Goal: Task Accomplishment & Management: Complete application form

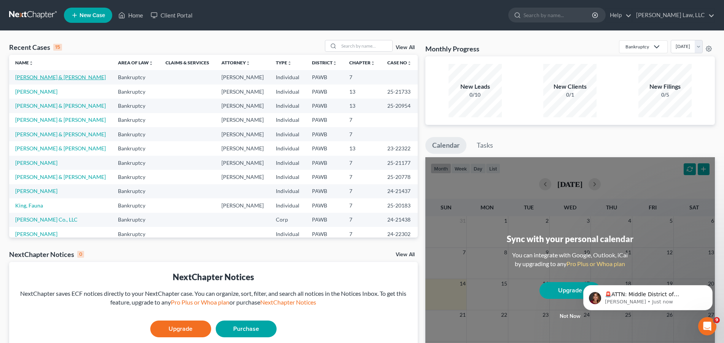
click at [32, 80] on link "[PERSON_NAME] & [PERSON_NAME]" at bounding box center [60, 77] width 91 height 6
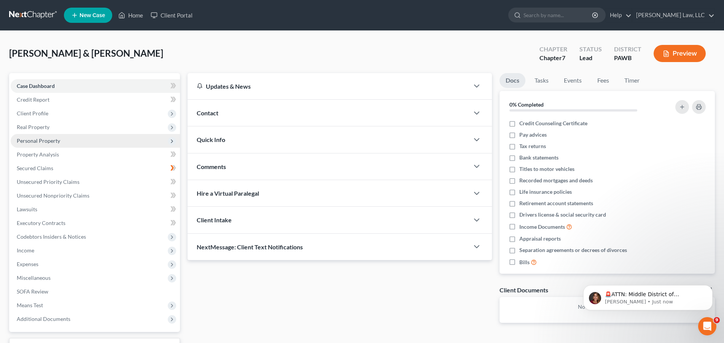
click at [39, 141] on span "Personal Property" at bounding box center [38, 140] width 43 height 6
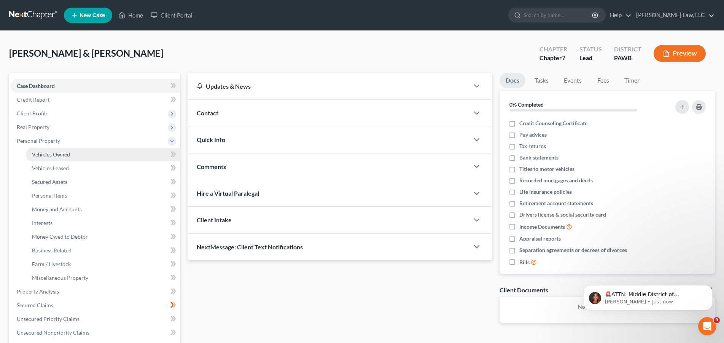
click at [48, 152] on span "Vehicles Owned" at bounding box center [51, 154] width 38 height 6
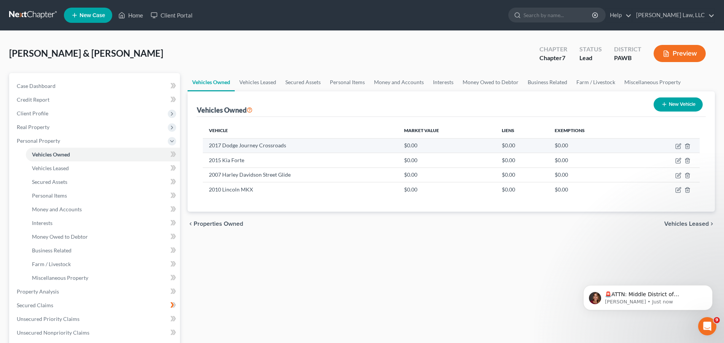
click at [438, 146] on td "$0.00" at bounding box center [447, 145] width 98 height 14
click at [679, 144] on icon "button" at bounding box center [679, 146] width 6 height 6
select select "0"
select select "9"
select select "3"
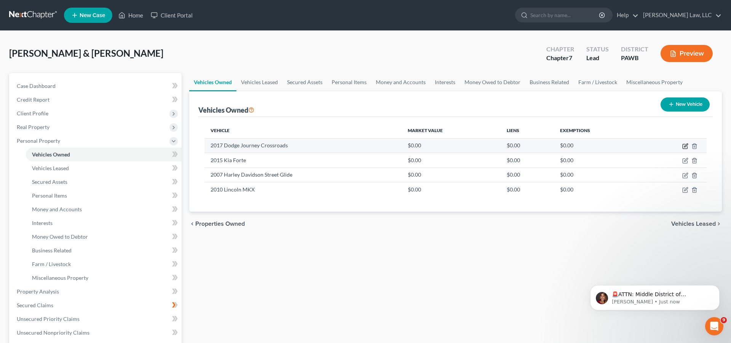
select select "0"
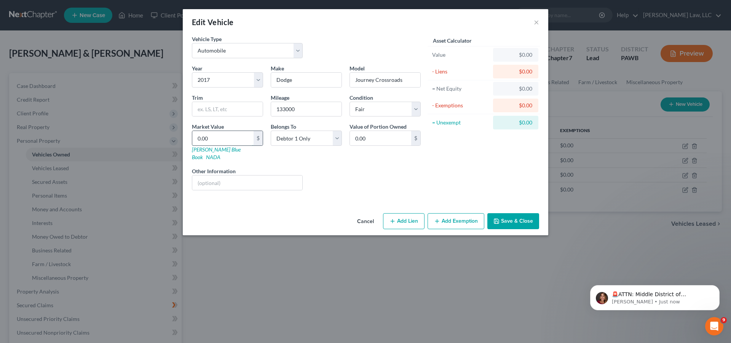
click at [212, 140] on input "0.00" at bounding box center [222, 138] width 61 height 14
type input "5"
type input "5.00"
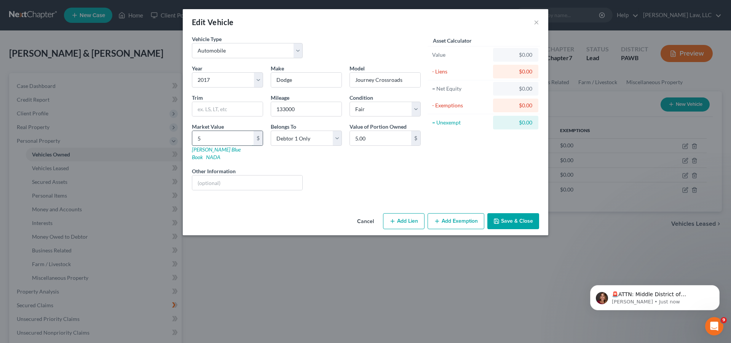
type input "57"
type input "57.00"
type input "570"
type input "570.00"
type input "5700"
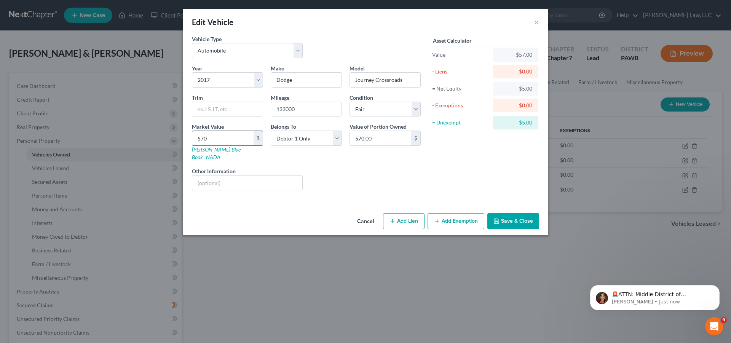
type input "5,700.00"
click at [347, 167] on div "Liens Select" at bounding box center [365, 178] width 118 height 23
click at [407, 213] on button "Add Lien" at bounding box center [403, 221] width 41 height 16
select select "0"
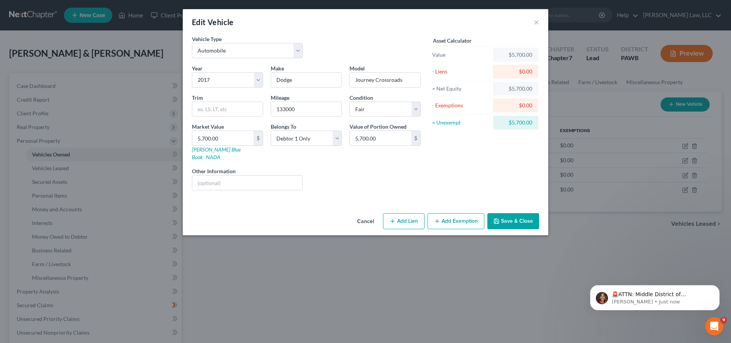
select select "0"
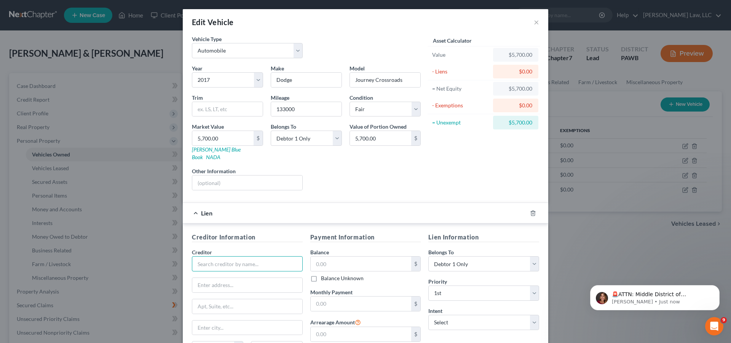
click at [242, 256] on input "text" at bounding box center [247, 263] width 111 height 15
type input "First Commonwealth Bank"
click at [333, 265] on div "$ Balance Unknown" at bounding box center [365, 269] width 111 height 26
click at [338, 257] on input "text" at bounding box center [361, 264] width 101 height 14
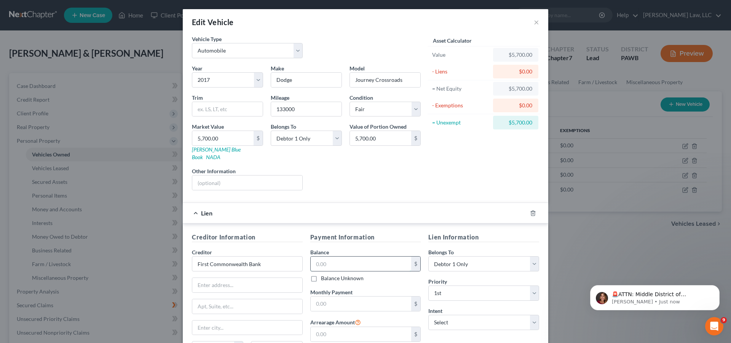
click at [336, 257] on input "text" at bounding box center [361, 264] width 101 height 14
type input "4,324.00"
click at [386, 225] on div "Creditor Information Creditor * First Commonwealth Bank State [US_STATE] AK AR …" at bounding box center [365, 302] width 365 height 159
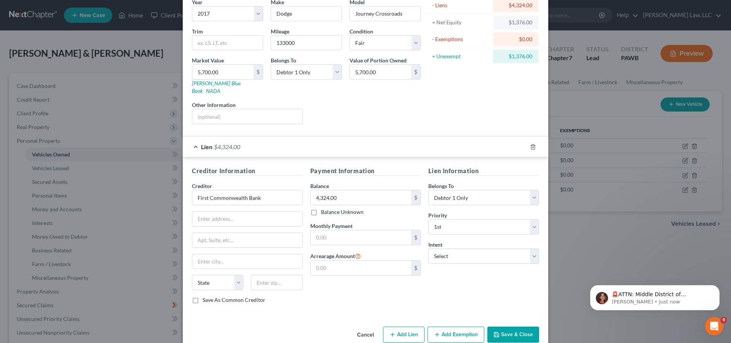
scroll to position [73, 0]
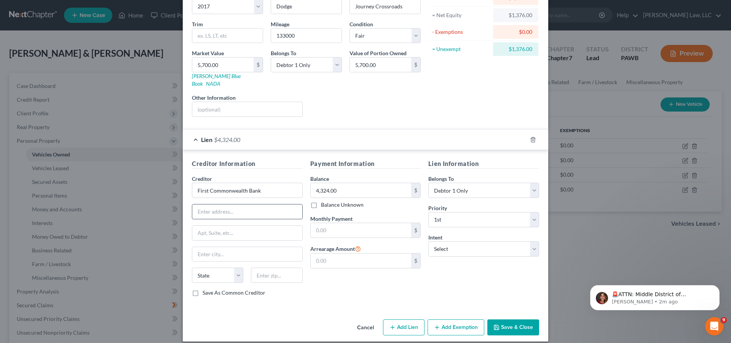
click at [223, 204] on input "text" at bounding box center [247, 211] width 110 height 14
type input "[STREET_ADDRESS]"
click at [210, 226] on input "text" at bounding box center [247, 233] width 110 height 14
click at [205, 247] on input "text" at bounding box center [247, 254] width 110 height 14
type input "[GEOGRAPHIC_DATA]"
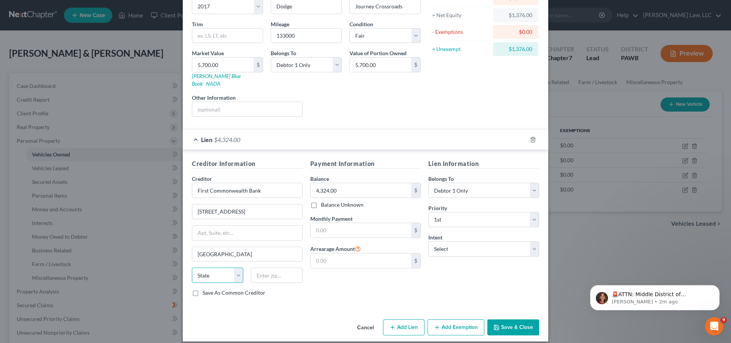
click at [192, 268] on select "State [US_STATE] AK AR AZ CA CO CT DE DC [GEOGRAPHIC_DATA] [GEOGRAPHIC_DATA] GU…" at bounding box center [217, 275] width 51 height 15
select select "36"
click option "OH" at bounding box center [0, 0] width 0 height 0
click at [192, 268] on select "State [US_STATE] AK AR AZ CA CO CT DE DC [GEOGRAPHIC_DATA] [GEOGRAPHIC_DATA] GU…" at bounding box center [217, 275] width 51 height 15
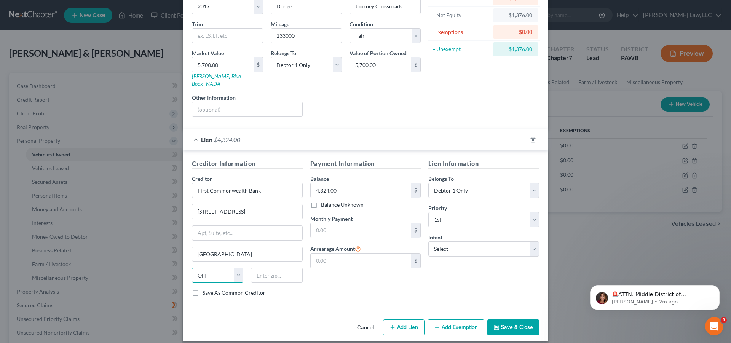
click option "OH" at bounding box center [0, 0] width 0 height 0
click at [192, 268] on select "State [US_STATE] AK AR AZ CA CO CT DE DC [GEOGRAPHIC_DATA] [GEOGRAPHIC_DATA] GU…" at bounding box center [217, 275] width 51 height 15
click option "OH" at bounding box center [0, 0] width 0 height 0
click at [269, 308] on div "Vehicle Type Select Automobile Truck Trailer Watercraft Aircraft Motor Home Atv…" at bounding box center [365, 139] width 365 height 355
click at [269, 268] on input "text" at bounding box center [276, 275] width 51 height 15
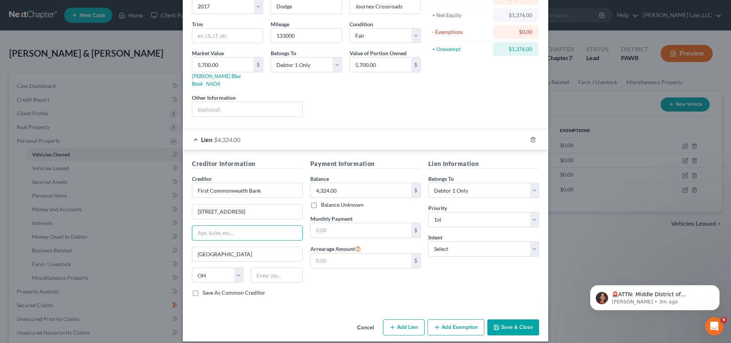
drag, startPoint x: 250, startPoint y: 225, endPoint x: 169, endPoint y: 226, distance: 80.3
click at [169, 226] on div "Edit Vehicle × Vehicle Type Select Automobile Truck Trailer Watercraft Aircraft…" at bounding box center [365, 171] width 731 height 343
click at [252, 226] on input "text" at bounding box center [247, 233] width 110 height 14
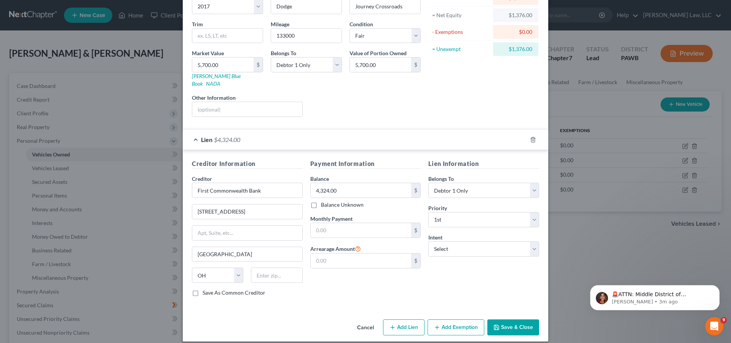
click at [385, 95] on div "Liens Select" at bounding box center [365, 105] width 118 height 23
click at [274, 270] on input "text" at bounding box center [276, 275] width 51 height 15
type input "45215"
click at [356, 224] on input "text" at bounding box center [361, 230] width 101 height 14
click at [352, 223] on input "text" at bounding box center [361, 230] width 101 height 14
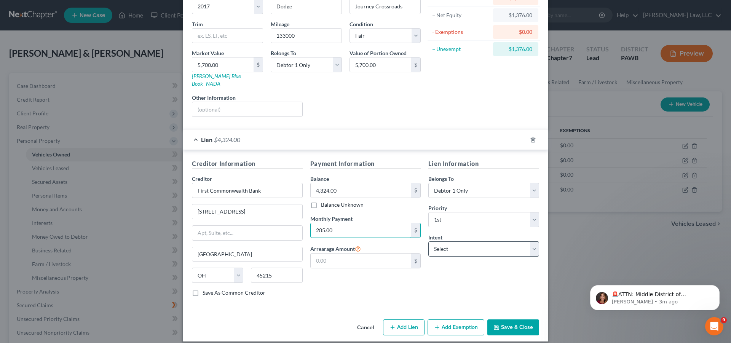
type input "285.00"
click at [428, 241] on select "Select Surrender Redeem Reaffirm Avoid Other" at bounding box center [483, 248] width 111 height 15
select select "4"
click option "Other" at bounding box center [0, 0] width 0 height 0
click at [442, 271] on input "text" at bounding box center [483, 278] width 111 height 15
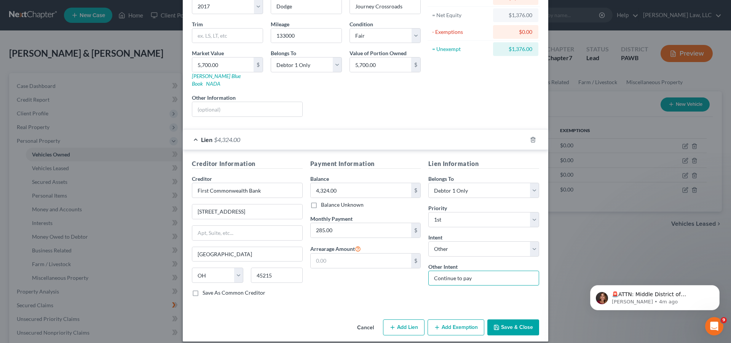
type input "Continue to pay"
click at [510, 319] on button "Save & Close" at bounding box center [513, 327] width 52 height 16
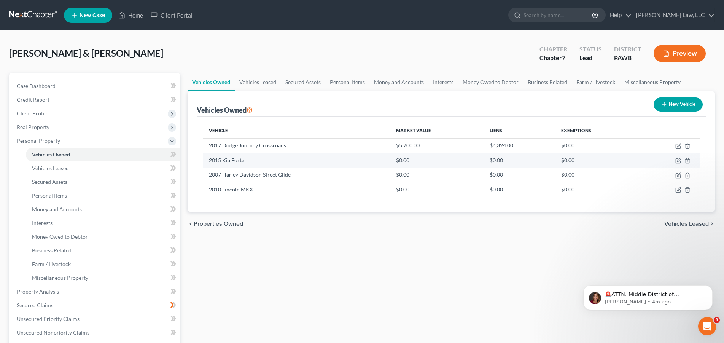
click at [244, 163] on td "2015 Kia Forte" at bounding box center [296, 160] width 187 height 14
click at [680, 159] on icon "button" at bounding box center [679, 161] width 6 height 6
select select "0"
select select "11"
select select "2"
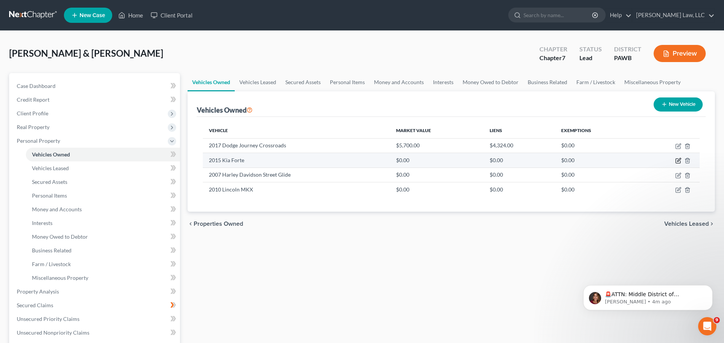
select select "0"
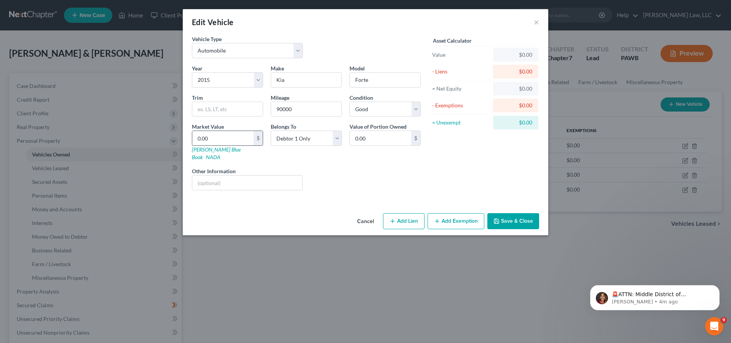
click at [228, 136] on input "0.00" at bounding box center [222, 138] width 61 height 14
type input "0.4"
type input "0.40"
type input "0.45"
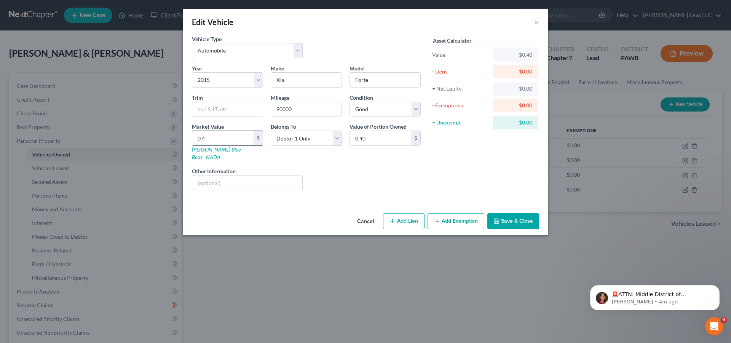
type input "0.45"
drag, startPoint x: 222, startPoint y: 137, endPoint x: 176, endPoint y: 142, distance: 45.5
click at [192, 142] on input "0.45" at bounding box center [222, 138] width 61 height 14
type input "4"
type input "4.00"
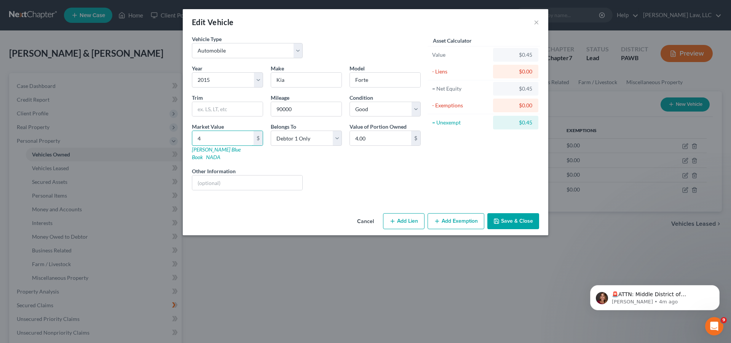
type input "45"
type input "45.00"
type input "450"
type input "450.00"
type input "4500"
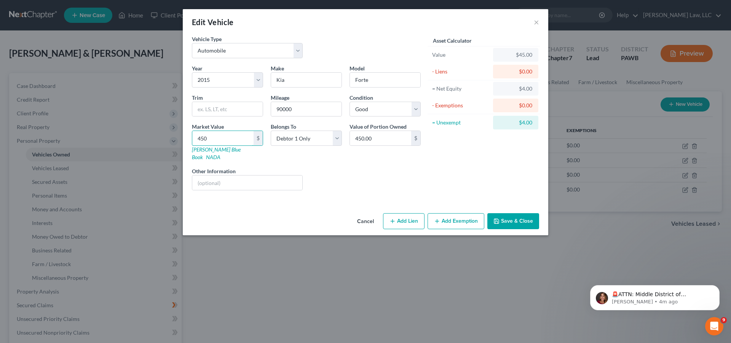
type input "4,500.00"
click at [333, 171] on div "Liens Select" at bounding box center [365, 178] width 118 height 23
click at [504, 213] on button "Save & Close" at bounding box center [513, 221] width 52 height 16
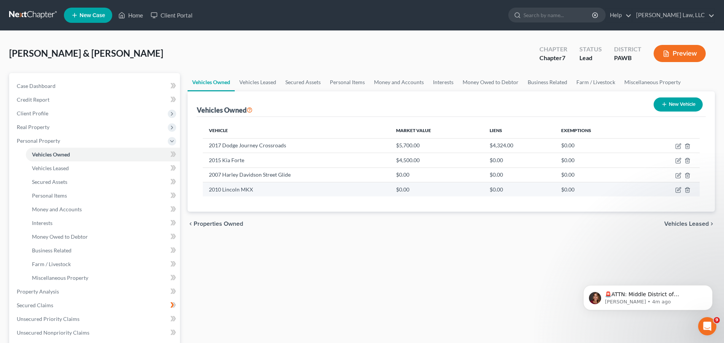
click at [269, 192] on td "2010 Lincoln MKX" at bounding box center [296, 189] width 187 height 14
click at [265, 189] on td "2010 Lincoln MKX" at bounding box center [296, 189] width 187 height 14
click at [677, 191] on icon "button" at bounding box center [679, 190] width 6 height 6
select select "0"
select select "16"
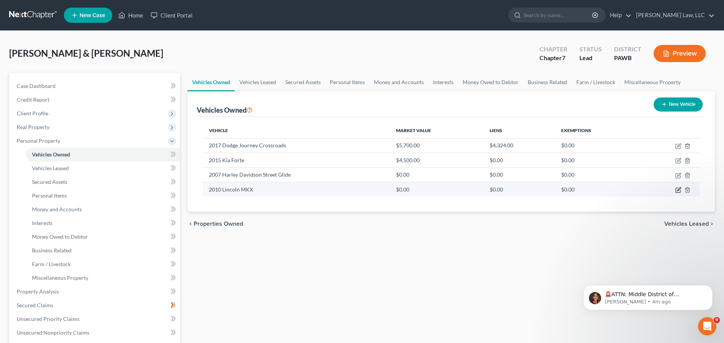
select select "4"
select select "0"
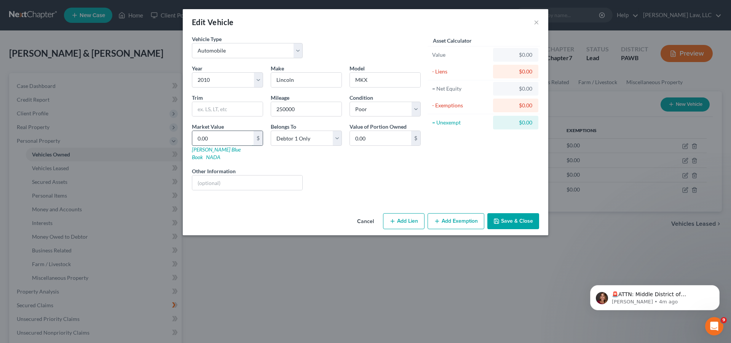
click at [235, 139] on input "0.00" at bounding box center [222, 138] width 61 height 14
type input "0"
type input "2"
type input "2.00"
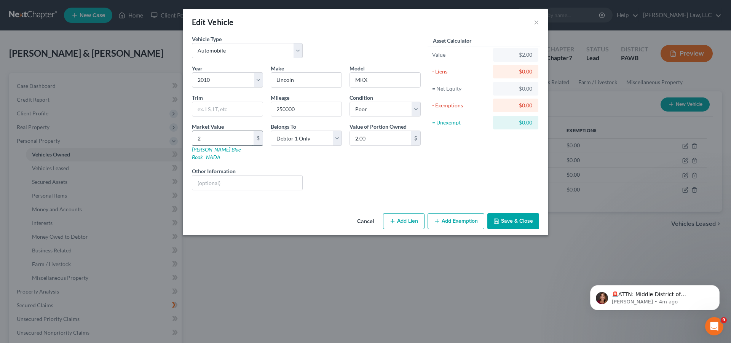
type input "20"
type input "20.00"
type input "200"
type input "200.00"
type input "2000"
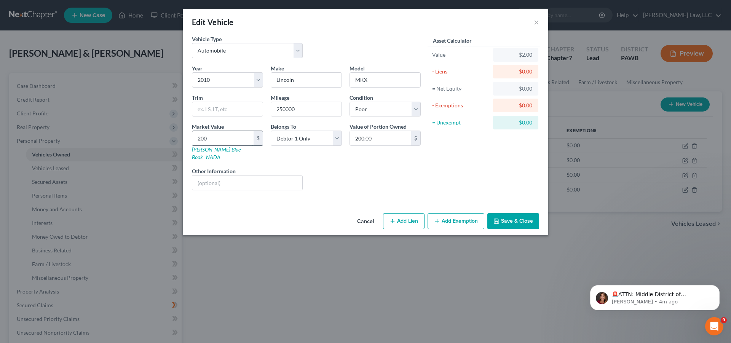
type input "2,000.00"
click at [390, 179] on div "Liens Select" at bounding box center [365, 178] width 118 height 23
click at [517, 213] on button "Save & Close" at bounding box center [513, 221] width 52 height 16
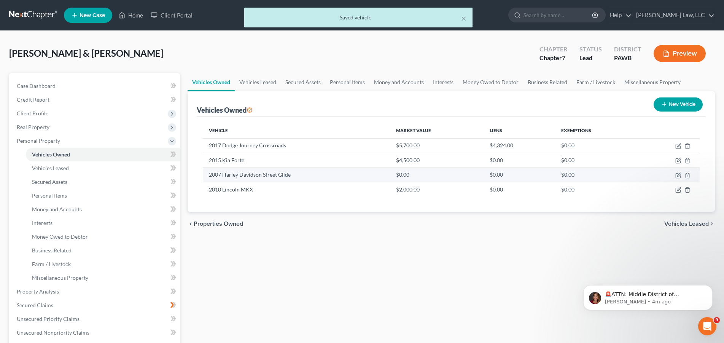
click at [249, 178] on td "2007 Harley Davidson Street Glide" at bounding box center [296, 174] width 187 height 14
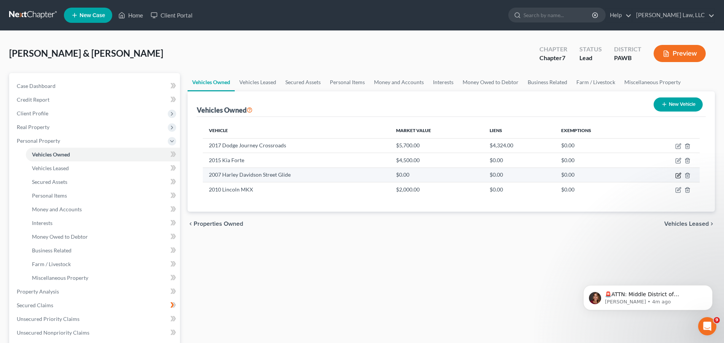
click at [679, 175] on icon "button" at bounding box center [679, 175] width 6 height 6
select select "7"
select select "19"
select select "2"
select select "0"
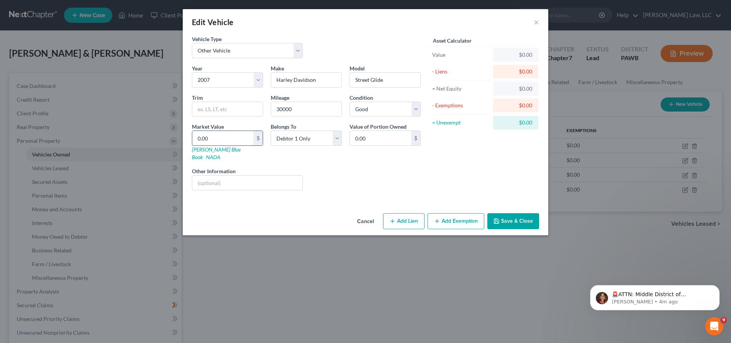
click at [247, 138] on input "0.00" at bounding box center [222, 138] width 61 height 14
type input "0.6"
type input "0.60"
type input "0.62"
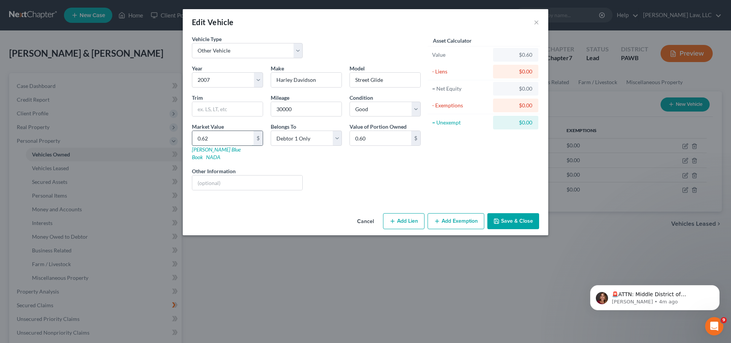
type input "0.62"
type input "0.6"
type input "0.60"
type input "0."
type input "0.00"
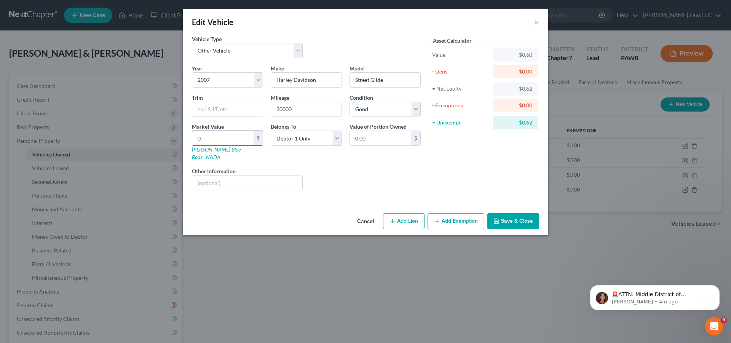
type input "0"
type input "6"
type input "6.00"
type input "62"
type input "62.00"
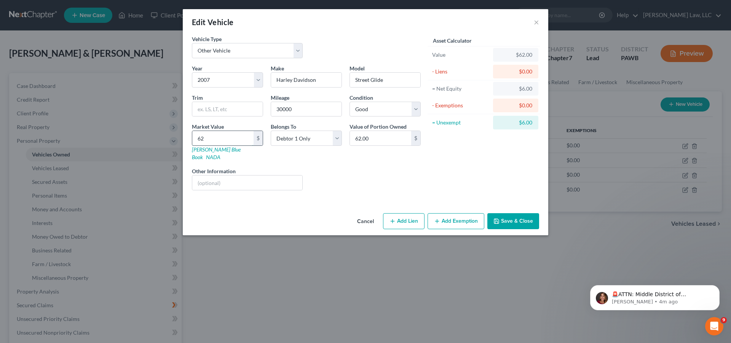
type input "620"
type input "620.00"
type input "6200"
type input "6,200.00"
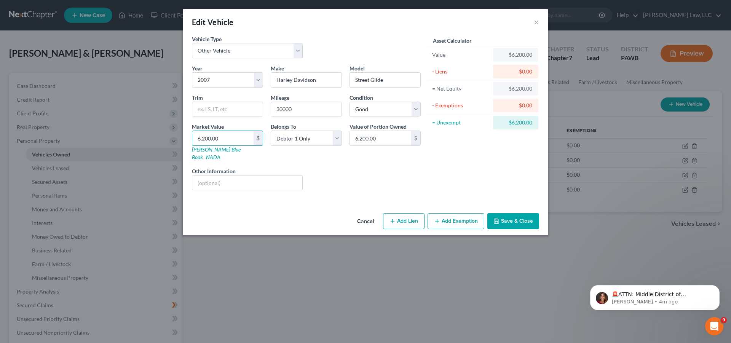
click at [432, 171] on div "Asset Calculator Value $6,200.00 - Liens $0.00 = Net Equity $6,200.00 - Exempti…" at bounding box center [483, 115] width 118 height 161
click at [403, 215] on button "Add Lien" at bounding box center [403, 221] width 41 height 16
select select "0"
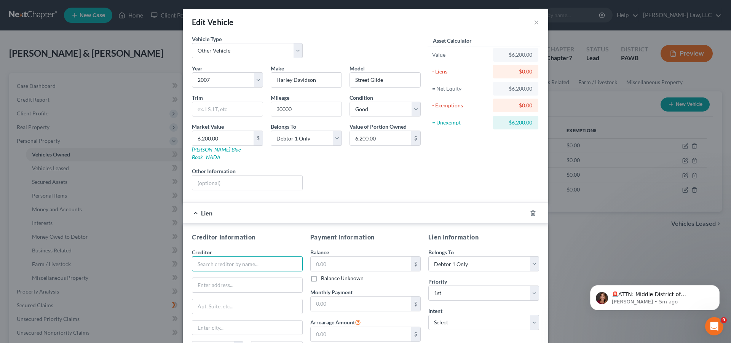
click at [228, 258] on input "text" at bounding box center [247, 263] width 111 height 15
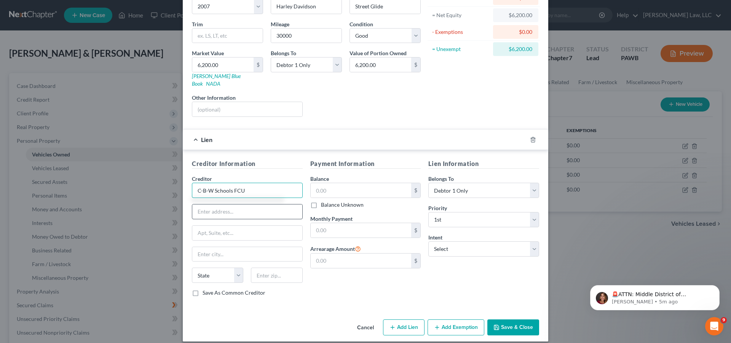
type input "C-B-W Schools FCU"
click at [206, 204] on input "text" at bounding box center [247, 211] width 110 height 14
type input "[STREET_ADDRESS]"
click at [199, 249] on input "text" at bounding box center [247, 254] width 110 height 14
type input "[PERSON_NAME]"
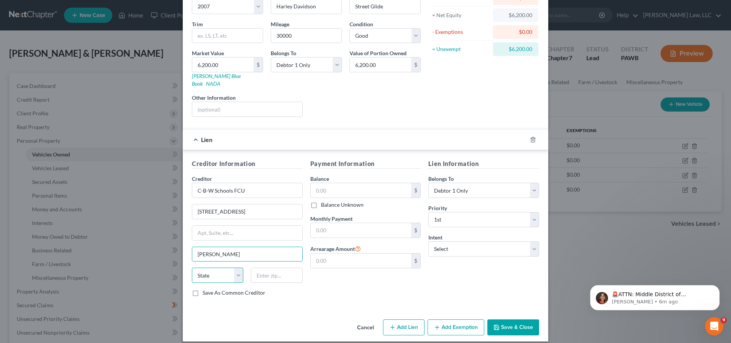
click at [192, 268] on select "State [US_STATE] AK AR AZ CA CO CT DE DC [GEOGRAPHIC_DATA] [GEOGRAPHIC_DATA] GU…" at bounding box center [217, 275] width 51 height 15
select select "39"
click option "PA" at bounding box center [0, 0] width 0 height 0
click at [259, 268] on input "text" at bounding box center [276, 275] width 51 height 15
type input "15955"
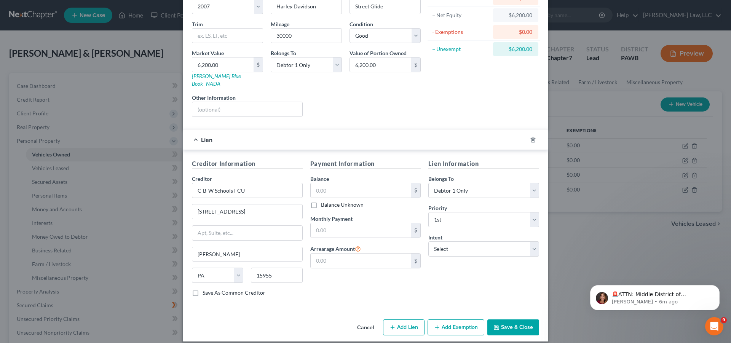
click at [352, 287] on div "Payment Information Balance $ Balance Unknown Balance Undetermined $ Balance Un…" at bounding box center [365, 230] width 118 height 143
click at [344, 186] on input "text" at bounding box center [361, 190] width 101 height 14
type input "3,536.00"
click at [323, 223] on input "text" at bounding box center [361, 230] width 101 height 14
type input "202.00"
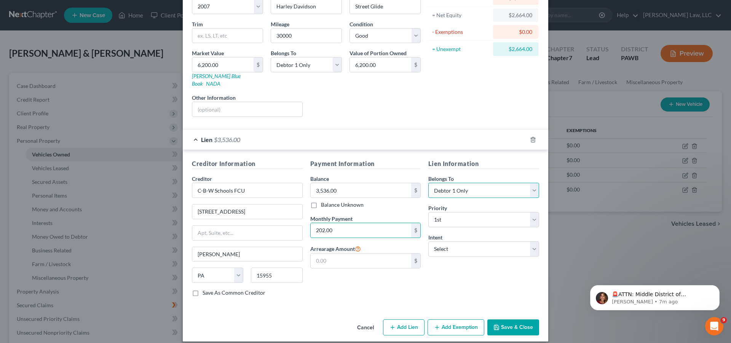
click at [428, 183] on select "Select Debtor 1 Only Debtor 2 Only Debtor 1 And Debtor 2 Only At Least One Of T…" at bounding box center [483, 190] width 111 height 15
select select "2"
click option "Debtor 1 And Debtor 2 Only" at bounding box center [0, 0] width 0 height 0
click at [428, 241] on select "Select Surrender Redeem Reaffirm Avoid Other" at bounding box center [483, 248] width 111 height 15
select select "4"
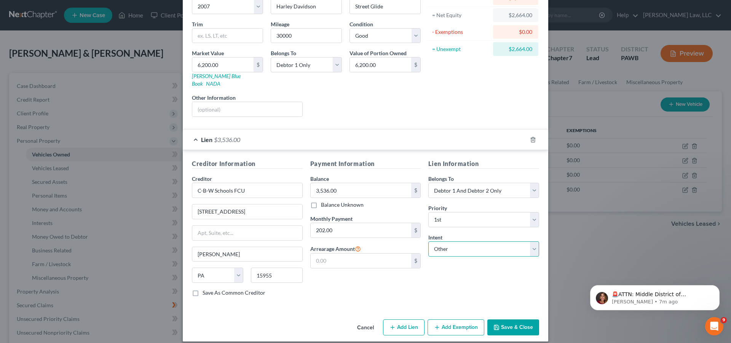
click option "Other" at bounding box center [0, 0] width 0 height 0
click at [455, 273] on input "text" at bounding box center [483, 278] width 111 height 15
type input "X"
type input "Continue to pay."
click at [516, 323] on button "Save & Close" at bounding box center [513, 327] width 52 height 16
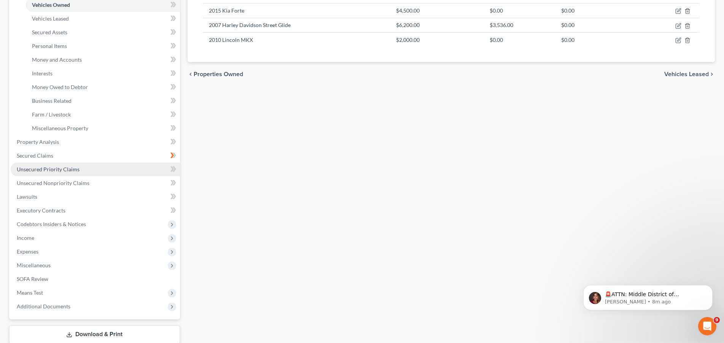
scroll to position [155, 0]
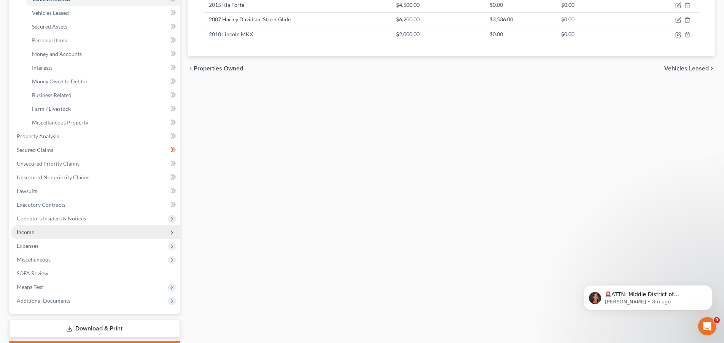
click at [34, 231] on span "Income" at bounding box center [26, 232] width 18 height 6
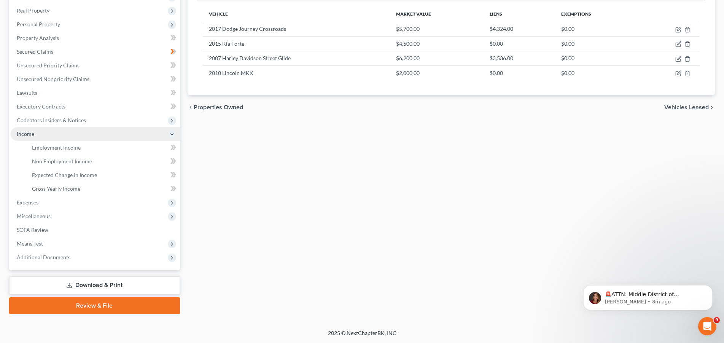
scroll to position [116, 0]
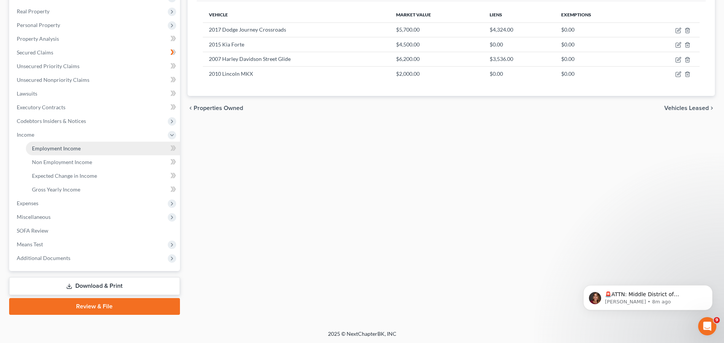
click at [53, 148] on span "Employment Income" at bounding box center [56, 148] width 49 height 6
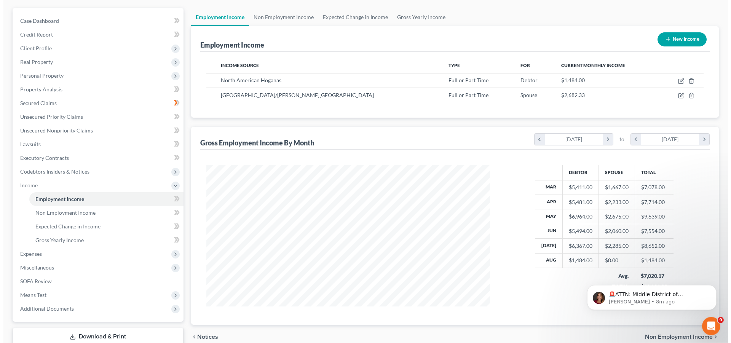
scroll to position [38, 0]
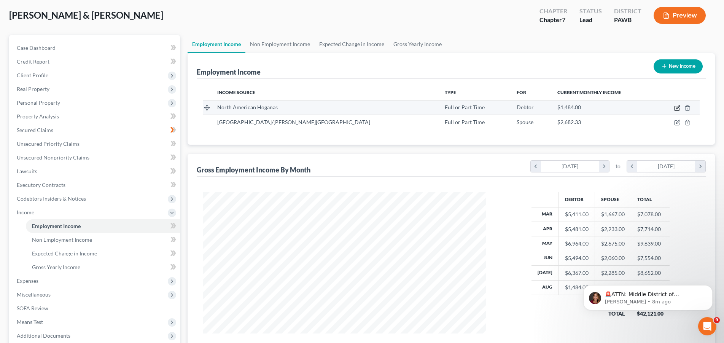
click at [679, 107] on icon "button" at bounding box center [677, 106] width 3 height 3
select select "0"
select select "39"
select select "0"
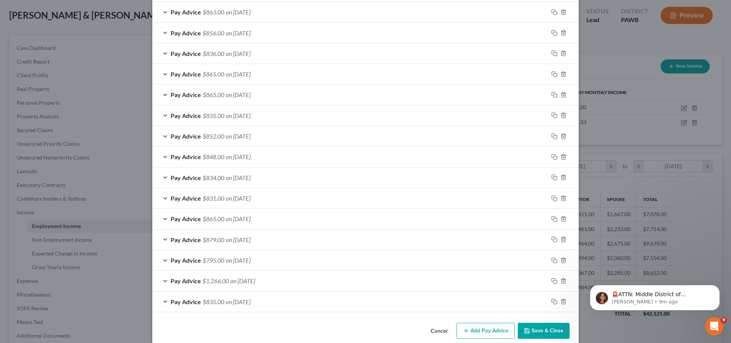
scroll to position [437, 0]
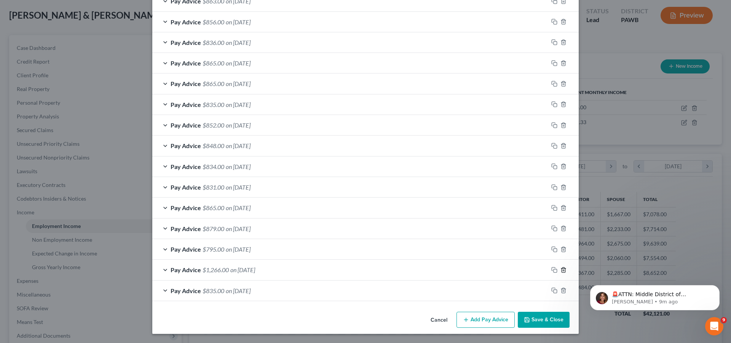
click at [561, 267] on icon "button" at bounding box center [562, 269] width 3 height 5
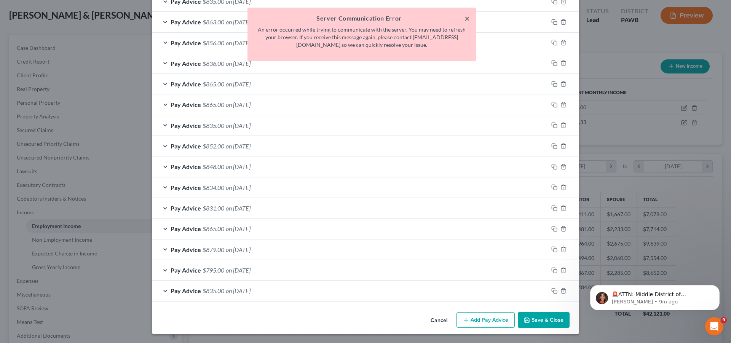
click at [468, 19] on button "×" at bounding box center [466, 18] width 5 height 9
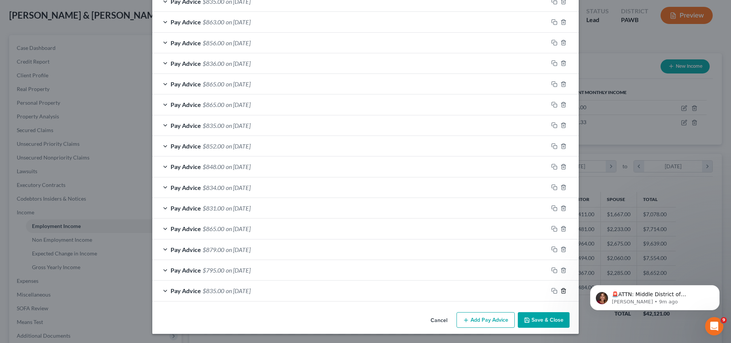
click at [562, 290] on icon "button" at bounding box center [562, 290] width 3 height 5
click at [560, 291] on icon "button" at bounding box center [563, 291] width 6 height 6
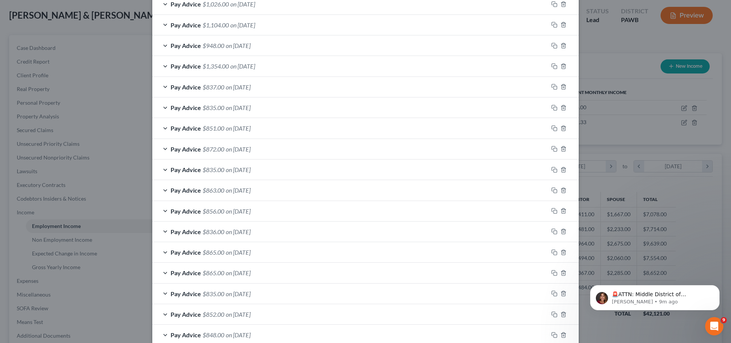
scroll to position [142, 0]
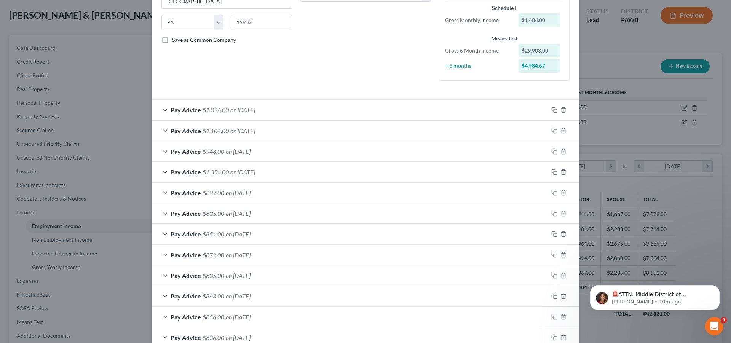
click at [181, 129] on span "Pay Advice" at bounding box center [186, 130] width 30 height 7
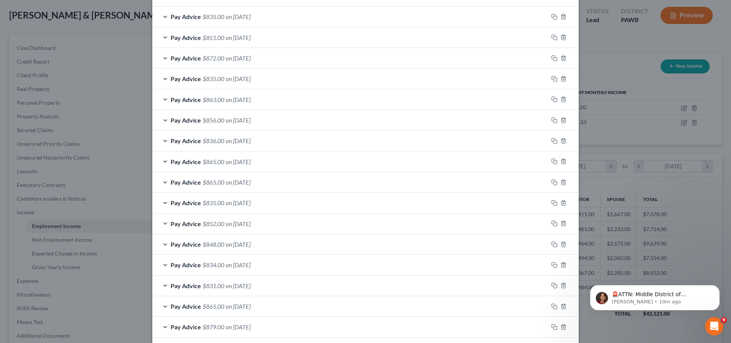
scroll to position [604, 0]
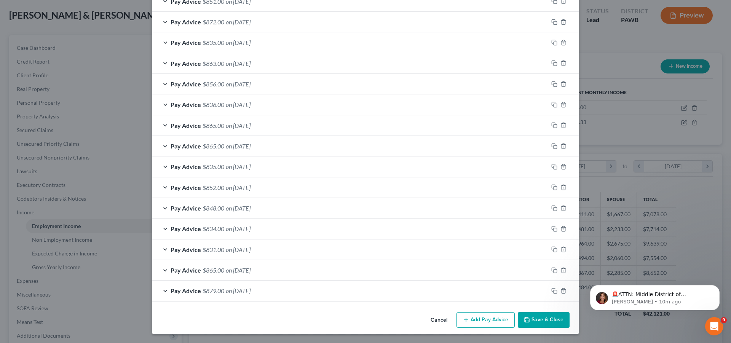
click at [481, 315] on button "Add Pay Advice" at bounding box center [485, 320] width 58 height 16
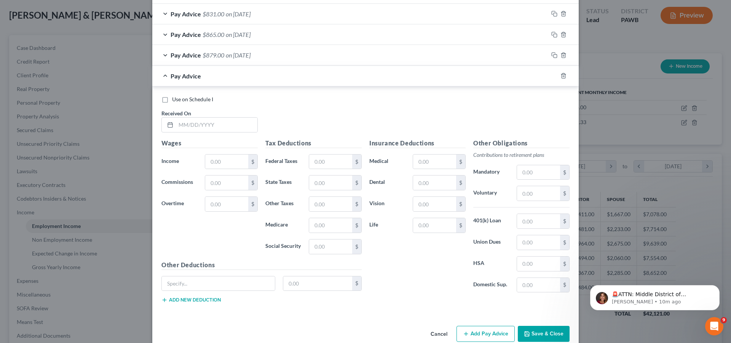
scroll to position [854, 0]
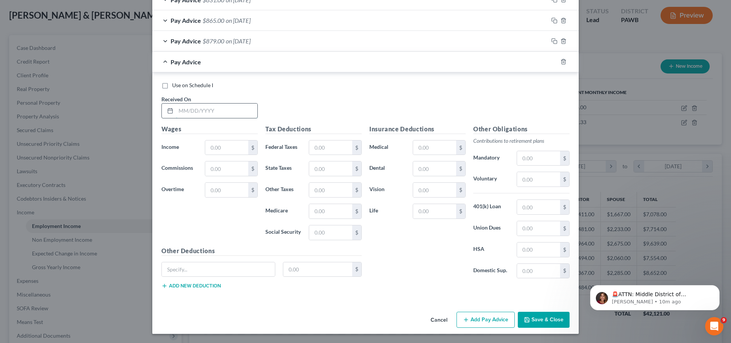
click at [225, 111] on input "text" at bounding box center [216, 111] width 81 height 14
type input "[DATE]"
click at [226, 153] on input "text" at bounding box center [226, 147] width 43 height 14
type input "1,385.00"
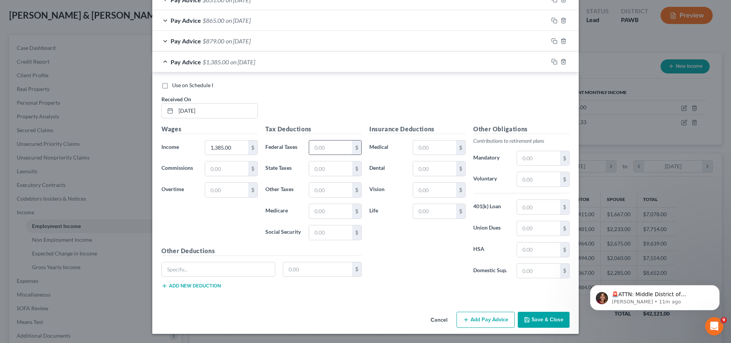
click at [341, 150] on input "text" at bounding box center [330, 147] width 43 height 14
type input "171.00"
click at [332, 170] on input "text" at bounding box center [330, 168] width 43 height 14
type input "44.00"
click at [436, 321] on button "Cancel" at bounding box center [438, 319] width 29 height 15
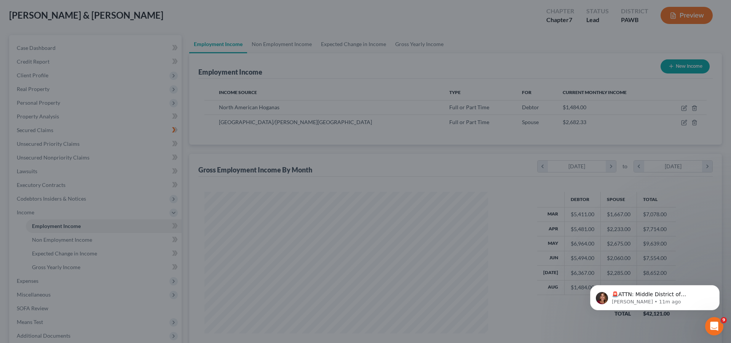
scroll to position [380490, 380333]
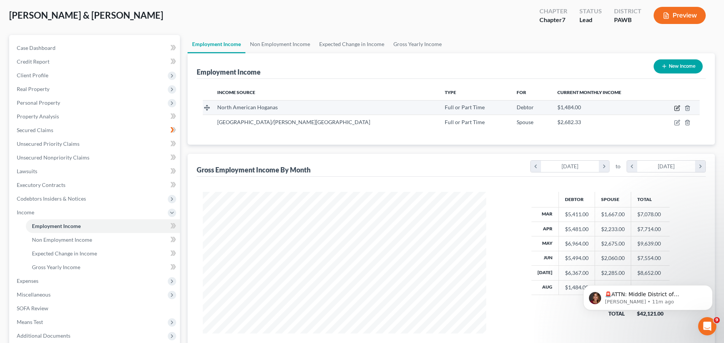
click at [678, 110] on icon "button" at bounding box center [677, 108] width 6 height 6
select select "0"
select select "39"
select select "0"
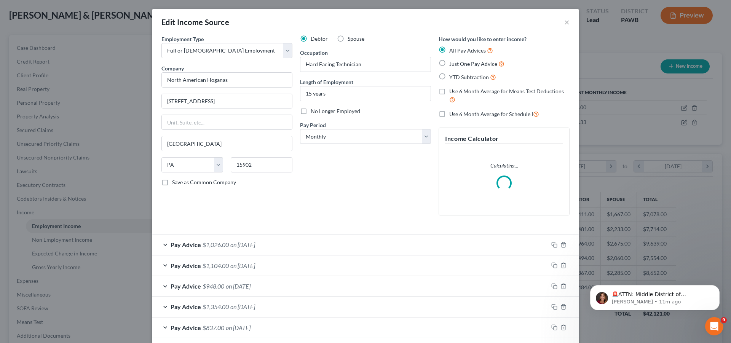
scroll to position [143, 302]
click at [255, 245] on span "on [DATE]" at bounding box center [242, 244] width 25 height 7
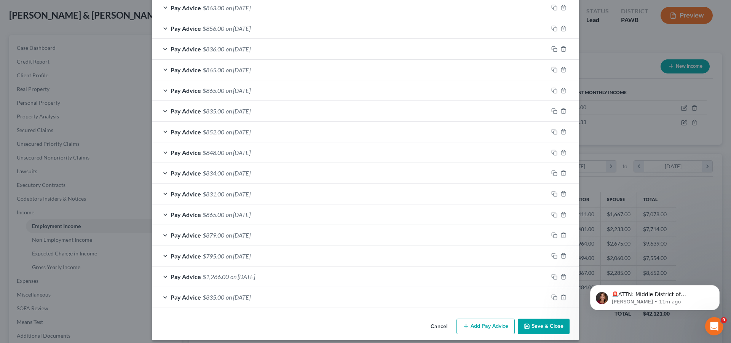
scroll to position [666, 0]
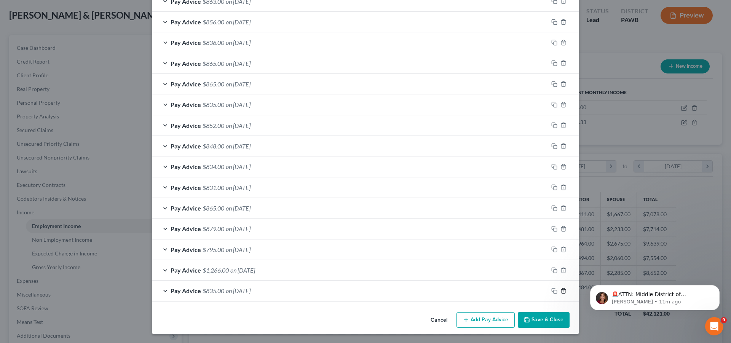
click at [562, 292] on icon "button" at bounding box center [562, 290] width 3 height 5
click at [561, 292] on icon "button" at bounding box center [563, 291] width 6 height 6
click at [482, 323] on button "Add Pay Advice" at bounding box center [485, 320] width 58 height 16
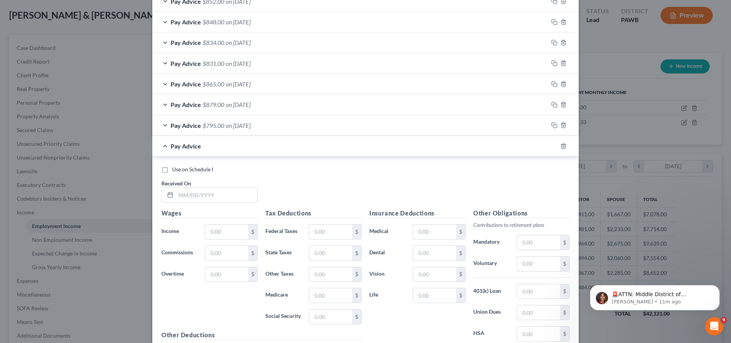
scroll to position [858, 0]
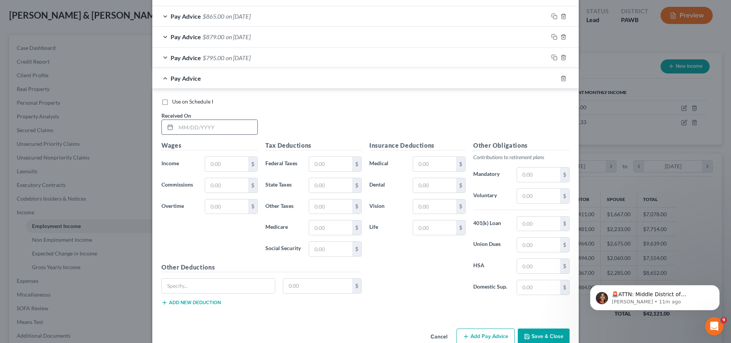
click at [218, 123] on input "text" at bounding box center [216, 127] width 81 height 14
click at [183, 128] on input "08.08/2025" at bounding box center [216, 127] width 81 height 14
type input "[DATE]"
click at [219, 162] on input "text" at bounding box center [226, 164] width 43 height 14
type input "1,385.00"
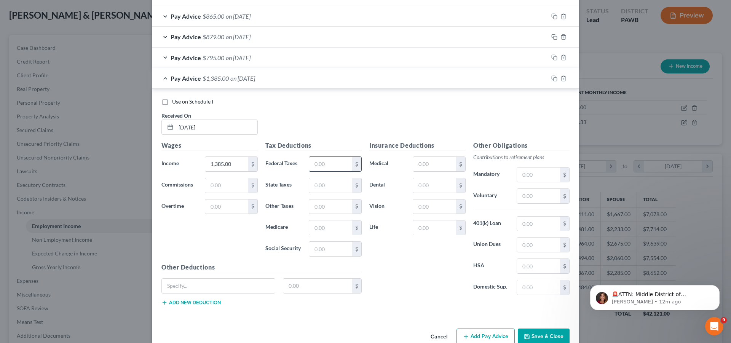
click at [333, 167] on input "text" at bounding box center [330, 164] width 43 height 14
type input "171.00"
click at [331, 188] on input "text" at bounding box center [330, 185] width 43 height 14
type input "53.00"
click at [338, 212] on input "text" at bounding box center [330, 206] width 43 height 14
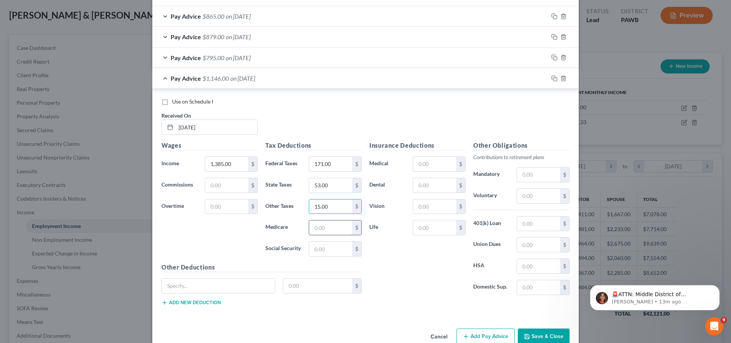
type input "15.00"
click at [327, 229] on input "text" at bounding box center [330, 227] width 43 height 14
type input "20.00"
click at [323, 252] on input "text" at bounding box center [330, 249] width 43 height 14
type input "86.00"
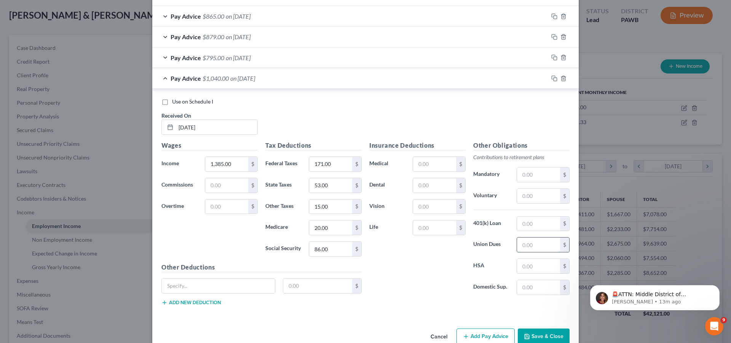
click at [523, 247] on input "text" at bounding box center [538, 245] width 43 height 14
type input "20.00"
click at [452, 271] on div "Insurance Deductions Medical $ Dental $ Vision $ Life $" at bounding box center [417, 221] width 104 height 160
click at [529, 199] on input "text" at bounding box center [538, 196] width 43 height 14
type input "42.00"
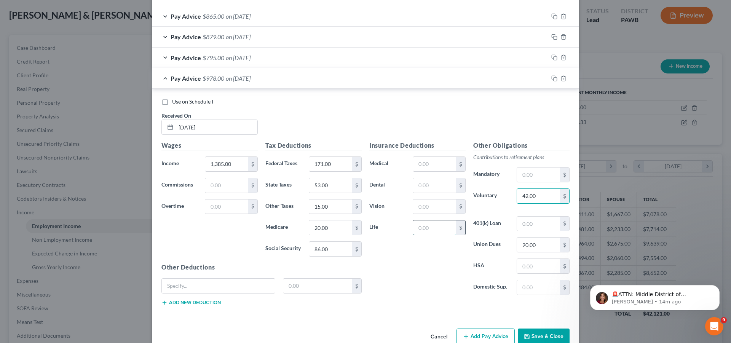
click at [433, 231] on input "text" at bounding box center [434, 227] width 43 height 14
type input "5.00"
click at [421, 253] on div "Insurance Deductions Medical $ Dental $ Vision $ Life 5.00 $" at bounding box center [417, 221] width 104 height 160
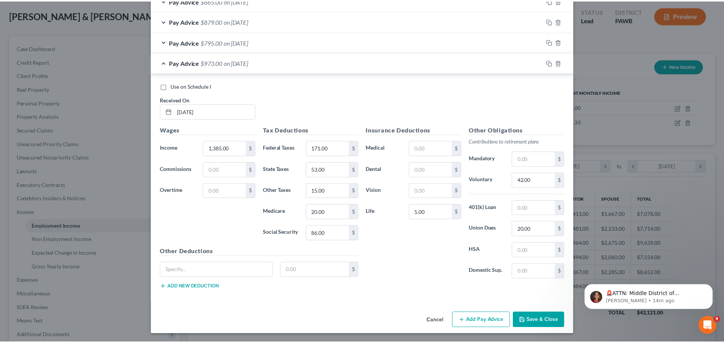
scroll to position [875, 0]
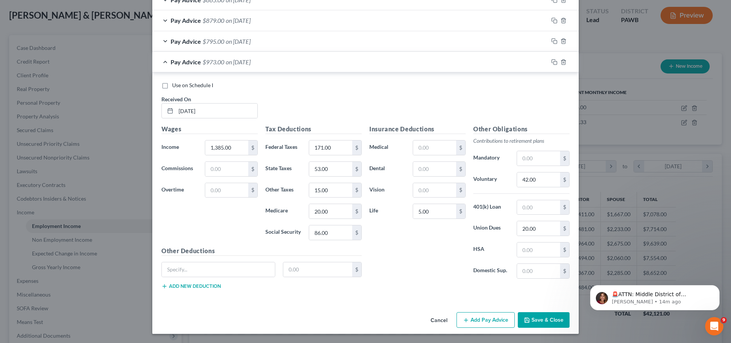
click at [538, 321] on button "Save & Close" at bounding box center [544, 320] width 52 height 16
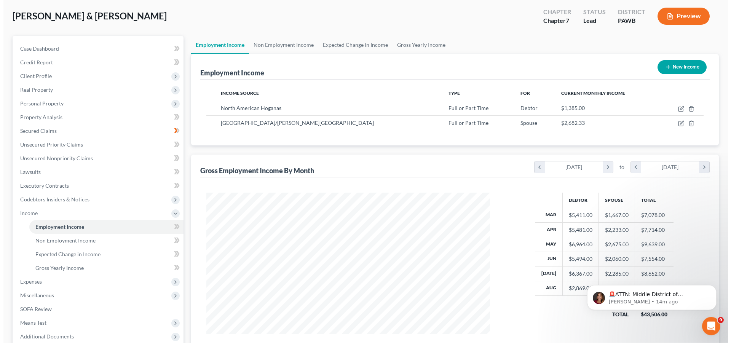
scroll to position [0, 0]
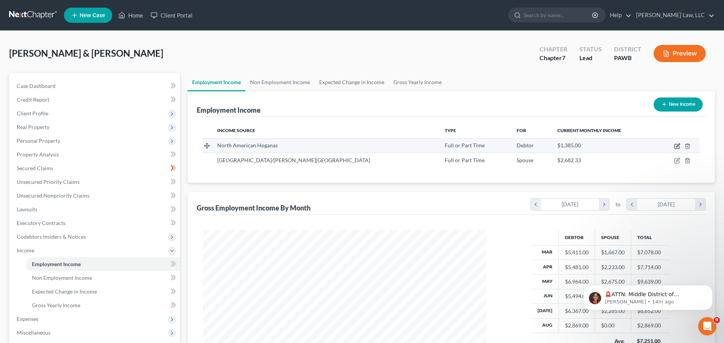
click at [676, 147] on icon "button" at bounding box center [677, 146] width 6 height 6
select select "0"
select select "39"
select select "0"
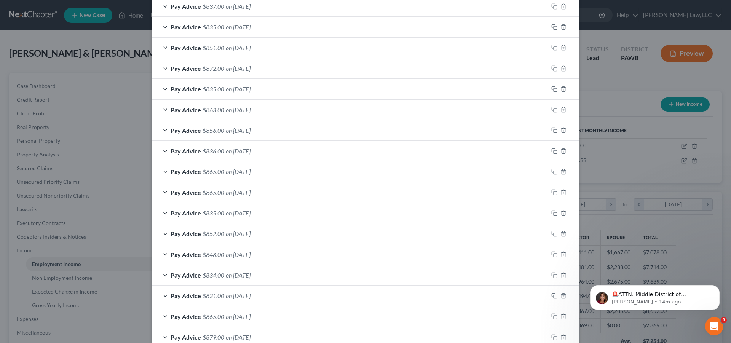
scroll to position [417, 0]
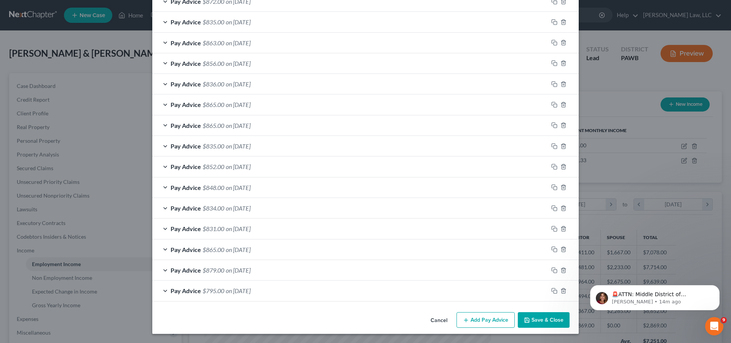
click at [472, 323] on button "Add Pay Advice" at bounding box center [485, 320] width 58 height 16
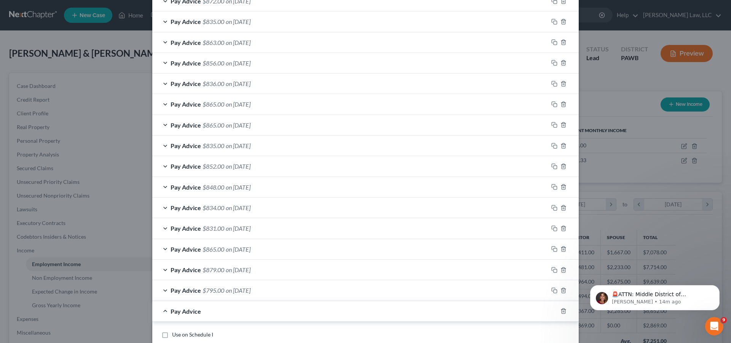
scroll to position [611, 0]
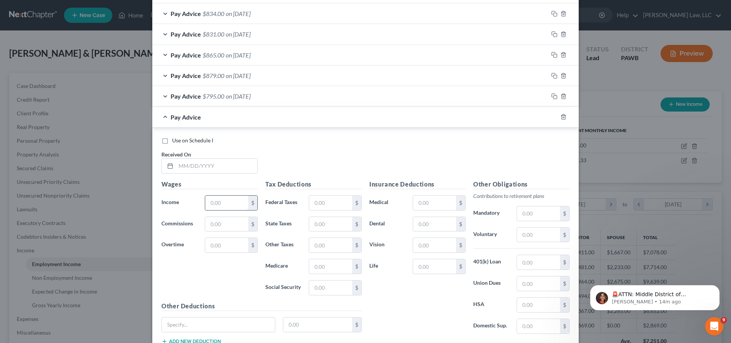
click at [219, 207] on input "text" at bounding box center [226, 203] width 43 height 14
type input "08,152,025"
click at [327, 204] on input "text" at bounding box center [330, 203] width 43 height 14
type input "1"
click at [237, 201] on input "08,152,025" at bounding box center [226, 203] width 43 height 14
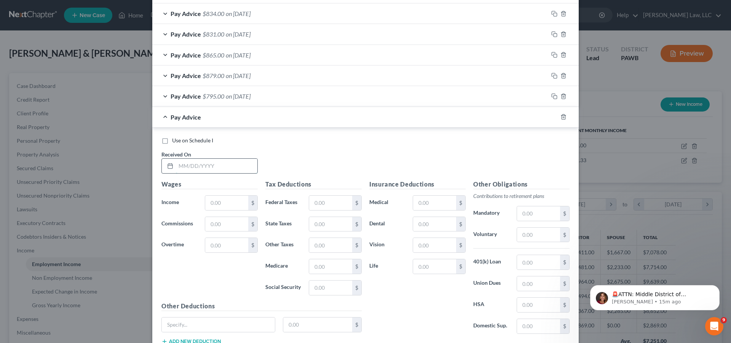
click at [211, 165] on input "text" at bounding box center [216, 166] width 81 height 14
type input "[DATE]"
click at [226, 202] on input "text" at bounding box center [226, 203] width 43 height 14
type input "1,653.00"
click at [319, 205] on input "text" at bounding box center [330, 203] width 43 height 14
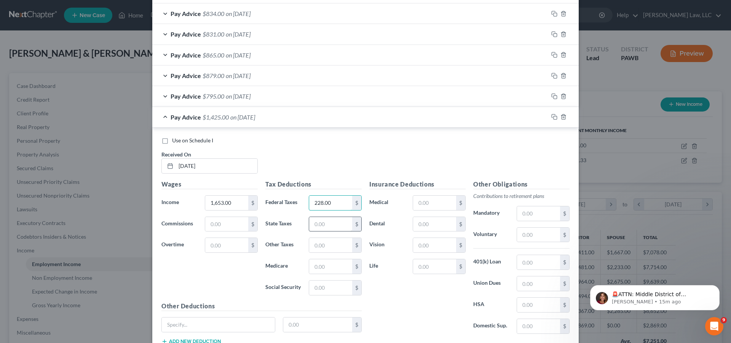
type input "228.00"
click at [332, 230] on input "text" at bounding box center [330, 224] width 43 height 14
type input "52.00"
click at [332, 250] on input "text" at bounding box center [330, 245] width 43 height 14
type input "18.00"
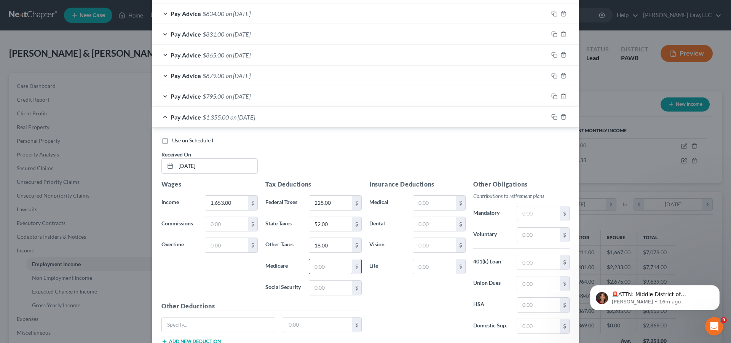
click at [329, 269] on input "text" at bounding box center [330, 266] width 43 height 14
type input "24.00"
click at [330, 289] on input "text" at bounding box center [330, 288] width 43 height 14
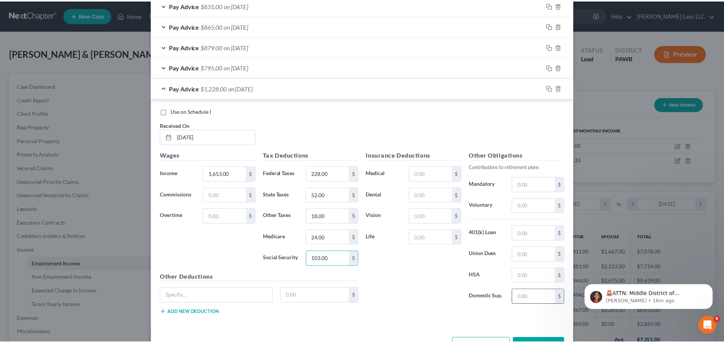
scroll to position [666, 0]
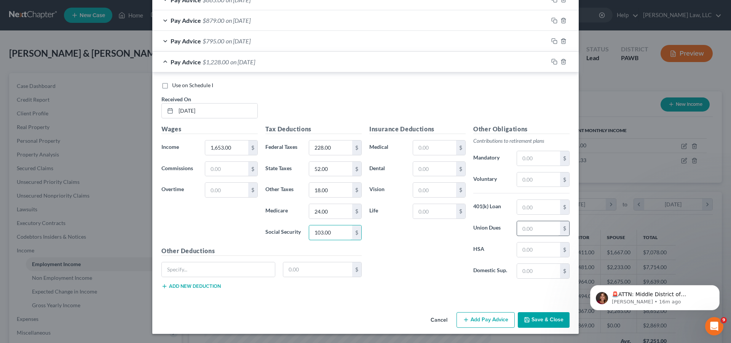
type input "103.00"
click at [540, 226] on input "text" at bounding box center [538, 228] width 43 height 14
type input "24.00"
click at [436, 250] on div "Insurance Deductions Medical $ Dental $ Vision $ Life $" at bounding box center [417, 204] width 104 height 160
click at [528, 182] on input "text" at bounding box center [538, 179] width 43 height 14
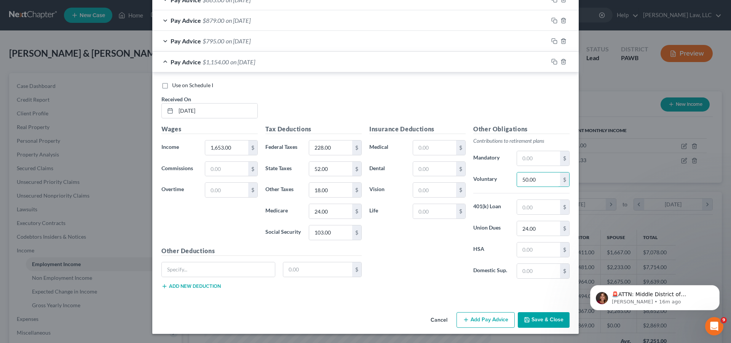
type input "50.00"
click at [452, 249] on div "Insurance Deductions Medical $ Dental $ Vision $ Life $" at bounding box center [417, 204] width 104 height 160
click at [436, 213] on input "text" at bounding box center [434, 211] width 43 height 14
type input "5.00"
click at [401, 260] on div "Insurance Deductions Medical $ Dental $ Vision $ Life 5.00 $" at bounding box center [417, 204] width 104 height 160
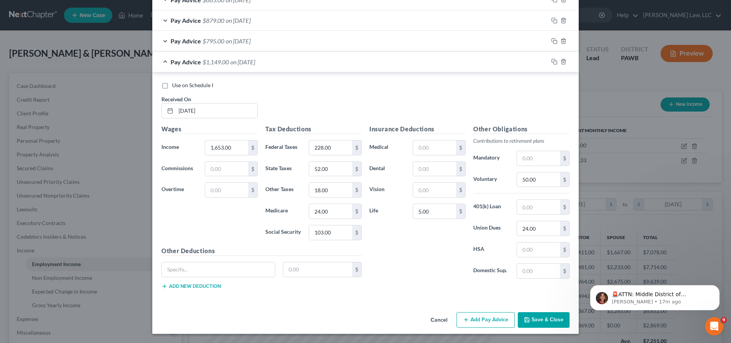
click at [520, 322] on button "Save & Close" at bounding box center [544, 320] width 52 height 16
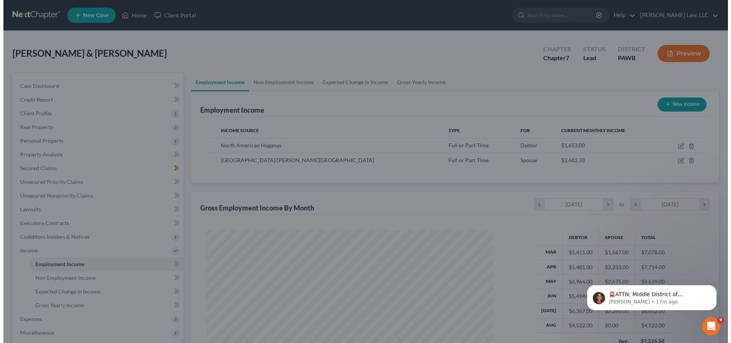
scroll to position [380490, 380333]
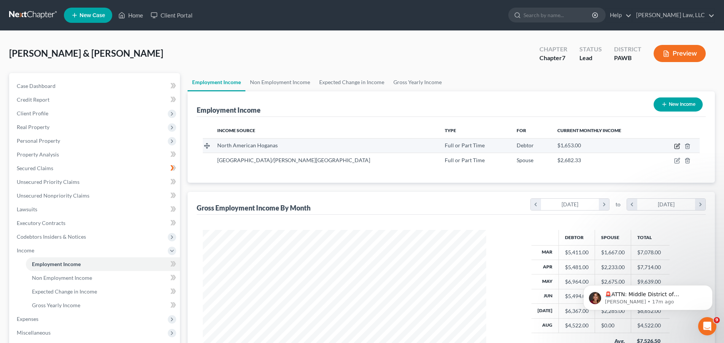
click at [676, 147] on icon "button" at bounding box center [677, 146] width 6 height 6
select select "0"
select select "39"
select select "0"
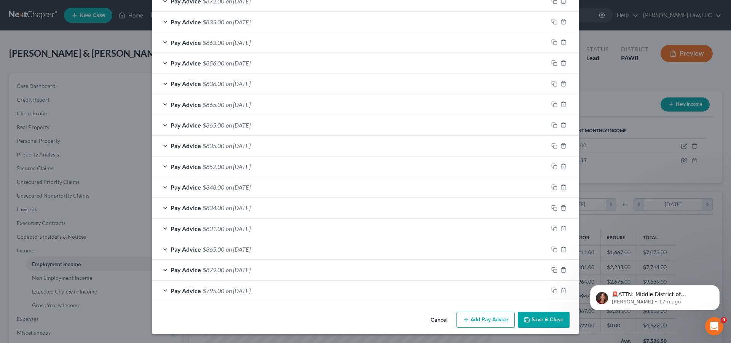
scroll to position [437, 0]
click at [478, 319] on button "Add Pay Advice" at bounding box center [485, 320] width 58 height 16
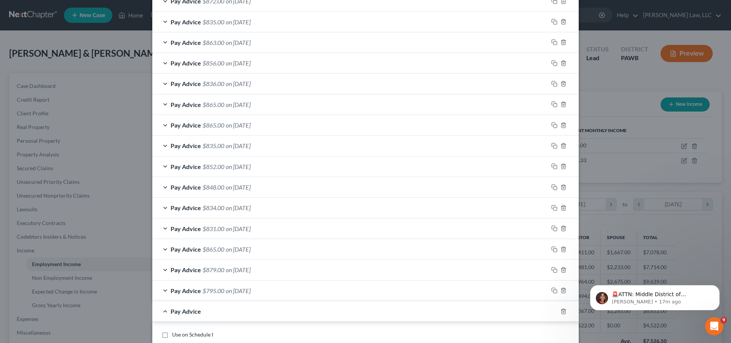
scroll to position [631, 0]
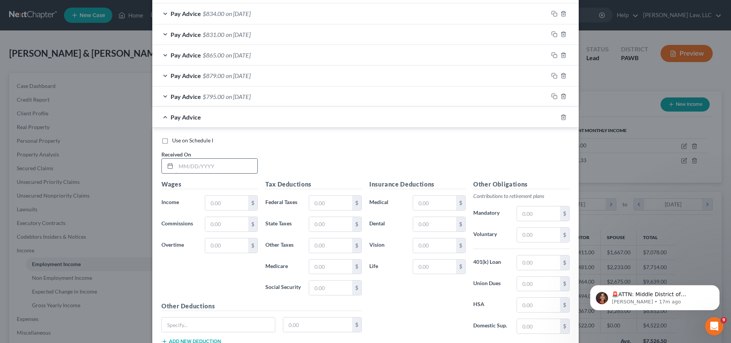
click at [224, 168] on input "text" at bounding box center [216, 166] width 81 height 14
type input "[DATE]"
click at [236, 207] on input "text" at bounding box center [226, 203] width 43 height 14
type input "1,600.00"
click at [329, 206] on input "text" at bounding box center [330, 203] width 43 height 14
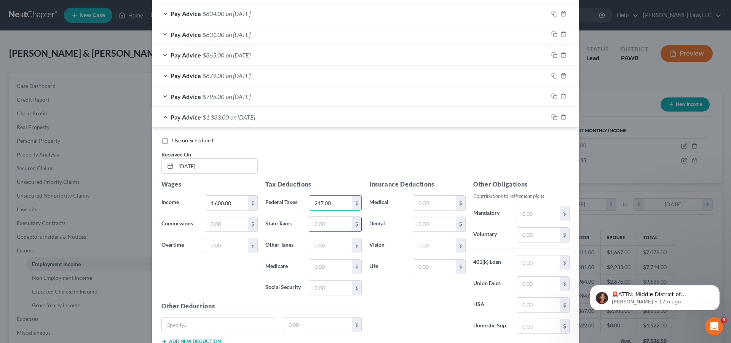
type input "217.00"
click at [332, 220] on input "text" at bounding box center [330, 224] width 43 height 14
type input "50.00"
click at [330, 242] on input "text" at bounding box center [330, 245] width 43 height 14
type input "17.00"
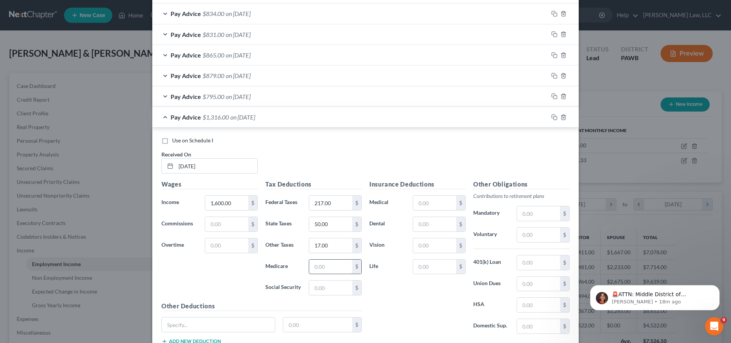
click at [332, 265] on input "text" at bounding box center [330, 267] width 43 height 14
type input "23.00"
click at [331, 289] on input "text" at bounding box center [330, 288] width 43 height 14
type input "99.00"
click at [534, 284] on input "text" at bounding box center [538, 284] width 43 height 14
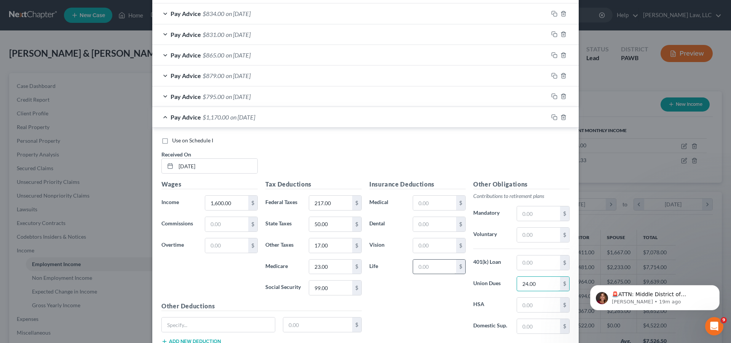
type input "24.00"
click at [442, 271] on input "text" at bounding box center [434, 267] width 43 height 14
click at [526, 236] on input "text" at bounding box center [538, 235] width 43 height 14
type input "50.00"
click at [445, 302] on div "Insurance Deductions Medical $ Dental $ Vision $ Life $" at bounding box center [417, 260] width 104 height 160
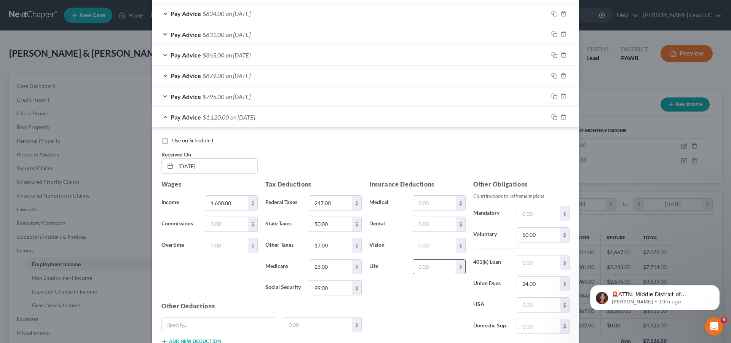
click at [441, 270] on input "text" at bounding box center [434, 267] width 43 height 14
type input "5.00"
click at [435, 306] on div "Insurance Deductions Medical $ Dental $ Vision $ Life 5.00 $" at bounding box center [417, 260] width 104 height 160
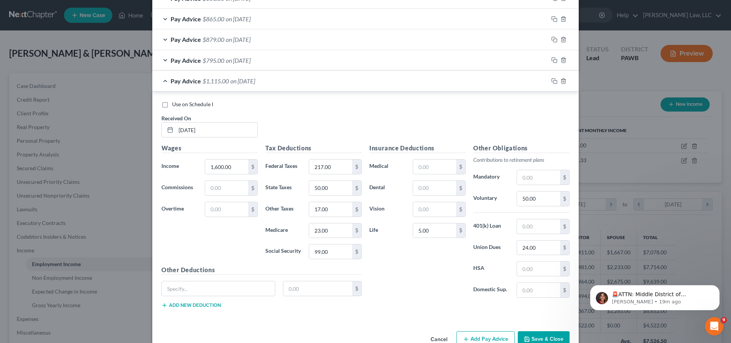
scroll to position [687, 0]
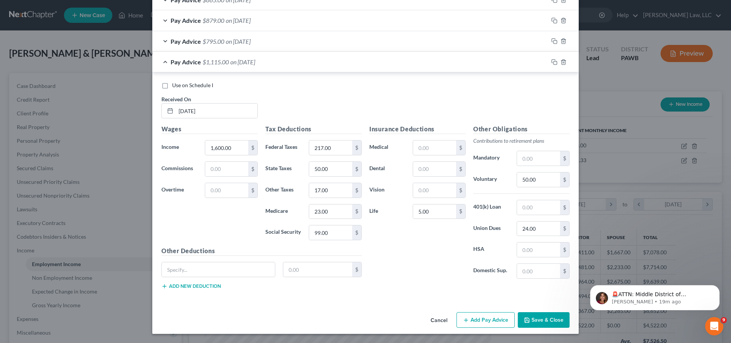
click at [474, 320] on button "Add Pay Advice" at bounding box center [485, 320] width 58 height 16
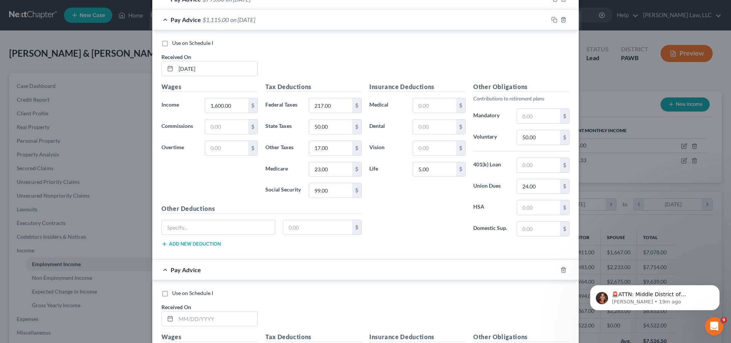
scroll to position [881, 0]
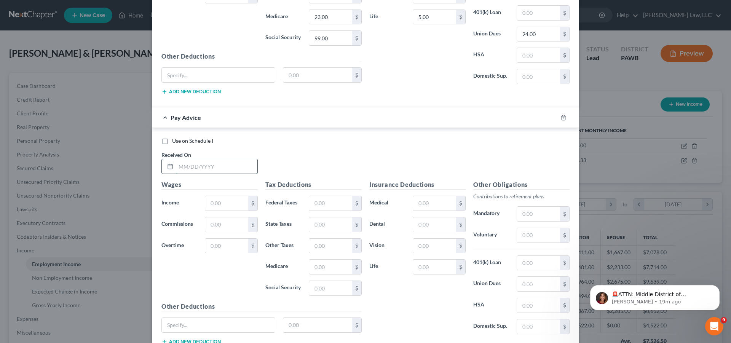
click at [231, 168] on input "text" at bounding box center [216, 166] width 81 height 14
type input "[DATE]"
click at [225, 205] on input "text" at bounding box center [226, 203] width 43 height 14
type input "1,595.00"
click at [320, 201] on input "text" at bounding box center [330, 203] width 43 height 14
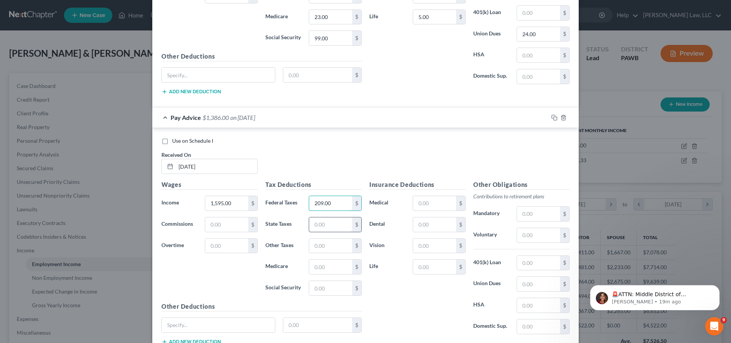
type input "209.00"
click at [328, 229] on input "text" at bounding box center [330, 224] width 43 height 14
type input "49.00"
click at [332, 250] on input "text" at bounding box center [330, 246] width 43 height 14
type input "17.00"
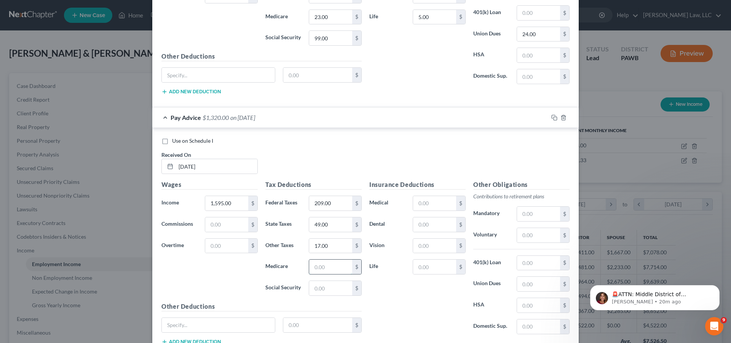
click at [331, 273] on input "text" at bounding box center [330, 267] width 43 height 14
type input "23.00"
click at [332, 293] on input "text" at bounding box center [330, 288] width 43 height 14
type input "97.00"
click at [533, 236] on input "text" at bounding box center [538, 235] width 43 height 14
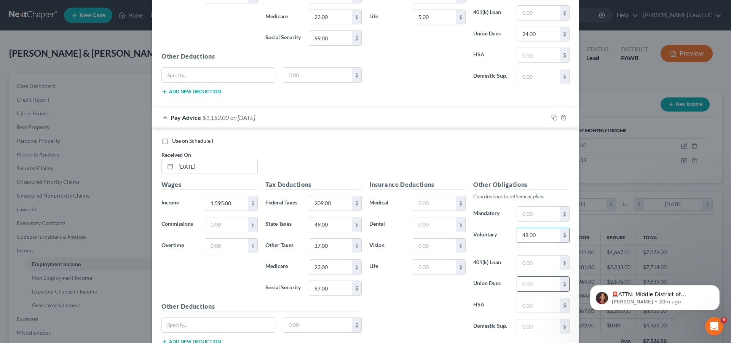
type input "48.00"
click at [536, 285] on input "text" at bounding box center [538, 284] width 43 height 14
type input "23.00"
drag, startPoint x: 417, startPoint y: 312, endPoint x: 430, endPoint y: 287, distance: 28.4
click at [426, 294] on div "Insurance Deductions Medical $ Dental $ Vision $ Life $" at bounding box center [417, 260] width 104 height 160
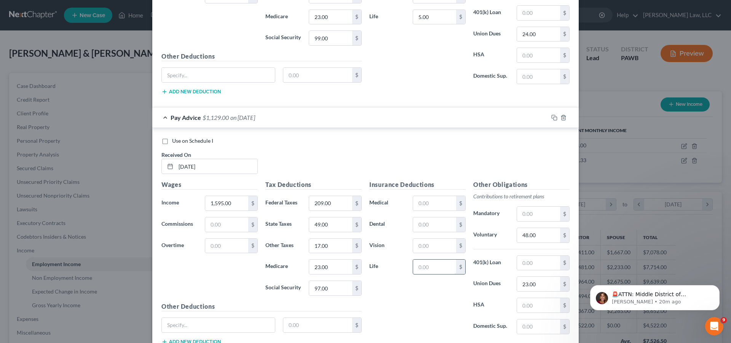
click at [440, 267] on input "text" at bounding box center [434, 267] width 43 height 14
type input "5.00"
click at [429, 293] on div "Insurance Deductions Medical $ Dental $ Vision $ Life 5.00 $" at bounding box center [417, 260] width 104 height 160
click at [439, 202] on input "text" at bounding box center [434, 203] width 43 height 14
type input "29.00"
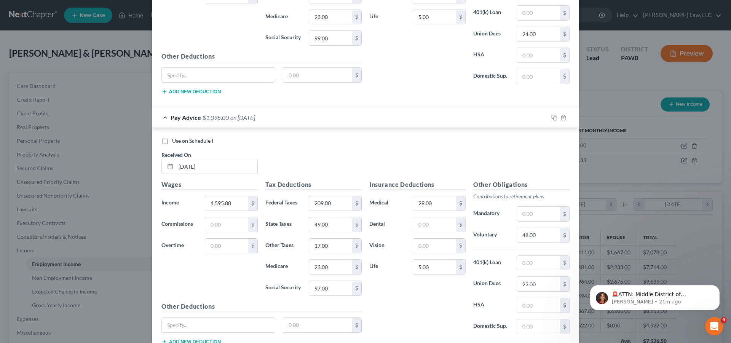
click at [454, 155] on div "Use on Schedule I Received On * [DATE]" at bounding box center [366, 158] width 416 height 43
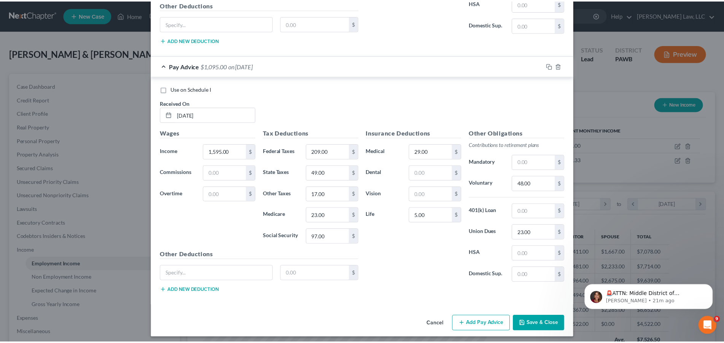
scroll to position [937, 0]
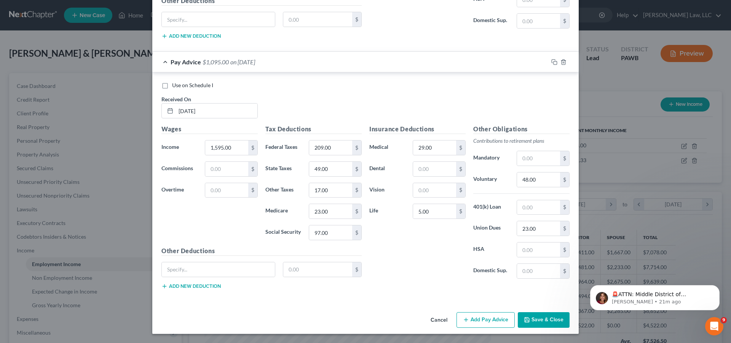
click at [556, 323] on button "Save & Close" at bounding box center [544, 320] width 52 height 16
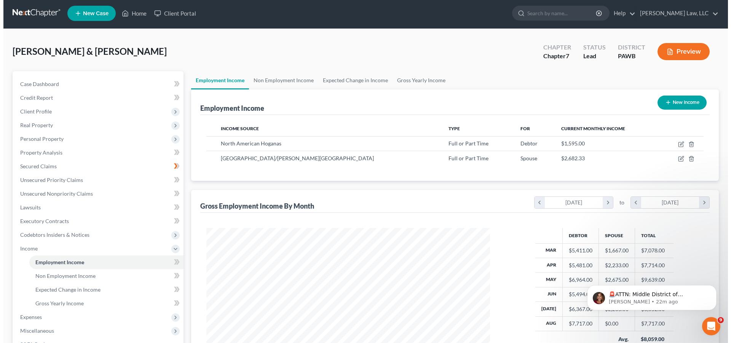
scroll to position [0, 0]
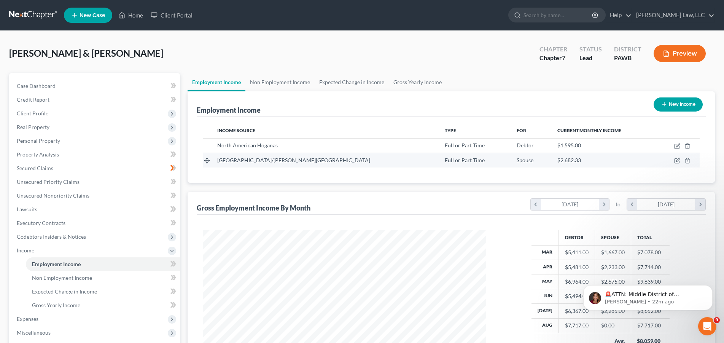
click at [298, 160] on span "[GEOGRAPHIC_DATA]/[PERSON_NAME][GEOGRAPHIC_DATA]" at bounding box center [293, 160] width 153 height 6
click at [678, 161] on icon "button" at bounding box center [677, 159] width 3 height 3
select select "0"
select select "39"
select select "2"
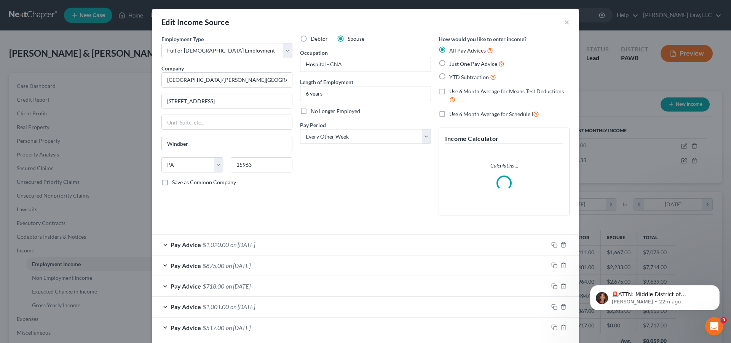
scroll to position [182, 0]
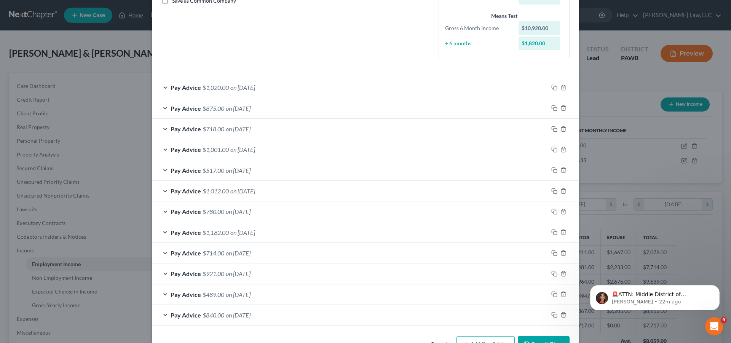
click at [561, 290] on div at bounding box center [563, 294] width 30 height 12
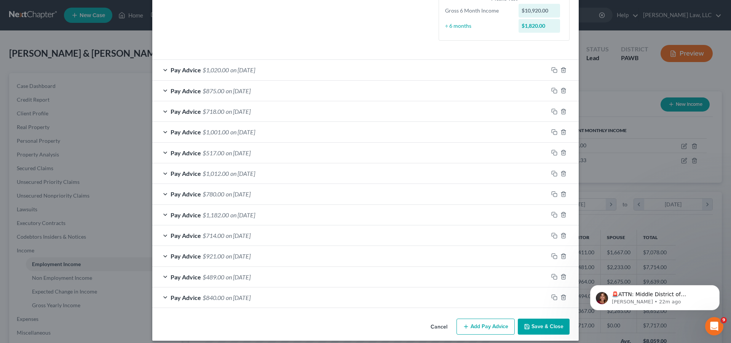
scroll to position [206, 0]
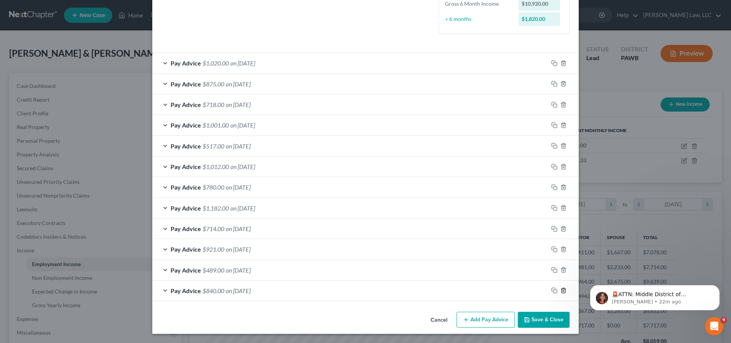
click at [560, 292] on icon "button" at bounding box center [563, 290] width 6 height 6
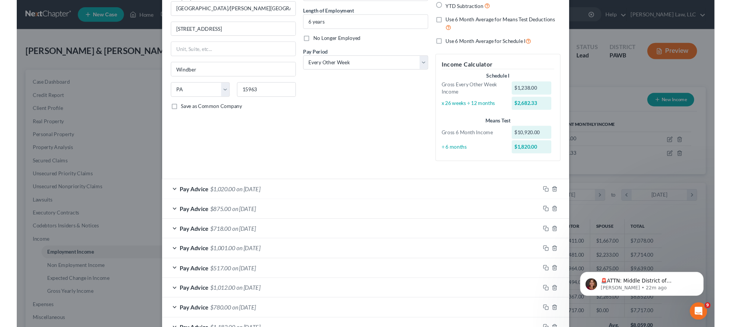
scroll to position [185, 0]
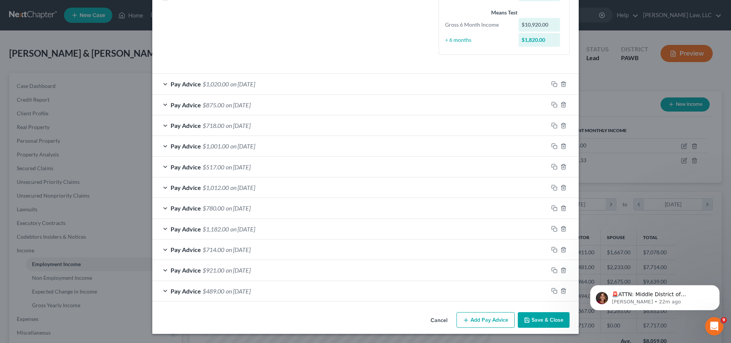
click at [478, 319] on button "Add Pay Advice" at bounding box center [485, 320] width 58 height 16
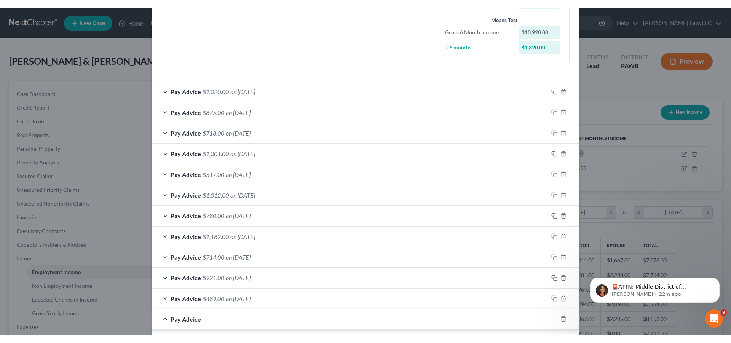
scroll to position [341, 0]
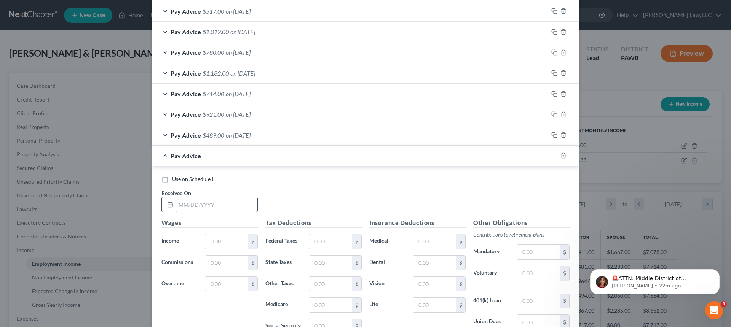
click at [225, 206] on input "text" at bounding box center [216, 205] width 81 height 14
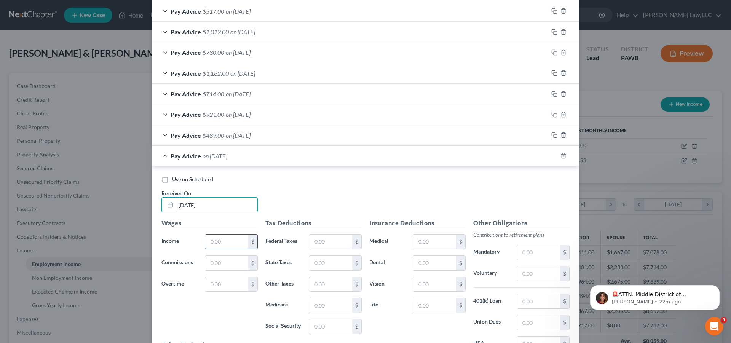
type input "[DATE]"
click at [231, 242] on input "text" at bounding box center [226, 241] width 43 height 14
type input "980.00"
click at [327, 240] on input "text" at bounding box center [330, 241] width 43 height 14
type input "40.00"
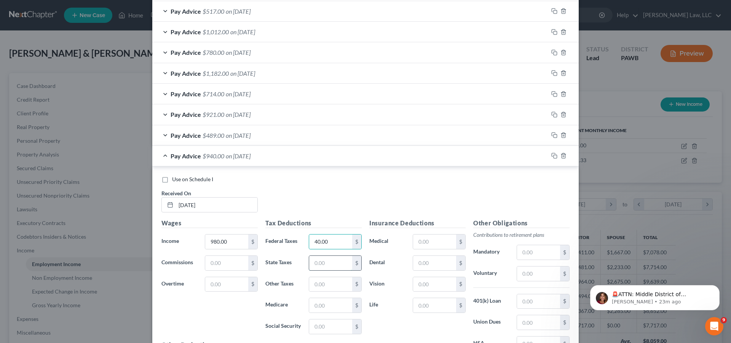
click at [332, 269] on input "text" at bounding box center [330, 263] width 43 height 14
type input "31.00"
click at [333, 288] on input "text" at bounding box center [330, 284] width 43 height 14
type input "12.00"
click at [332, 304] on input "text" at bounding box center [330, 305] width 43 height 14
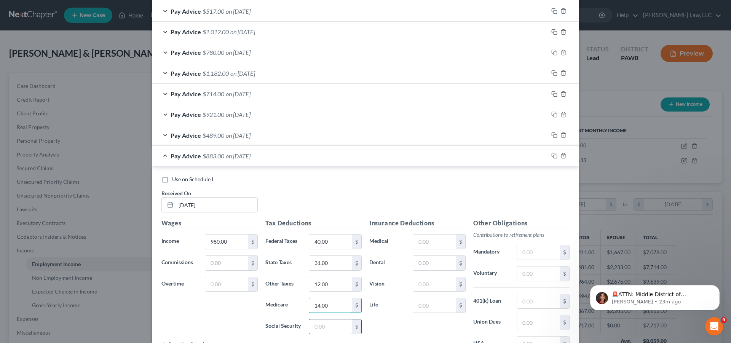
type input "14.00"
click at [335, 329] on input "text" at bounding box center [330, 326] width 43 height 14
type input "61.00"
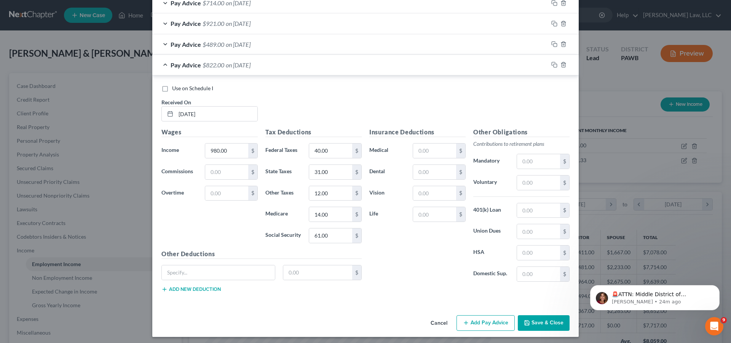
scroll to position [435, 0]
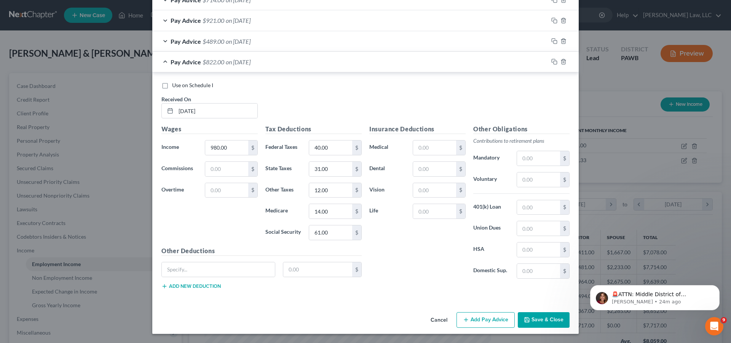
click at [485, 324] on button "Add Pay Advice" at bounding box center [485, 320] width 58 height 16
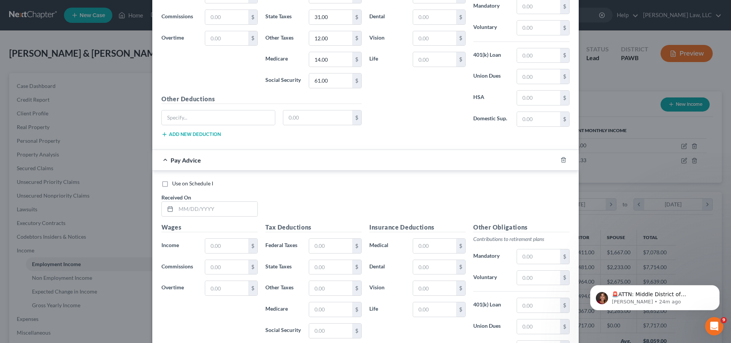
scroll to position [629, 0]
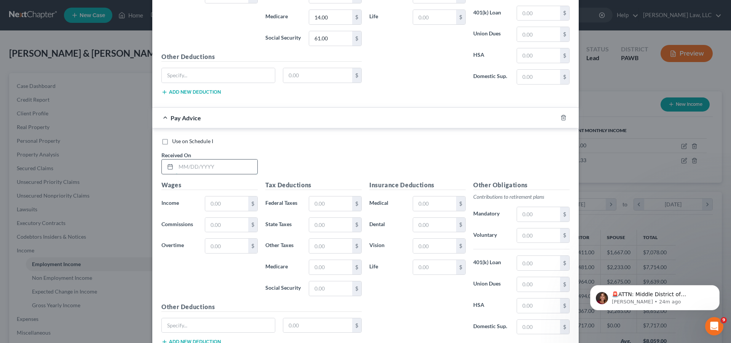
click at [222, 169] on input "text" at bounding box center [216, 166] width 81 height 14
type input "[DATE]"
click at [226, 203] on input "text" at bounding box center [226, 203] width 43 height 14
type input "337.00"
click at [330, 205] on input "text" at bounding box center [330, 203] width 43 height 14
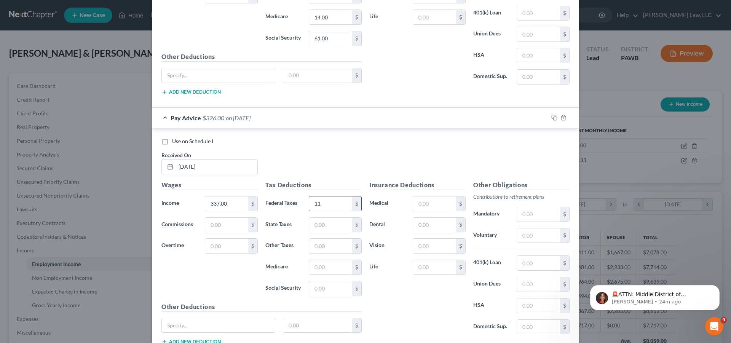
type input "1"
click at [339, 226] on input "text" at bounding box center [330, 225] width 43 height 14
type input "11.00"
click at [323, 252] on input "text" at bounding box center [330, 246] width 43 height 14
type input "5.00"
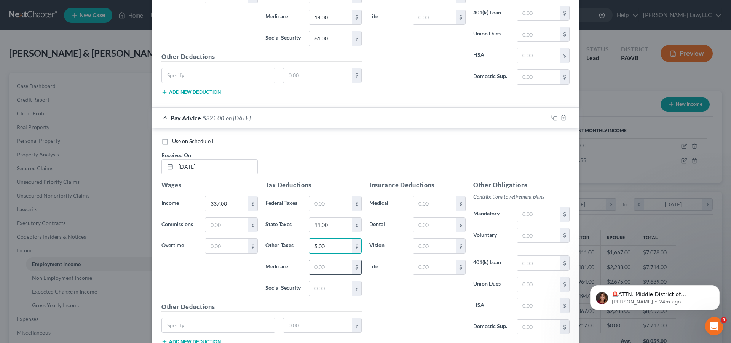
click at [330, 274] on input "text" at bounding box center [330, 267] width 43 height 14
type input "5.00"
click at [338, 291] on input "text" at bounding box center [330, 288] width 43 height 14
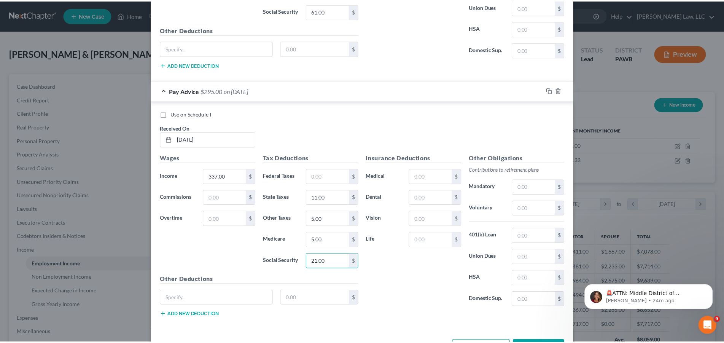
scroll to position [685, 0]
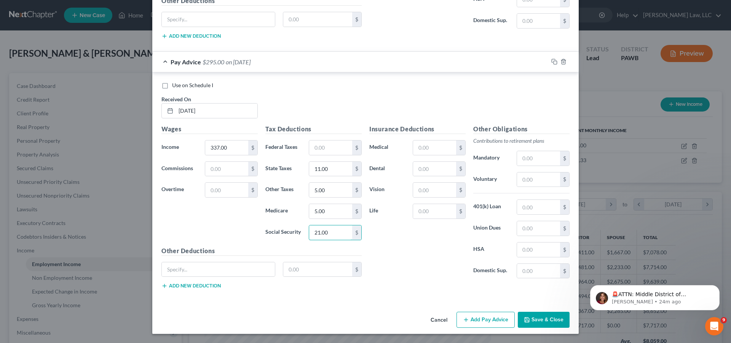
type input "21.00"
click at [541, 328] on button "Save & Close" at bounding box center [544, 320] width 52 height 16
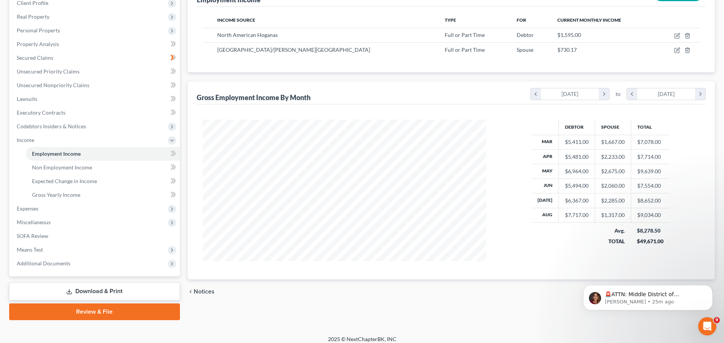
scroll to position [116, 0]
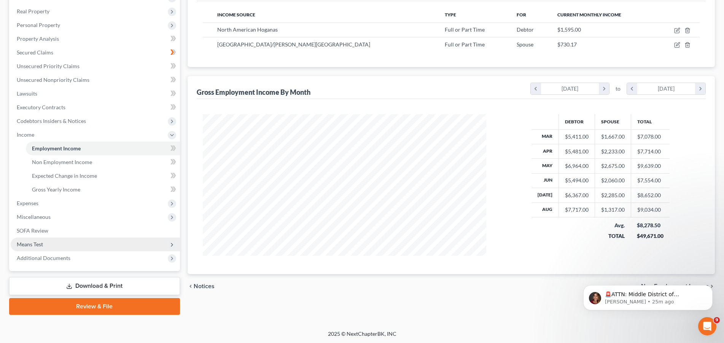
click at [56, 246] on span "Means Test" at bounding box center [95, 245] width 169 height 14
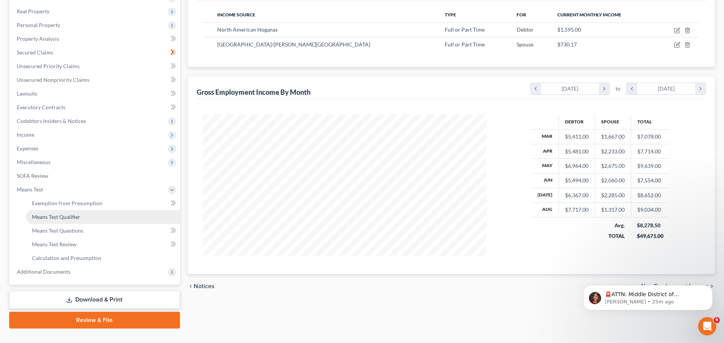
click at [65, 215] on span "Means Test Qualifier" at bounding box center [56, 217] width 48 height 6
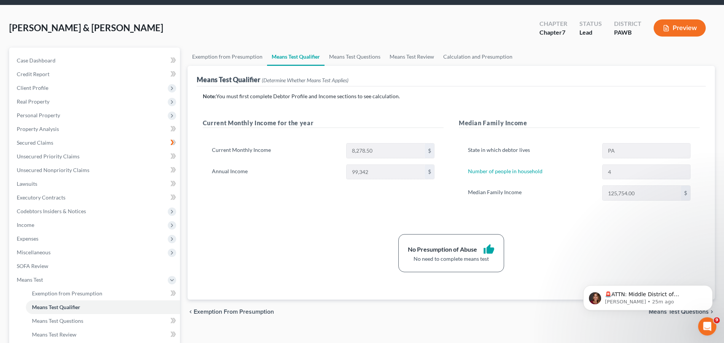
scroll to position [39, 0]
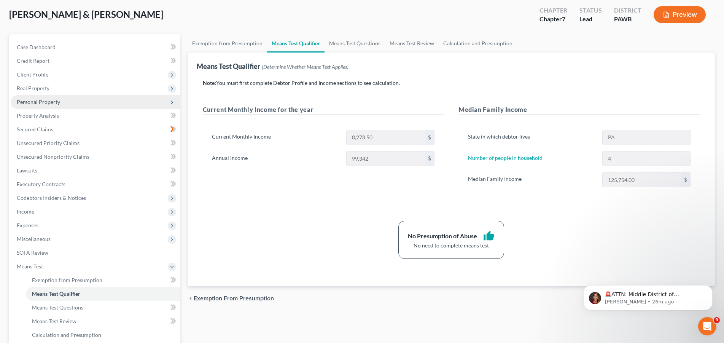
click at [48, 105] on span "Personal Property" at bounding box center [38, 102] width 43 height 6
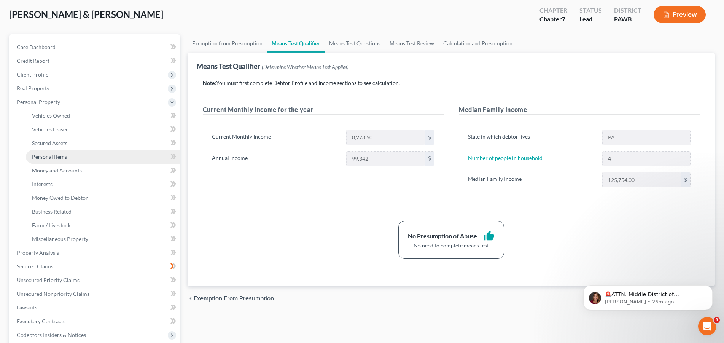
click at [53, 157] on span "Personal Items" at bounding box center [49, 156] width 35 height 6
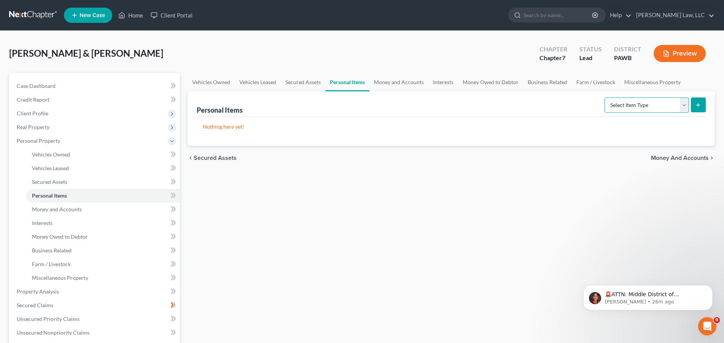
click at [605, 97] on select "Select Item Type Clothing Collectibles Of Value Electronics Firearms Household …" at bounding box center [647, 104] width 85 height 15
select select "household_goods"
click option "Household Goods" at bounding box center [0, 0] width 0 height 0
click at [700, 106] on icon "submit" at bounding box center [698, 105] width 6 height 6
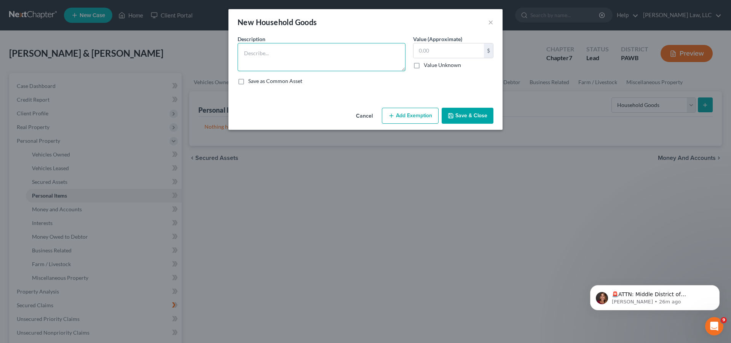
click at [263, 54] on textarea at bounding box center [322, 57] width 168 height 28
type textarea "Household goods, furniture and furnishings."
click at [443, 53] on input "text" at bounding box center [448, 50] width 70 height 14
type input "2,500.00"
click at [418, 111] on button "Add Exemption" at bounding box center [410, 116] width 57 height 16
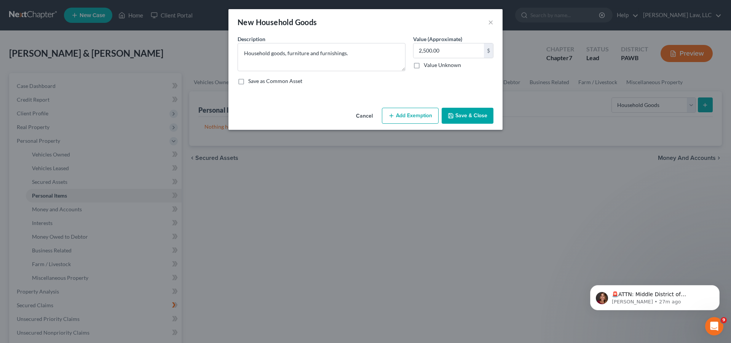
select select "2"
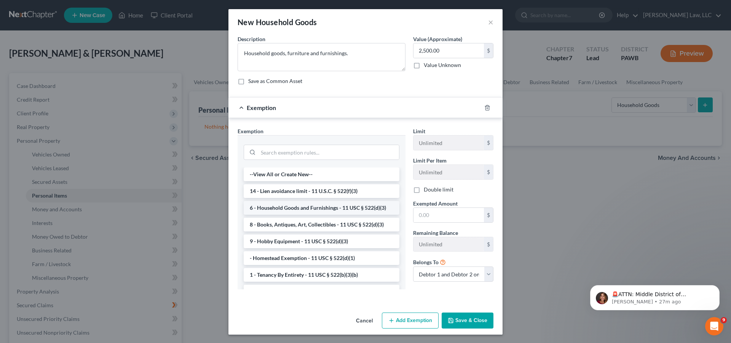
click at [337, 209] on li "6 - Household Goods and Furnishings - 11 USC § 522(d)(3)" at bounding box center [322, 208] width 156 height 14
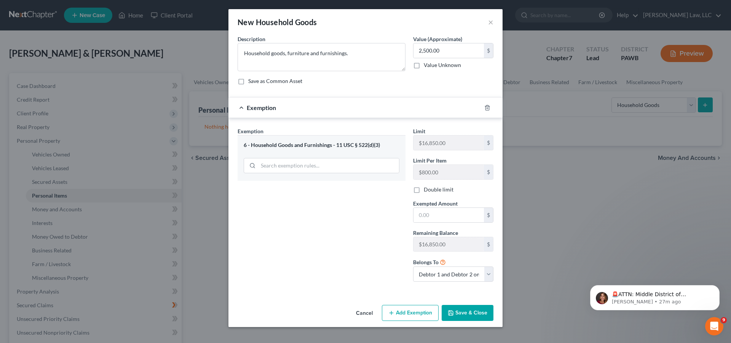
click at [424, 193] on label "Double limit" at bounding box center [439, 190] width 30 height 8
click at [427, 191] on input "Double limit" at bounding box center [429, 188] width 5 height 5
checkbox input "true"
click at [466, 219] on input "text" at bounding box center [448, 215] width 70 height 14
type input "2,500.00"
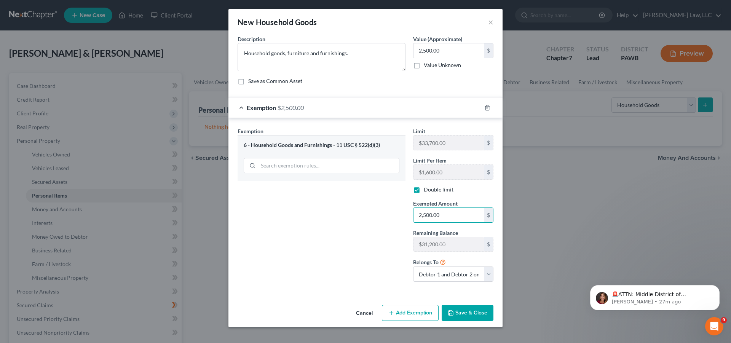
click at [365, 241] on div "Exemption Set must be selected for CA. Exemption * 6 - Household Goods and Furn…" at bounding box center [321, 207] width 175 height 161
click at [413, 266] on select "Debtor 1 only Debtor 2 only Debtor 1 and Debtor 2 only" at bounding box center [453, 273] width 80 height 15
click at [490, 275] on select "Debtor 1 only Debtor 2 only Debtor 1 and Debtor 2 only" at bounding box center [453, 273] width 80 height 15
click at [478, 315] on button "Save & Close" at bounding box center [468, 313] width 52 height 16
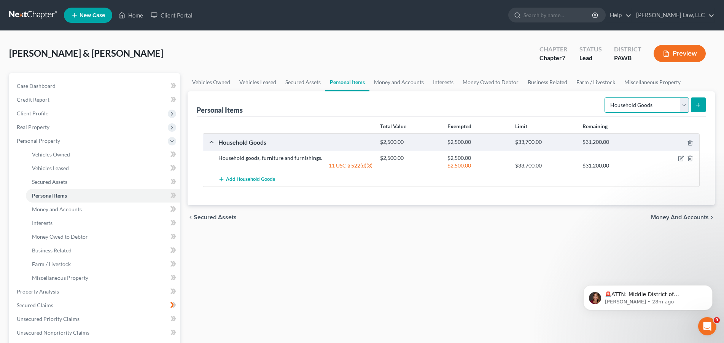
click at [605, 97] on select "Select Item Type Clothing Collectibles Of Value Electronics Firearms Household …" at bounding box center [647, 104] width 85 height 15
select select "electronics"
click option "Electronics" at bounding box center [0, 0] width 0 height 0
click at [693, 104] on button "submit" at bounding box center [698, 104] width 15 height 15
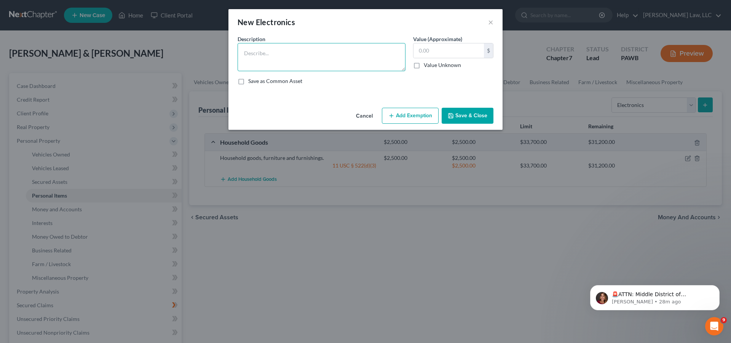
click at [264, 49] on textarea at bounding box center [322, 57] width 168 height 28
type textarea "Laptop, printer, 3 TVs, 2 cell phones."
click at [463, 50] on input "text" at bounding box center [448, 50] width 70 height 14
type input "250.00"
click at [412, 114] on button "Add Exemption" at bounding box center [410, 116] width 57 height 16
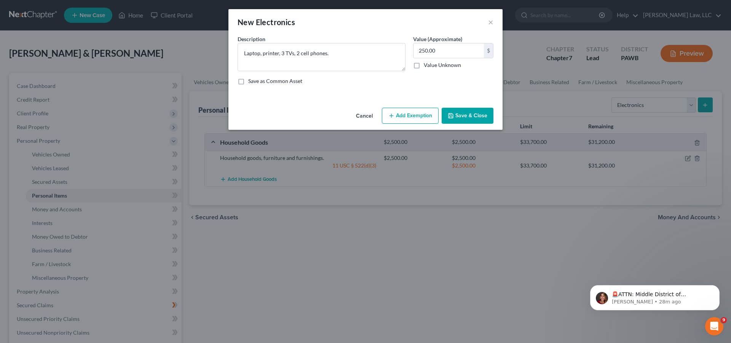
select select "2"
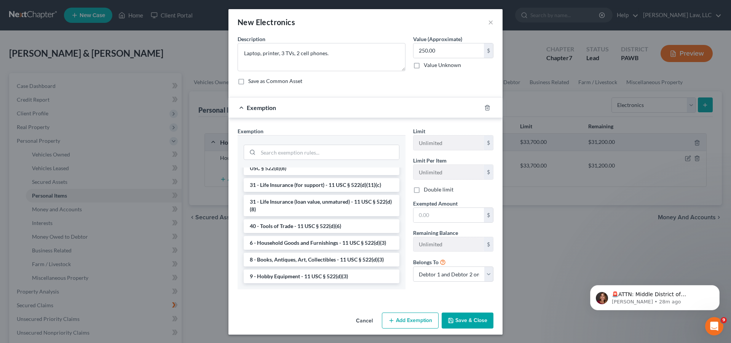
scroll to position [627, 0]
click at [303, 243] on li "6 - Household Goods and Furnishings - 11 USC § 522(d)(3)" at bounding box center [322, 243] width 156 height 14
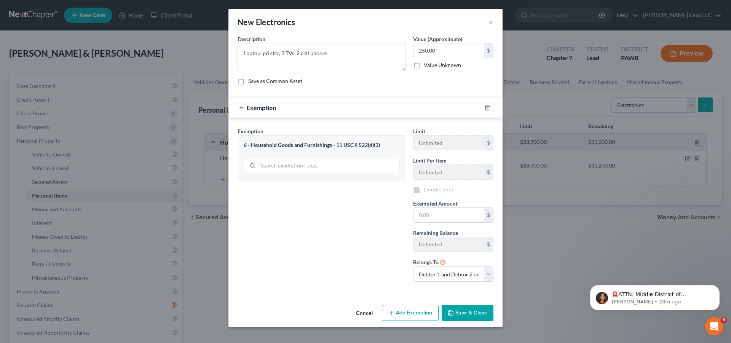
checkbox input "true"
click at [444, 215] on input "text" at bounding box center [448, 215] width 70 height 14
type input "250.00"
click at [472, 317] on button "Save & Close" at bounding box center [468, 313] width 52 height 16
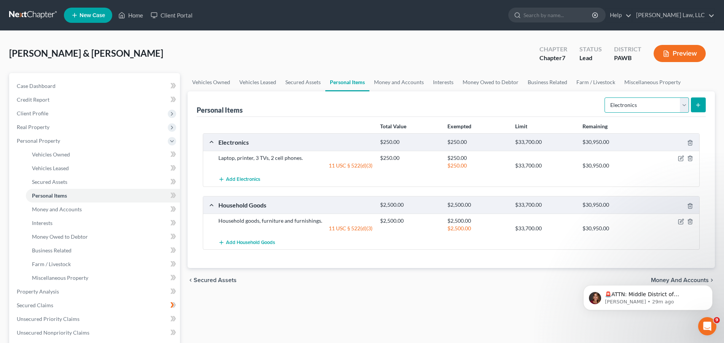
click at [605, 97] on select "Select Item Type Clothing Collectibles Of Value Electronics Firearms Household …" at bounding box center [647, 104] width 85 height 15
select select "firearms"
click option "Firearms" at bounding box center [0, 0] width 0 height 0
click at [698, 106] on icon "submit" at bounding box center [698, 105] width 6 height 6
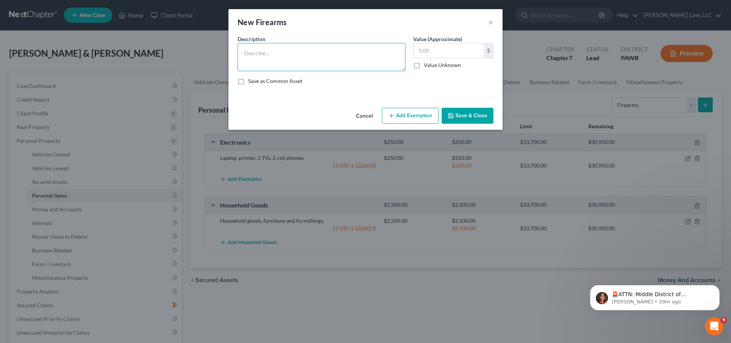
click at [247, 55] on textarea at bounding box center [322, 57] width 168 height 28
type textarea "380 Ruger"
click at [424, 46] on input "text" at bounding box center [448, 50] width 70 height 14
type input "50.00"
click at [411, 118] on button "Add Exemption" at bounding box center [410, 116] width 57 height 16
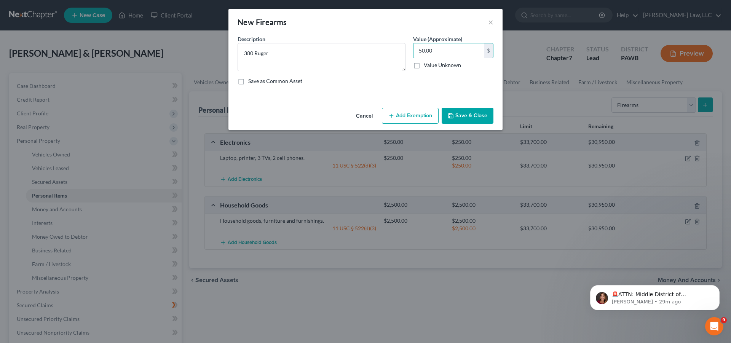
select select "2"
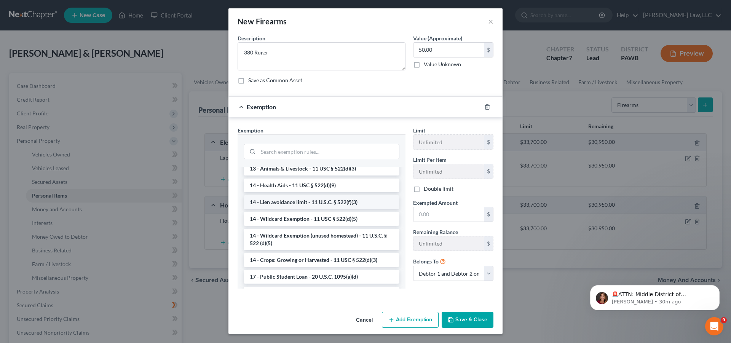
scroll to position [116, 0]
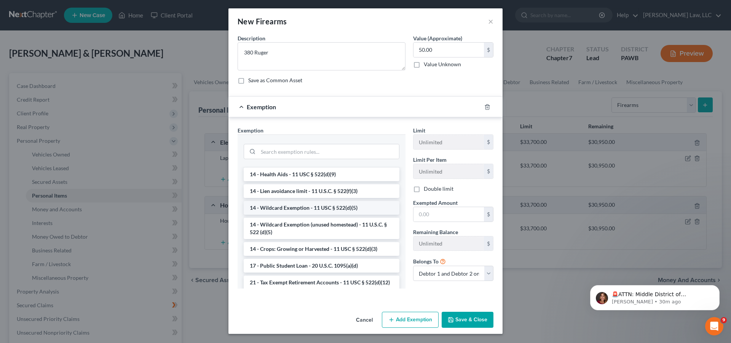
click at [311, 209] on li "14 - Wildcard Exemption - 11 USC § 522(d)(5)" at bounding box center [322, 208] width 156 height 14
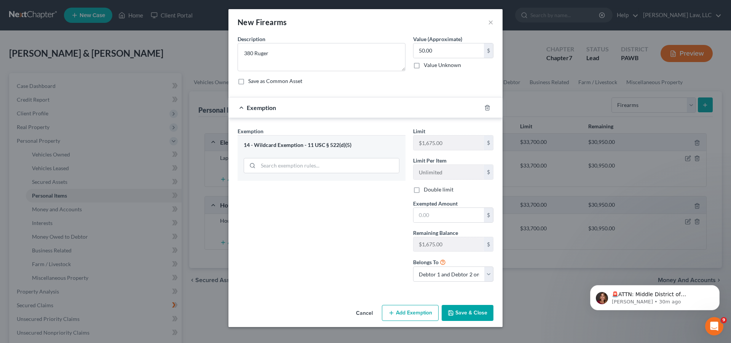
click at [424, 190] on label "Double limit" at bounding box center [439, 190] width 30 height 8
click at [427, 190] on input "Double limit" at bounding box center [429, 188] width 5 height 5
checkbox input "true"
click at [451, 215] on input "text" at bounding box center [448, 215] width 70 height 14
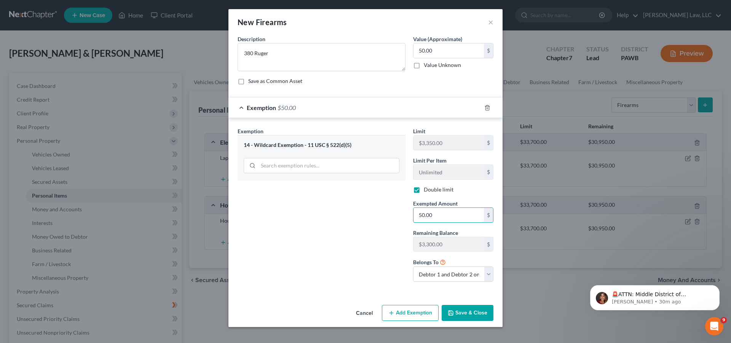
type input "50.00"
click at [462, 314] on button "Save & Close" at bounding box center [468, 313] width 52 height 16
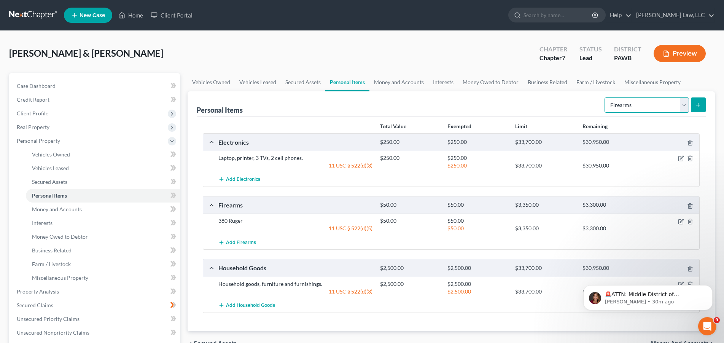
click at [605, 97] on select "Select Item Type Clothing Collectibles Of Value Electronics Firearms Household …" at bounding box center [647, 104] width 85 height 15
select select "sports_and_hobby_equipment"
click option "Sports & Hobby Equipment" at bounding box center [0, 0] width 0 height 0
click at [697, 104] on icon "submit" at bounding box center [698, 105] width 6 height 6
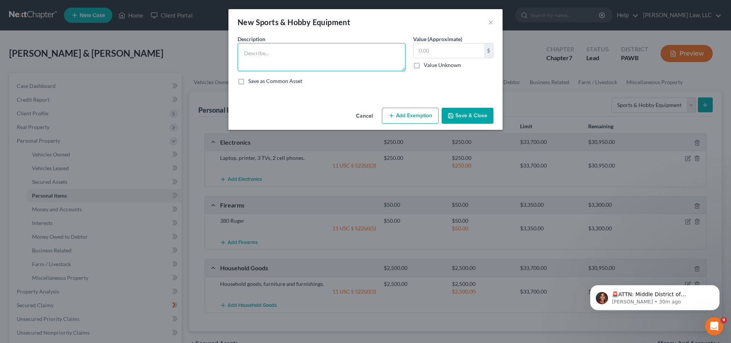
click at [267, 50] on textarea at bounding box center [322, 57] width 168 height 28
click at [252, 54] on textarea "Tredmill" at bounding box center [322, 57] width 168 height 28
type textarea "Treadmill"
click at [453, 49] on input "text" at bounding box center [448, 50] width 70 height 14
type input "50.00"
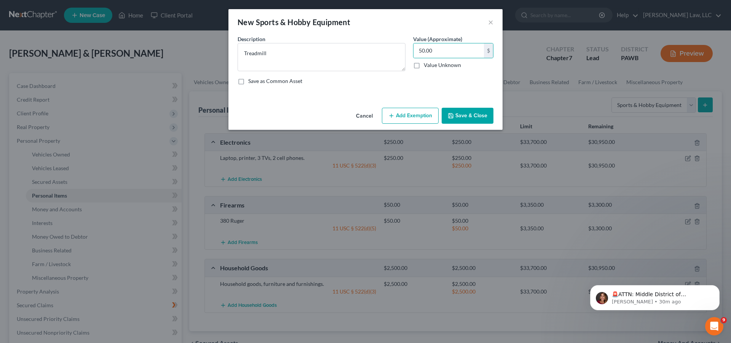
click at [409, 121] on button "Add Exemption" at bounding box center [410, 116] width 57 height 16
select select "2"
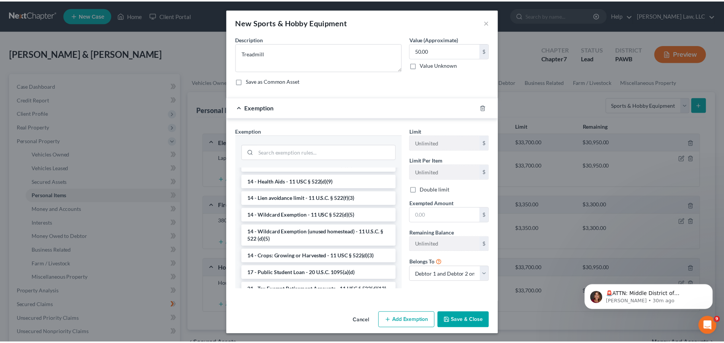
scroll to position [155, 0]
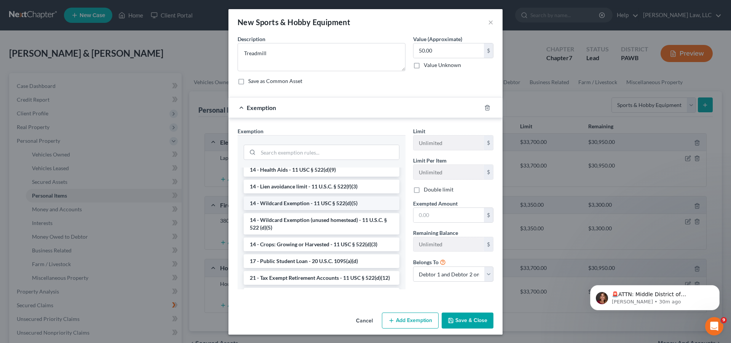
click at [303, 206] on li "14 - Wildcard Exemption - 11 USC § 522(d)(5)" at bounding box center [322, 203] width 156 height 14
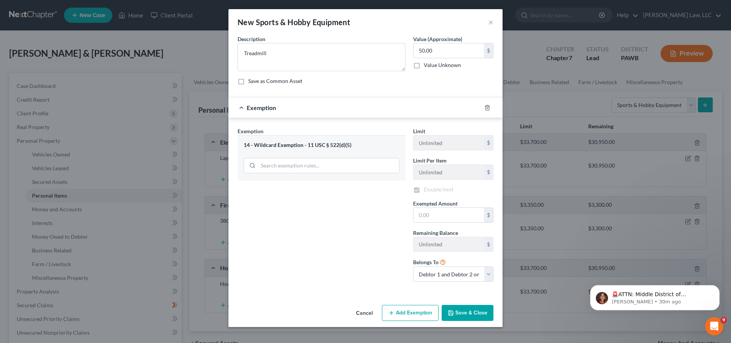
checkbox input "true"
click at [457, 211] on input "text" at bounding box center [448, 215] width 70 height 14
type input "50.00"
click at [456, 311] on button "Save & Close" at bounding box center [468, 313] width 52 height 16
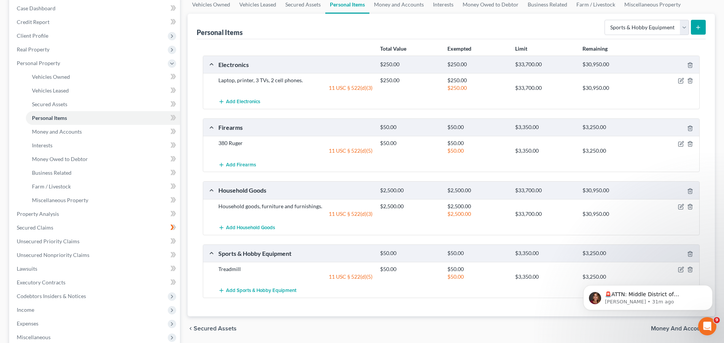
scroll to position [0, 0]
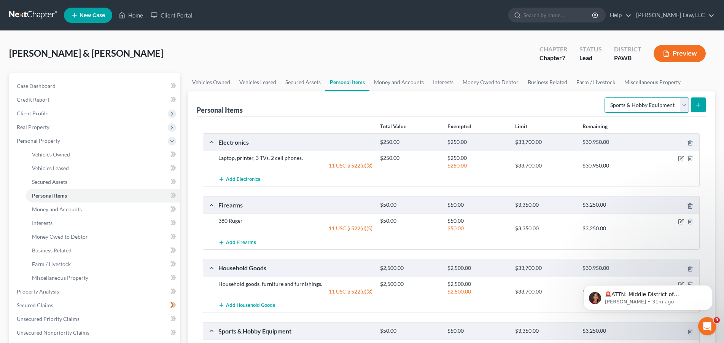
click at [605, 97] on select "Select Item Type Clothing Collectibles Of Value Electronics Firearms Household …" at bounding box center [647, 104] width 85 height 15
select select "clothing"
click option "Clothing" at bounding box center [0, 0] width 0 height 0
click at [700, 104] on icon "submit" at bounding box center [698, 105] width 6 height 6
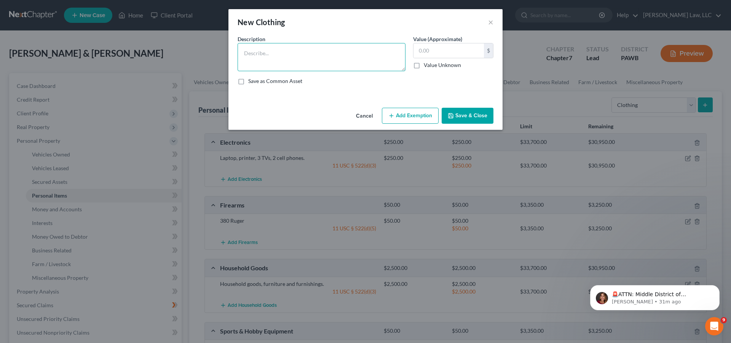
click at [274, 57] on textarea at bounding box center [322, 57] width 168 height 28
type textarea "Personal clothing."
click at [459, 53] on input "text" at bounding box center [448, 50] width 70 height 14
click at [419, 113] on button "Add Exemption" at bounding box center [410, 116] width 57 height 16
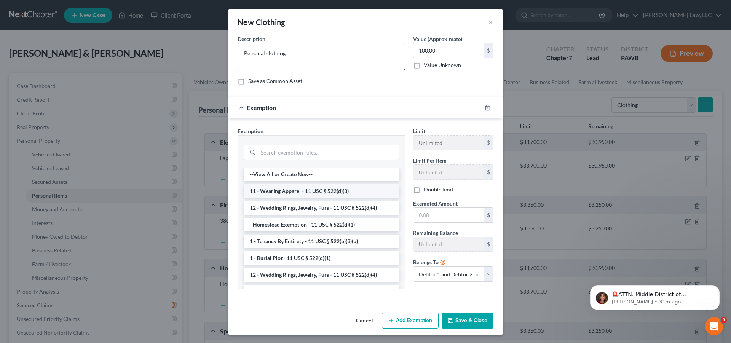
click at [324, 193] on li "11 - Wearing Apparel - 11 USC § 522(d)(3)" at bounding box center [322, 191] width 156 height 14
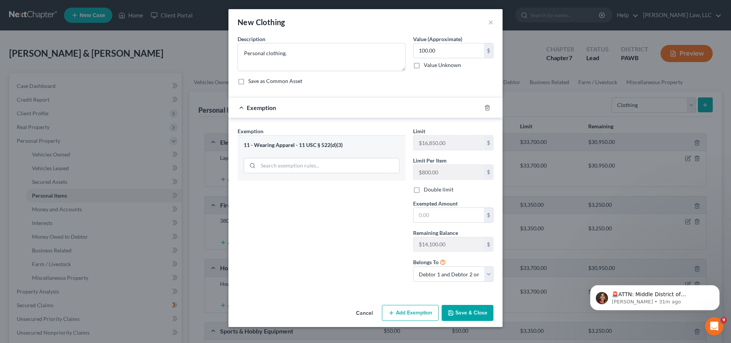
click at [424, 192] on label "Double limit" at bounding box center [439, 190] width 30 height 8
click at [427, 191] on input "Double limit" at bounding box center [429, 188] width 5 height 5
click at [454, 221] on input "text" at bounding box center [448, 215] width 70 height 14
click at [466, 317] on button "Save & Close" at bounding box center [468, 313] width 52 height 16
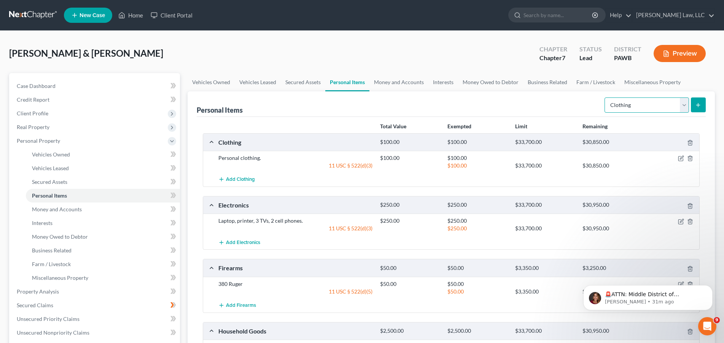
click at [605, 97] on select "Select Item Type Clothing Collectibles Of Value Electronics Firearms Household …" at bounding box center [647, 104] width 85 height 15
click option "Jewelry" at bounding box center [0, 0] width 0 height 0
click at [698, 104] on icon "submit" at bounding box center [698, 105] width 6 height 6
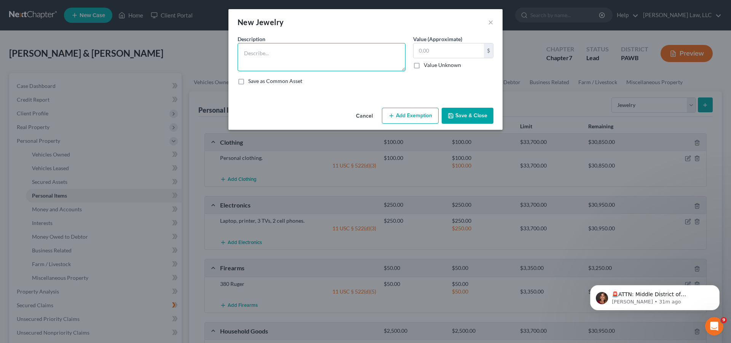
click at [273, 57] on textarea at bounding box center [322, 57] width 168 height 28
click at [455, 56] on input "text" at bounding box center [448, 50] width 70 height 14
click at [423, 114] on button "Add Exemption" at bounding box center [410, 116] width 57 height 16
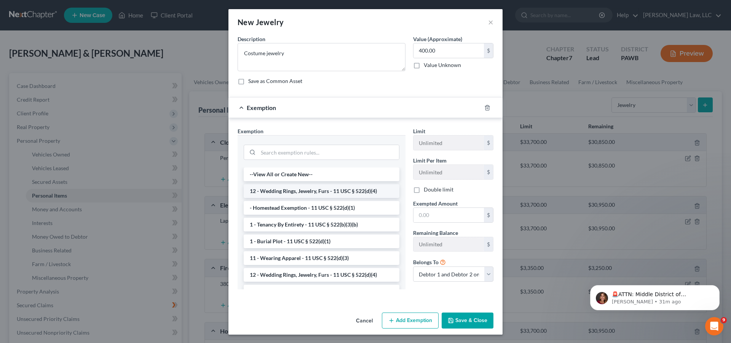
click at [317, 195] on li "12 - Wedding Rings, Jewelry, Furs - 11 USC § 522(d)(4)" at bounding box center [322, 191] width 156 height 14
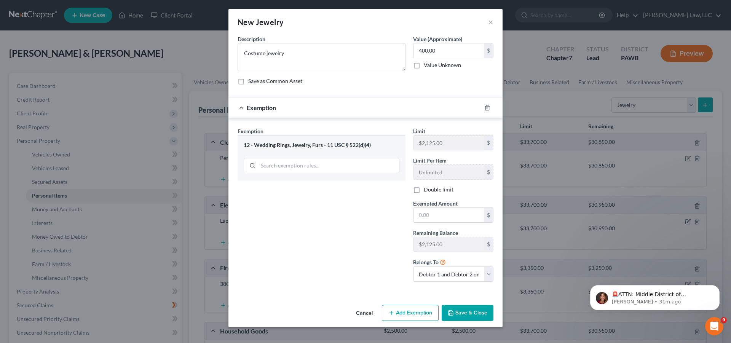
click at [424, 190] on label "Double limit" at bounding box center [439, 190] width 30 height 8
click at [427, 190] on input "Double limit" at bounding box center [429, 188] width 5 height 5
click at [442, 212] on input "text" at bounding box center [448, 215] width 70 height 14
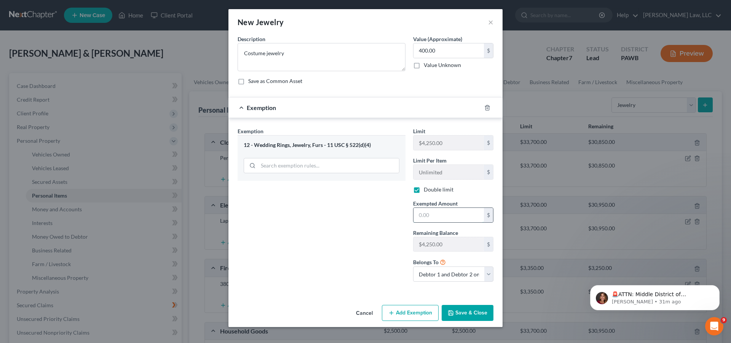
click at [442, 212] on input "text" at bounding box center [448, 215] width 70 height 14
click at [464, 314] on button "Save & Close" at bounding box center [468, 313] width 52 height 16
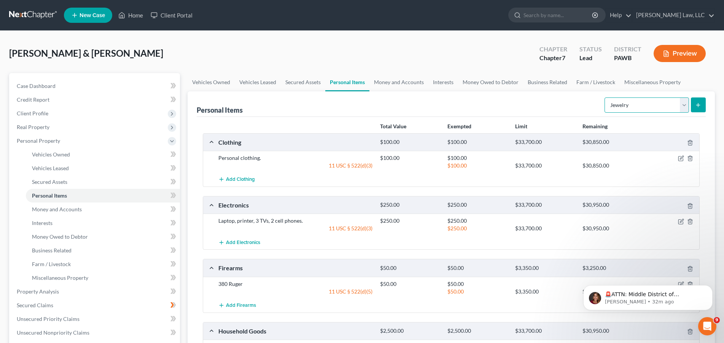
click at [605, 97] on select "Select Item Type Clothing Collectibles Of Value Electronics Firearms Household …" at bounding box center [647, 104] width 85 height 15
click option "Pet(s)" at bounding box center [0, 0] width 0 height 0
click at [701, 106] on icon "submit" at bounding box center [698, 105] width 6 height 6
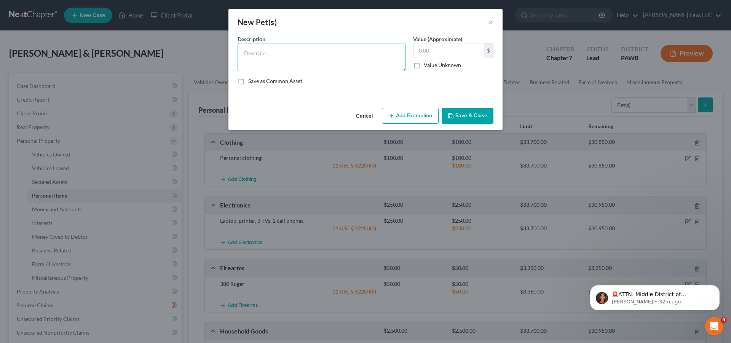
click at [317, 56] on textarea at bounding box center [322, 57] width 168 height 28
click at [464, 120] on button "Save & Close" at bounding box center [468, 116] width 52 height 16
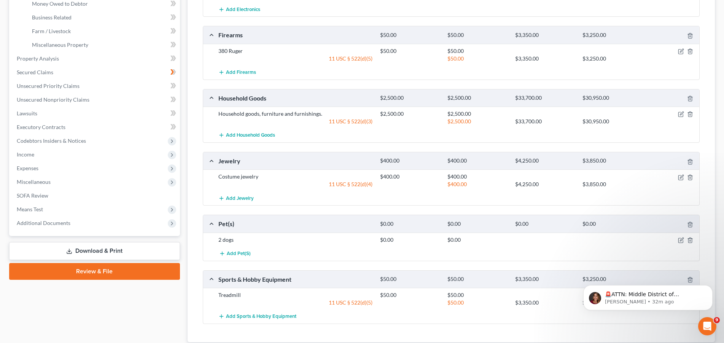
scroll to position [272, 0]
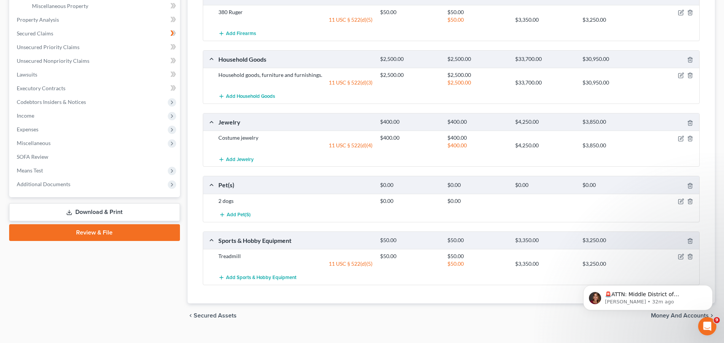
click at [237, 255] on div "Treadmill" at bounding box center [296, 256] width 162 height 8
click at [682, 257] on icon "button" at bounding box center [681, 257] width 6 height 6
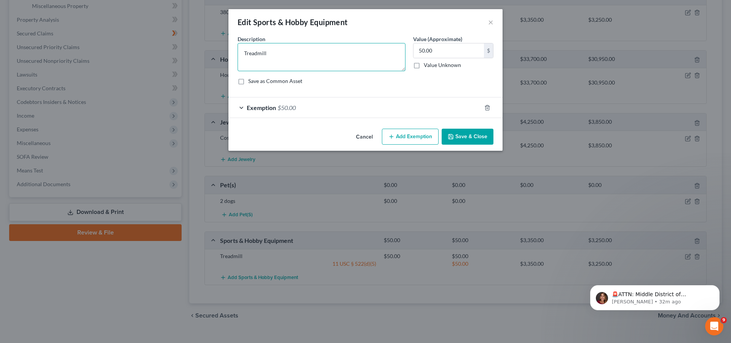
click at [277, 56] on textarea "Treadmill" at bounding box center [322, 57] width 168 height 28
click at [466, 136] on button "Save & Close" at bounding box center [468, 137] width 52 height 16
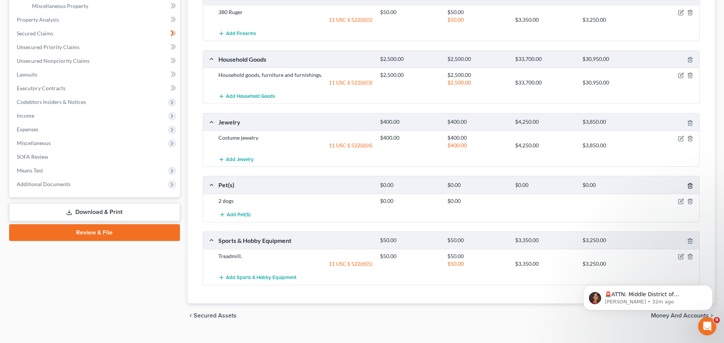
click at [691, 184] on polyline "button" at bounding box center [690, 184] width 5 height 0
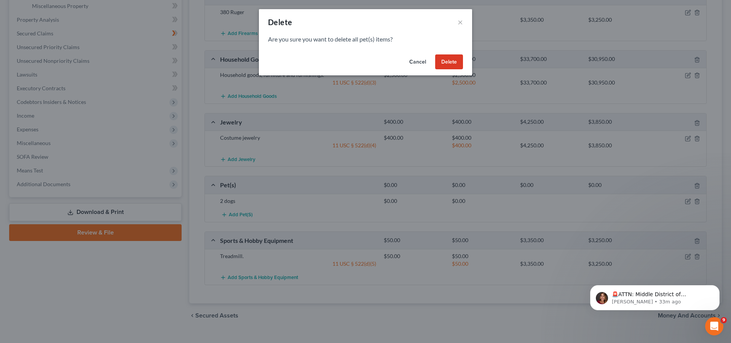
click at [422, 60] on button "Cancel" at bounding box center [417, 61] width 29 height 15
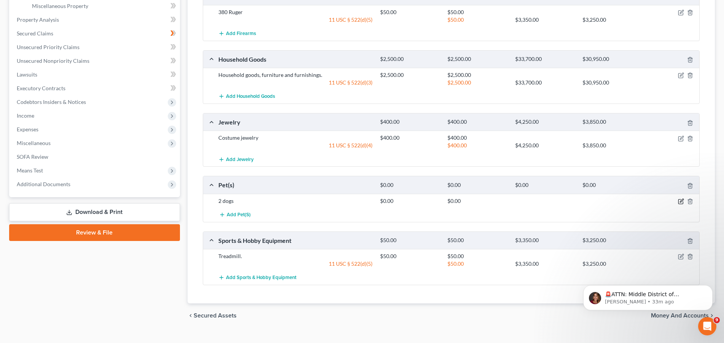
click at [681, 202] on icon "button" at bounding box center [681, 200] width 3 height 3
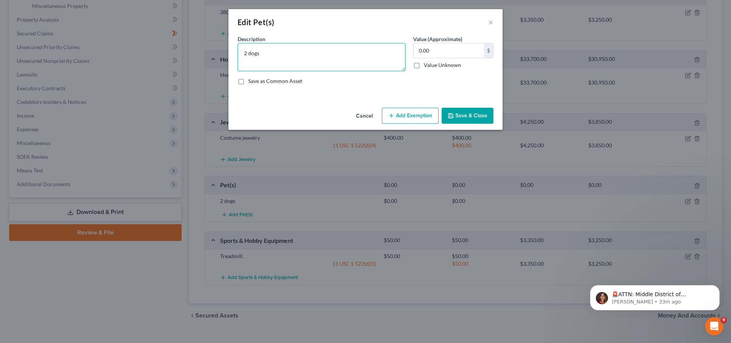
click at [262, 53] on textarea "2 dogs" at bounding box center [322, 57] width 168 height 28
click at [458, 116] on button "Save & Close" at bounding box center [468, 116] width 52 height 16
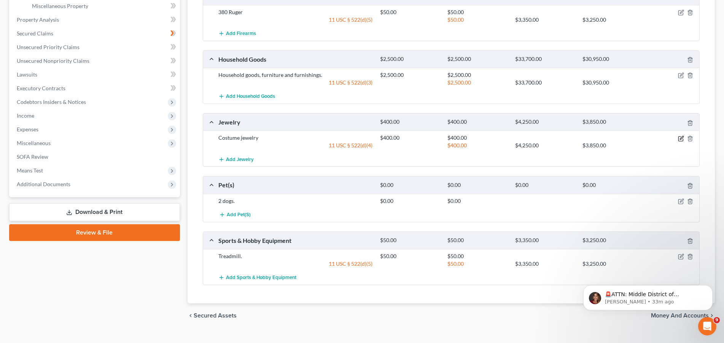
click at [682, 140] on icon "button" at bounding box center [681, 139] width 6 height 6
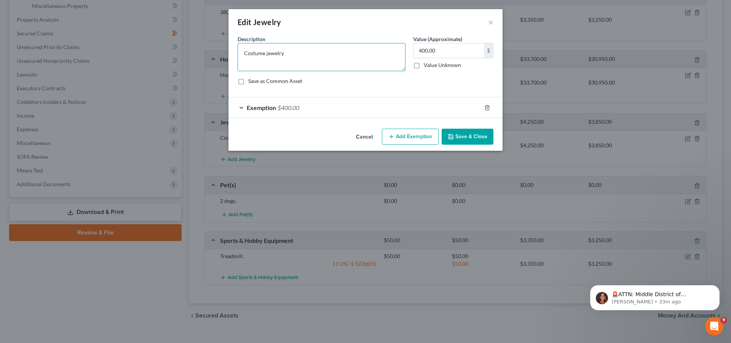
click at [297, 57] on textarea "Costume jewelry" at bounding box center [322, 57] width 168 height 28
click at [472, 140] on button "Save & Close" at bounding box center [468, 137] width 52 height 16
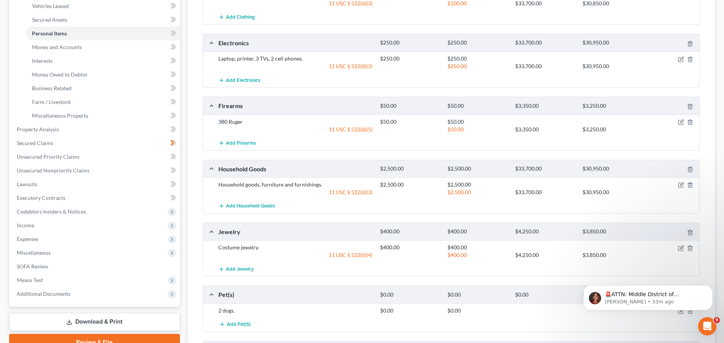
scroll to position [155, 0]
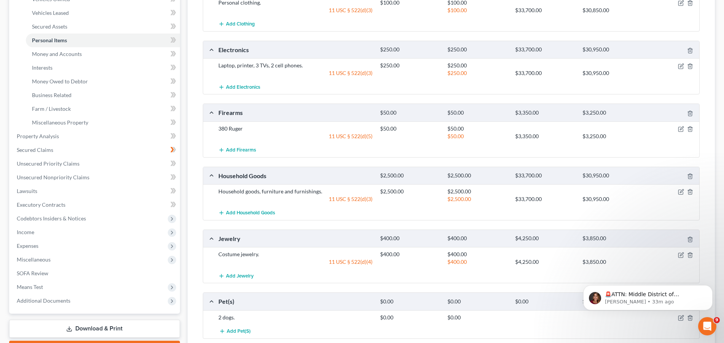
click at [677, 128] on div at bounding box center [673, 129] width 54 height 8
click at [683, 131] on icon "button" at bounding box center [681, 129] width 6 height 6
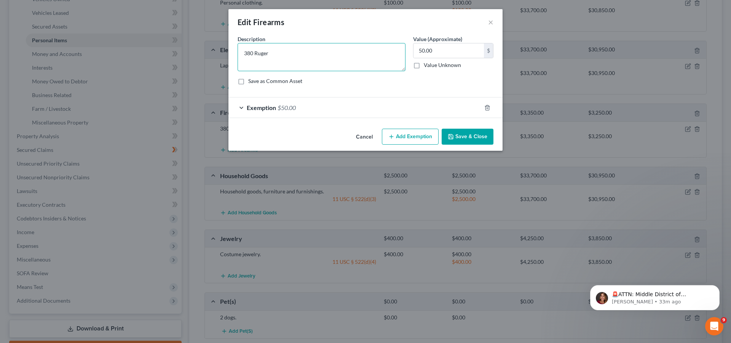
click at [300, 61] on textarea "380 Ruger" at bounding box center [322, 57] width 168 height 28
click at [467, 140] on button "Save & Close" at bounding box center [468, 137] width 52 height 16
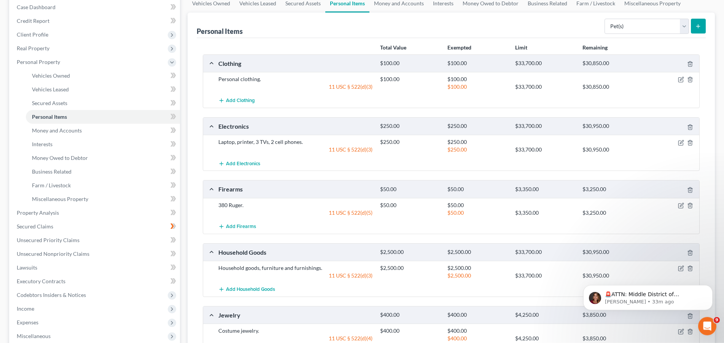
scroll to position [78, 0]
click at [10, 133] on div "Case Dashboard Payments Invoices Payments Payments Credit Report Client Profile…" at bounding box center [94, 193] width 171 height 396
click at [11, 134] on ul "Vehicles Owned Vehicles Leased Machinery and Vehicles Office Related" at bounding box center [95, 138] width 169 height 137
click at [50, 131] on span "Money and Accounts" at bounding box center [57, 131] width 50 height 6
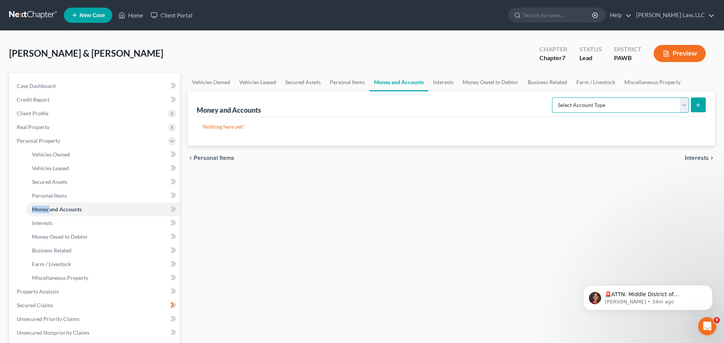
click at [552, 97] on select "Select Account Type Brokerage Cash on Hand Certificates of Deposit Checking Acc…" at bounding box center [620, 104] width 137 height 15
click option "Checking Account" at bounding box center [0, 0] width 0 height 0
click at [696, 104] on icon "submit" at bounding box center [698, 105] width 6 height 6
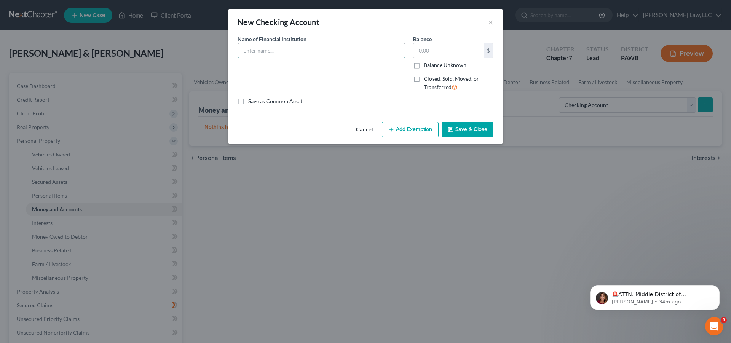
click at [274, 49] on input "text" at bounding box center [321, 50] width 167 height 14
click at [423, 49] on input "text" at bounding box center [448, 50] width 70 height 14
click at [415, 131] on button "Add Exemption" at bounding box center [410, 130] width 57 height 16
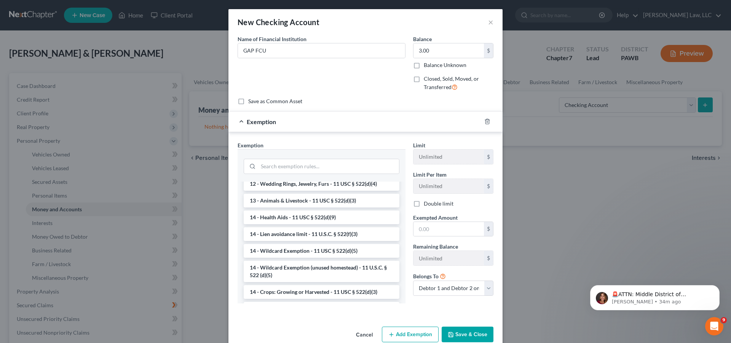
scroll to position [116, 0]
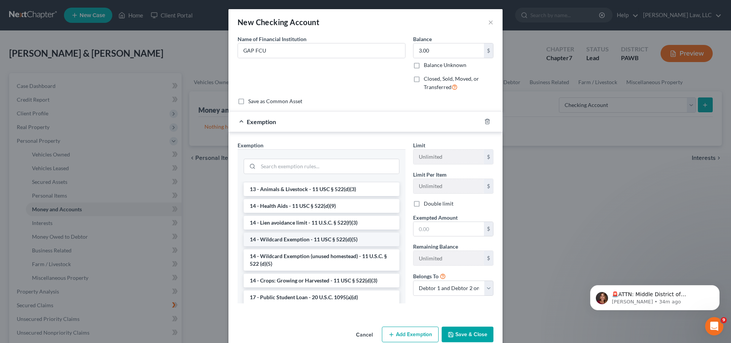
click at [305, 240] on li "14 - Wildcard Exemption - 11 USC § 522(d)(5)" at bounding box center [322, 240] width 156 height 14
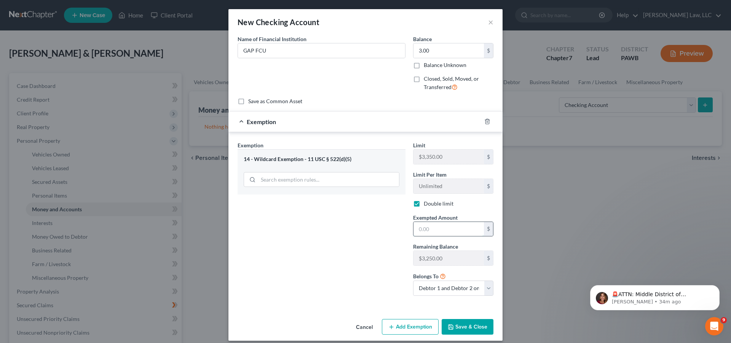
click at [442, 229] on input "text" at bounding box center [448, 229] width 70 height 14
click at [472, 331] on button "Save & Close" at bounding box center [468, 327] width 52 height 16
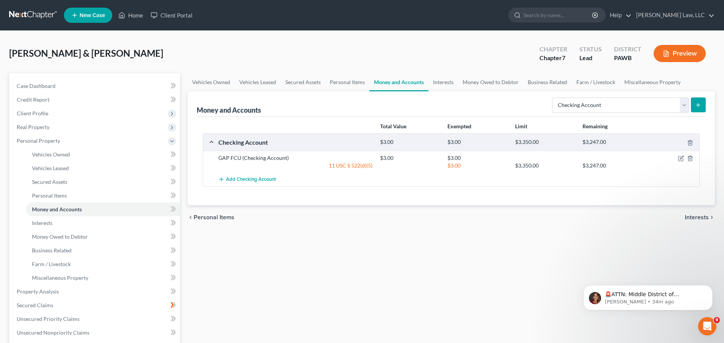
click at [698, 106] on line "submit" at bounding box center [698, 104] width 0 height 3
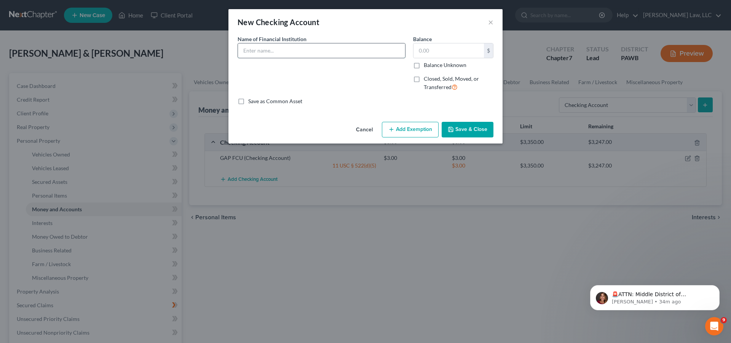
click at [286, 55] on input "text" at bounding box center [321, 50] width 167 height 14
click at [429, 53] on input "text" at bounding box center [448, 50] width 70 height 14
click at [412, 129] on button "Add Exemption" at bounding box center [410, 130] width 57 height 16
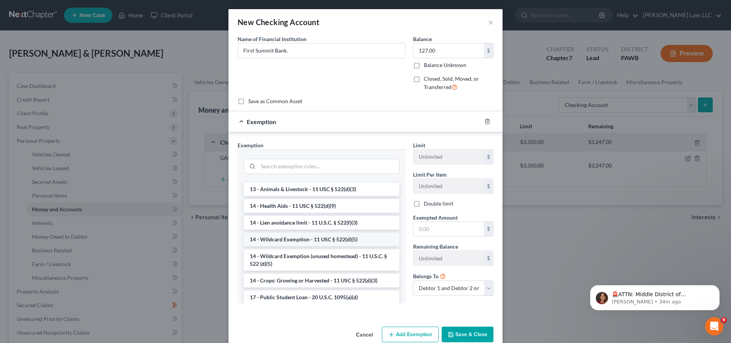
click at [305, 242] on li "14 - Wildcard Exemption - 11 USC § 522(d)(5)" at bounding box center [322, 240] width 156 height 14
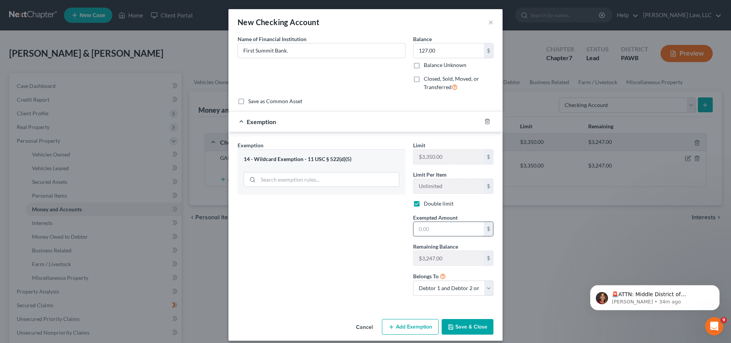
click at [448, 230] on input "text" at bounding box center [448, 229] width 70 height 14
click at [463, 327] on button "Save & Close" at bounding box center [468, 327] width 52 height 16
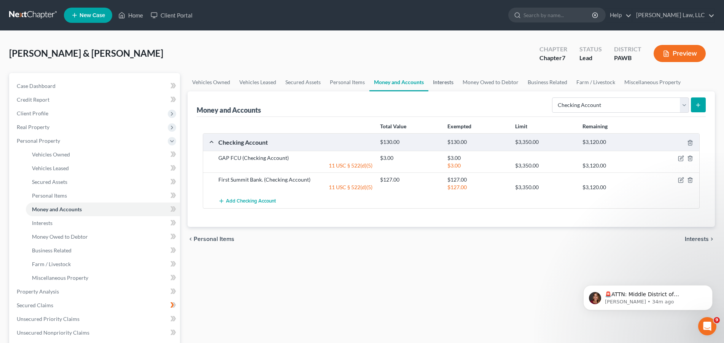
click at [450, 84] on link "Interests" at bounding box center [444, 82] width 30 height 18
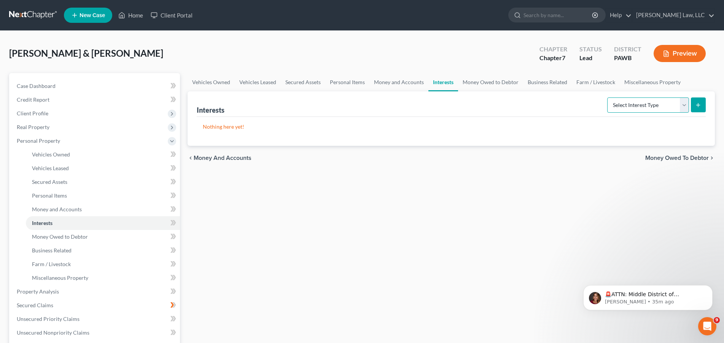
click at [607, 97] on select "Select Interest Type 401K Annuity Bond Education IRA Government Bond Government…" at bounding box center [648, 104] width 82 height 15
click option "401K" at bounding box center [0, 0] width 0 height 0
click at [699, 107] on icon "submit" at bounding box center [698, 105] width 6 height 6
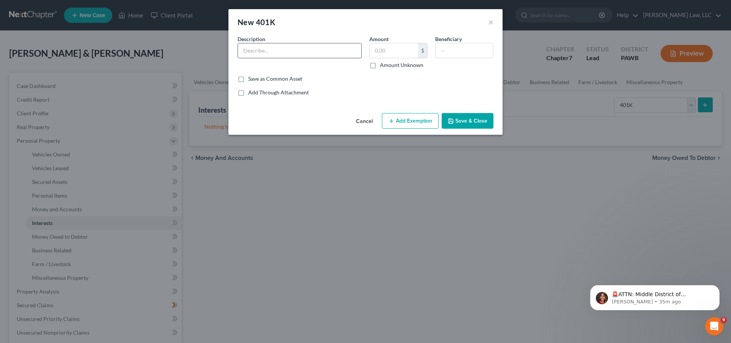
click at [286, 51] on input "text" at bounding box center [299, 50] width 123 height 14
click at [387, 47] on input "text" at bounding box center [394, 50] width 48 height 14
click at [403, 122] on button "Add Exemption" at bounding box center [410, 121] width 57 height 16
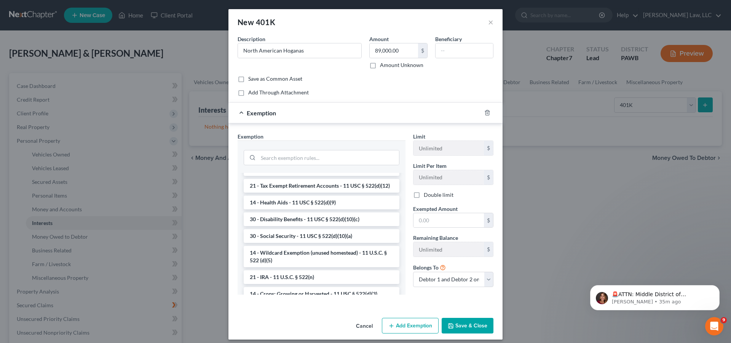
scroll to position [388, 0]
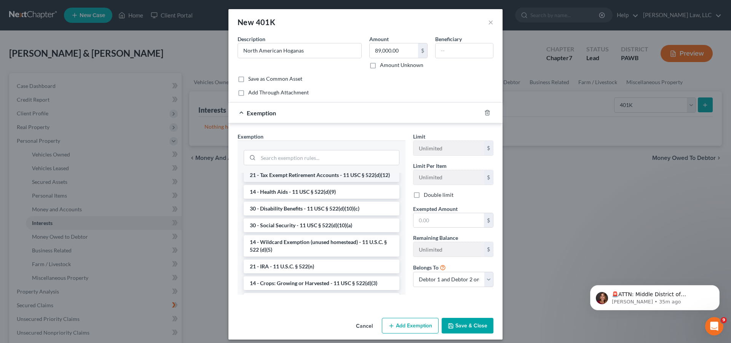
click at [332, 182] on li "21 - Tax Exempt Retirement Accounts - 11 USC § 522(d)(12)" at bounding box center [322, 175] width 156 height 14
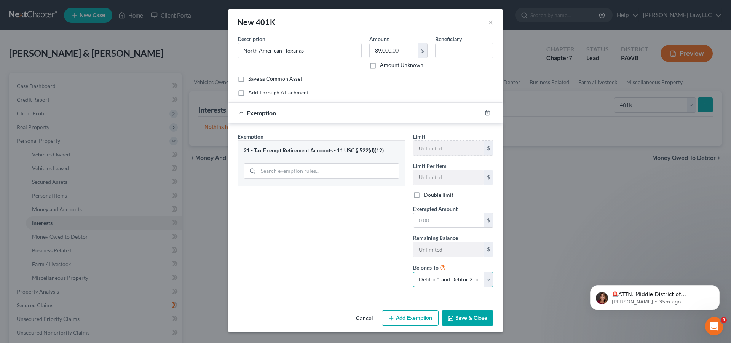
click at [413, 272] on select "Debtor 1 only Debtor 2 only Debtor 1 and Debtor 2 only" at bounding box center [453, 279] width 80 height 15
click option "Debtor 1 only" at bounding box center [0, 0] width 0 height 0
click at [444, 220] on input "text" at bounding box center [448, 220] width 70 height 14
click at [476, 319] on button "Save & Close" at bounding box center [468, 318] width 52 height 16
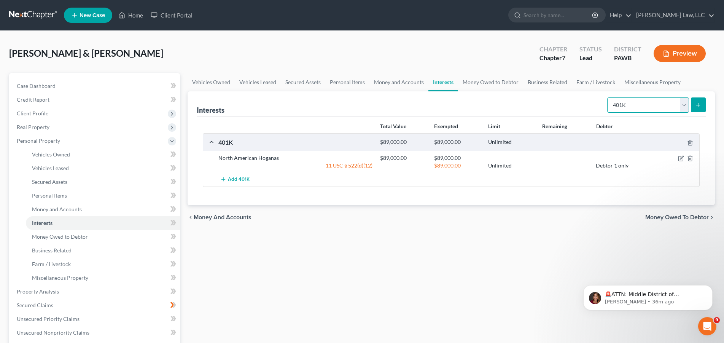
click at [607, 97] on select "Select Interest Type 401K Annuity Bond Education IRA Government Bond Government…" at bounding box center [648, 104] width 82 height 15
click at [396, 82] on link "Money and Accounts" at bounding box center [399, 82] width 59 height 18
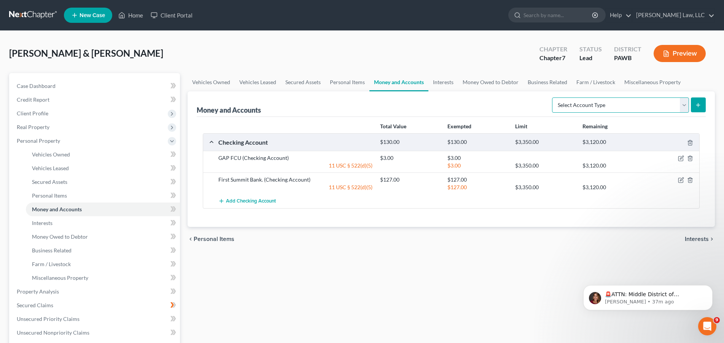
click at [552, 97] on select "Select Account Type Brokerage Cash on Hand Certificates of Deposit Checking Acc…" at bounding box center [620, 104] width 137 height 15
click at [448, 83] on link "Interests" at bounding box center [444, 82] width 30 height 18
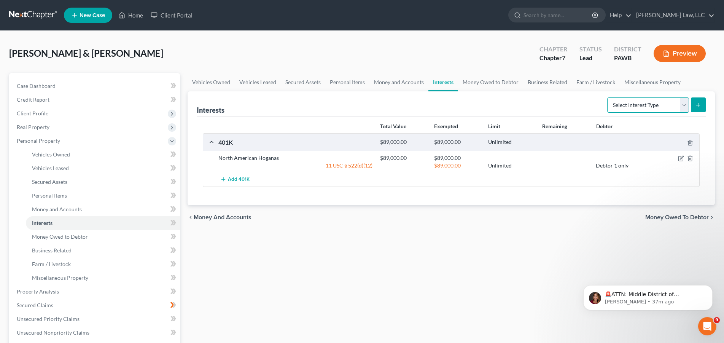
click at [607, 97] on select "Select Interest Type 401K Annuity Bond Education IRA Government Bond Government…" at bounding box center [648, 104] width 82 height 15
click at [652, 82] on link "Miscellaneous Property" at bounding box center [652, 82] width 65 height 18
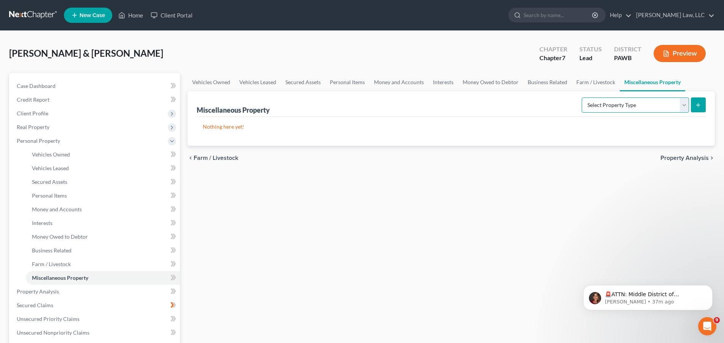
click at [582, 97] on select "Select Property Type Assigned for Creditor Benefit [DATE] Holding for Another N…" at bounding box center [635, 104] width 107 height 15
click at [682, 108] on select "Select Property Type Assigned for Creditor Benefit [DATE] Holding for Another N…" at bounding box center [635, 104] width 107 height 15
click at [446, 83] on link "Interests" at bounding box center [444, 82] width 30 height 18
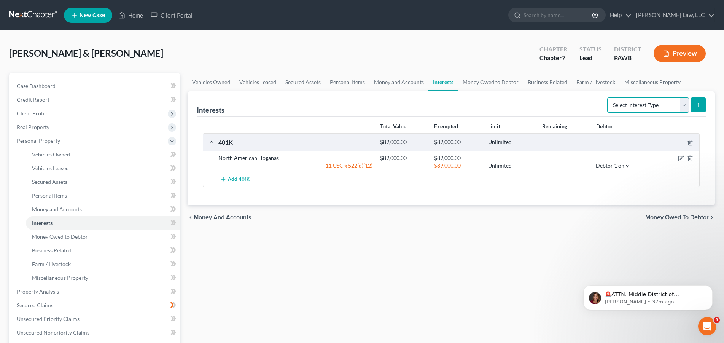
click at [607, 97] on select "Select Interest Type 401K Annuity Bond Education IRA Government Bond Government…" at bounding box center [648, 104] width 82 height 15
click at [528, 250] on div "Vehicles Owned Vehicles Leased Secured Assets Personal Items Money and Accounts…" at bounding box center [451, 293] width 535 height 440
click at [395, 84] on link "Money and Accounts" at bounding box center [399, 82] width 59 height 18
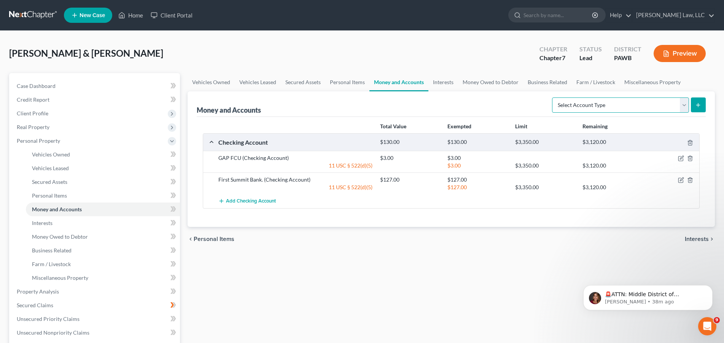
click at [552, 97] on select "Select Account Type Brokerage Cash on Hand Certificates of Deposit Checking Acc…" at bounding box center [620, 104] width 137 height 15
click option "Other (Credit Union, Health Savings Account, etc)" at bounding box center [0, 0] width 0 height 0
click at [699, 104] on icon "submit" at bounding box center [698, 105] width 6 height 6
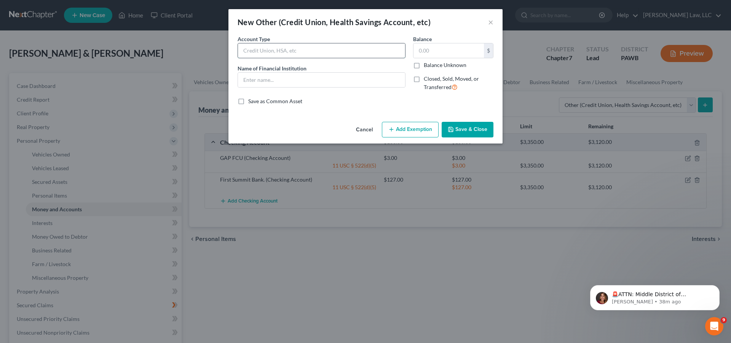
click at [274, 53] on input "text" at bounding box center [321, 50] width 167 height 14
click at [438, 52] on input "text" at bounding box center [448, 50] width 70 height 14
click at [404, 135] on button "Add Exemption" at bounding box center [410, 130] width 57 height 16
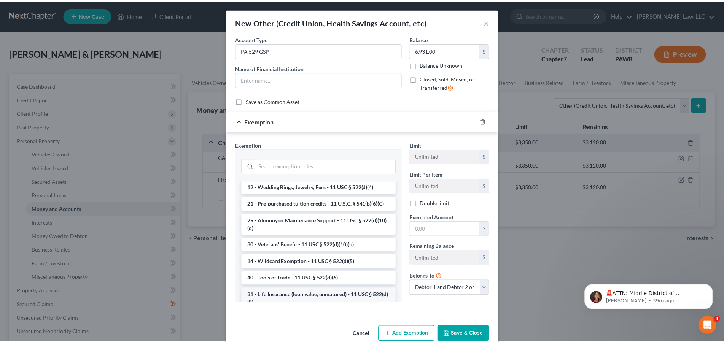
scroll to position [200, 0]
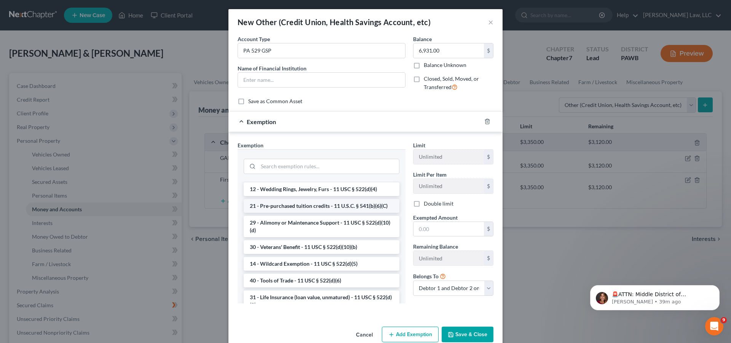
click at [288, 213] on li "21 - Pre-purchased tuition credits - 11 U.S.C. § 541(b)(6)(C)" at bounding box center [322, 206] width 156 height 14
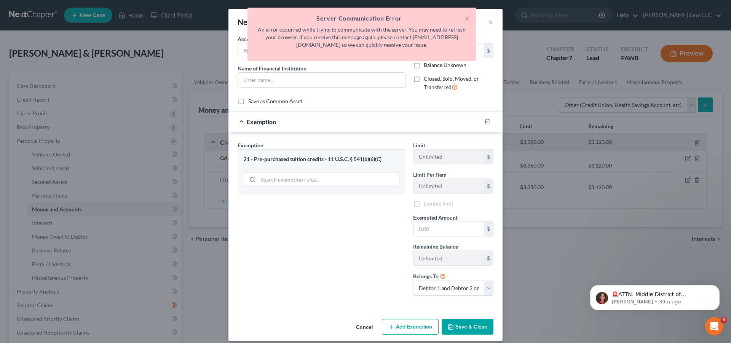
click at [324, 271] on div "Exemption Set must be selected for CA. Exemption * 21 - Pre-purchased tuition c…" at bounding box center [321, 221] width 175 height 161
click at [467, 17] on button "×" at bounding box center [466, 18] width 5 height 9
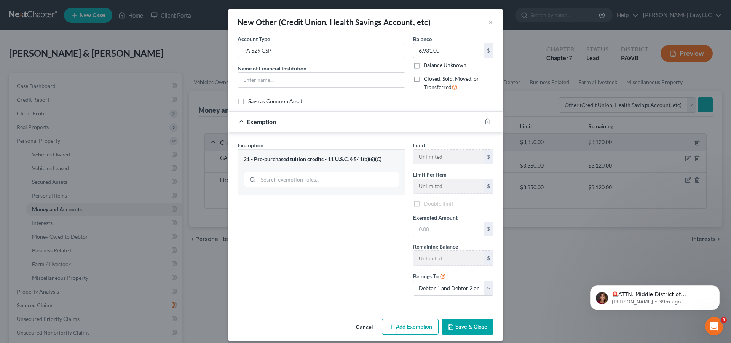
click at [424, 206] on label "Double limit" at bounding box center [439, 204] width 30 height 8
click at [424, 205] on label "Double limit" at bounding box center [439, 204] width 30 height 8
click at [435, 232] on input "text" at bounding box center [448, 229] width 70 height 14
click at [352, 242] on div "Exemption Set must be selected for CA. Exemption * 21 - Pre-purchased tuition c…" at bounding box center [321, 221] width 175 height 161
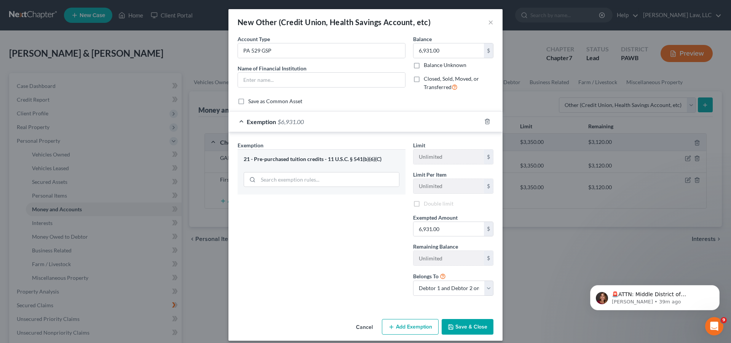
click at [475, 332] on button "Save & Close" at bounding box center [468, 327] width 52 height 16
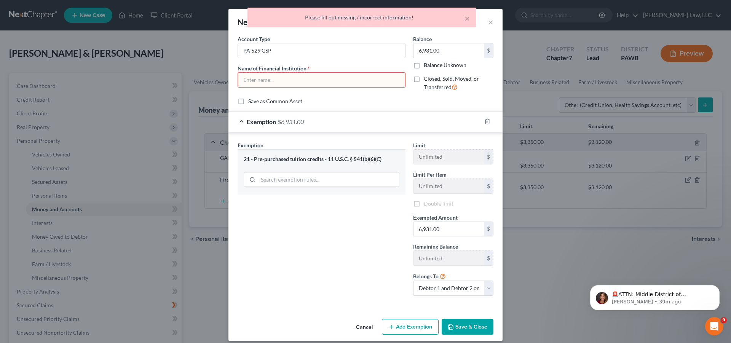
click at [289, 80] on input "text" at bounding box center [321, 80] width 167 height 14
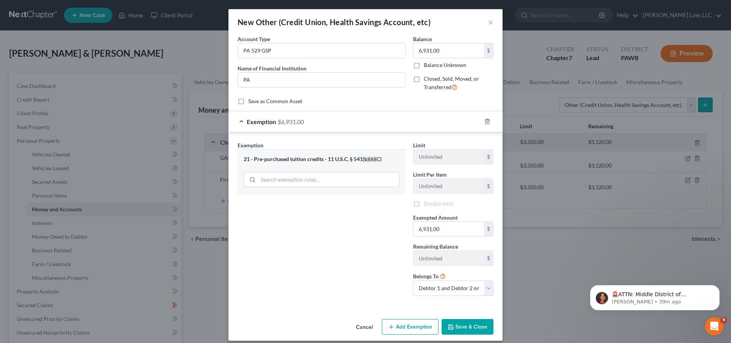
click at [458, 327] on button "Save & Close" at bounding box center [468, 327] width 52 height 16
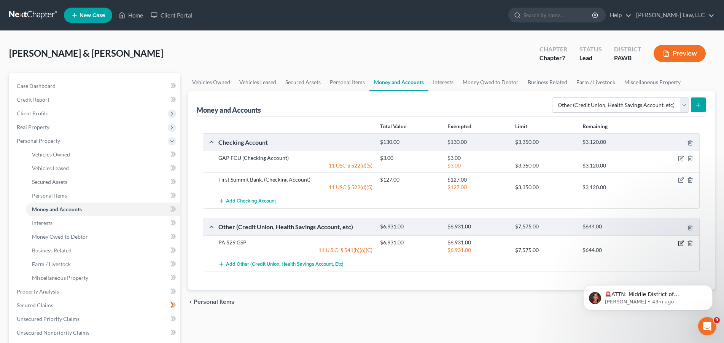
click at [681, 243] on icon "button" at bounding box center [681, 243] width 6 height 6
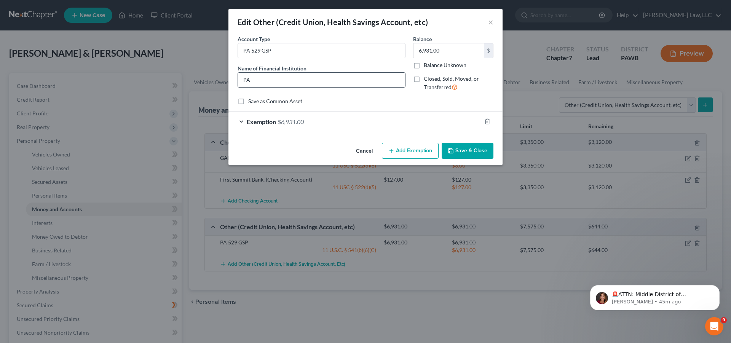
click at [284, 81] on input "PA" at bounding box center [321, 80] width 167 height 14
click at [469, 151] on button "Save & Close" at bounding box center [468, 151] width 52 height 16
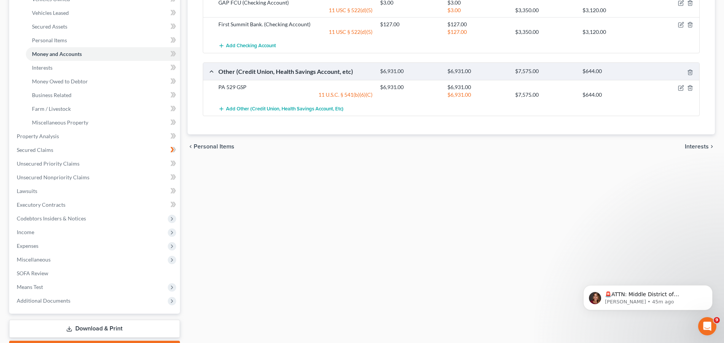
scroll to position [116, 0]
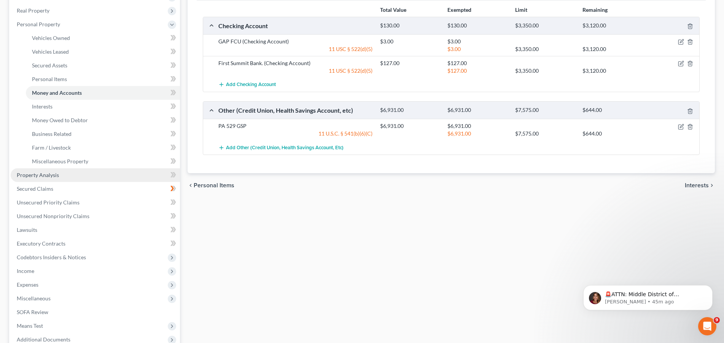
click at [64, 177] on link "Property Analysis" at bounding box center [95, 175] width 169 height 14
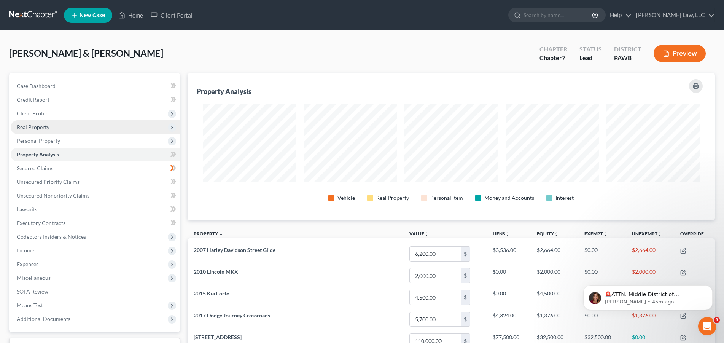
click at [38, 128] on span "Real Property" at bounding box center [33, 127] width 33 height 6
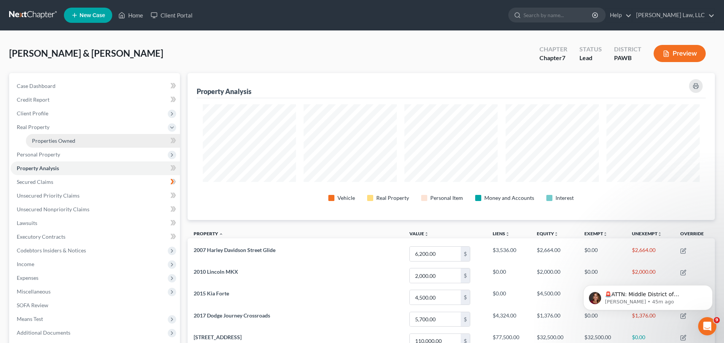
click at [46, 142] on span "Properties Owned" at bounding box center [53, 140] width 43 height 6
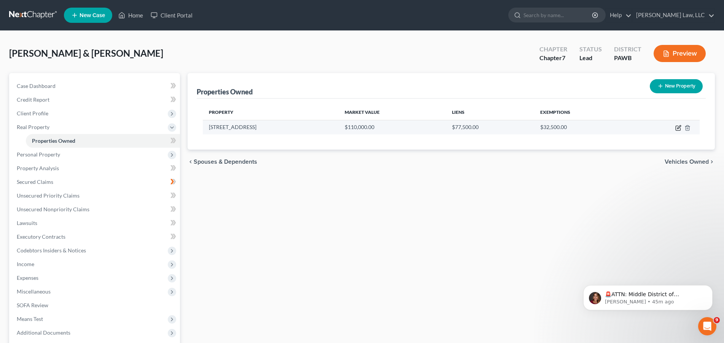
click at [679, 129] on icon "button" at bounding box center [679, 128] width 6 height 6
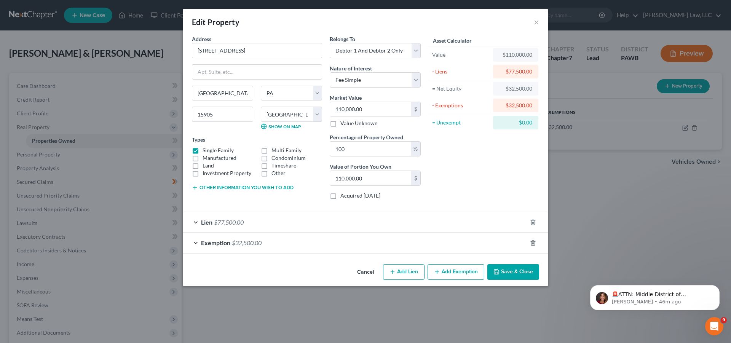
click at [450, 275] on button "Add Exemption" at bounding box center [455, 272] width 57 height 16
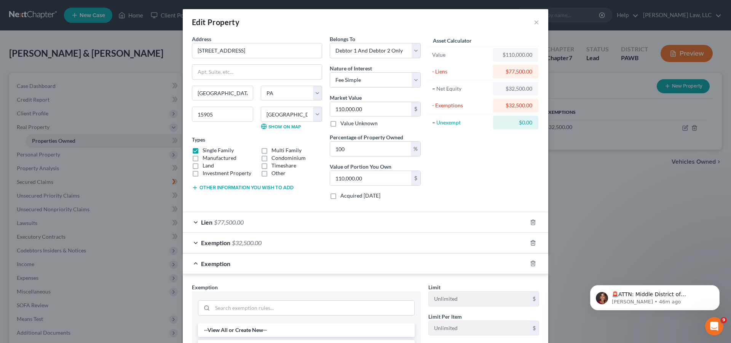
click at [235, 245] on span "$32,500.00" at bounding box center [247, 242] width 30 height 7
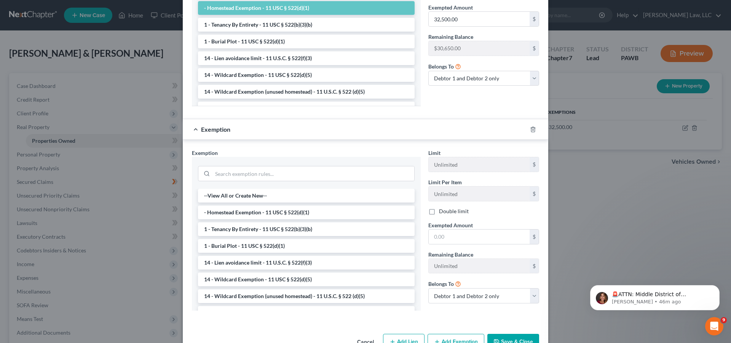
scroll to position [353, 0]
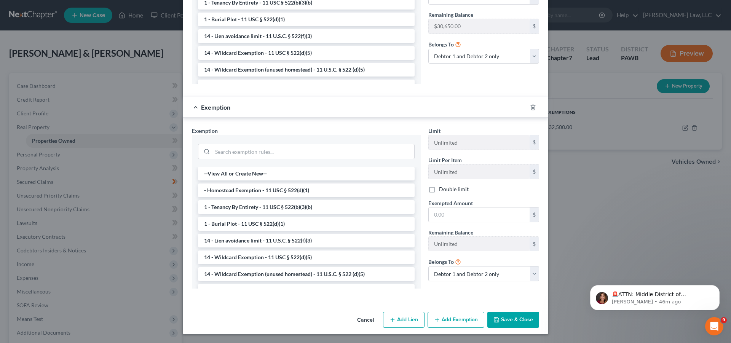
click at [512, 322] on button "Save & Close" at bounding box center [513, 320] width 52 height 16
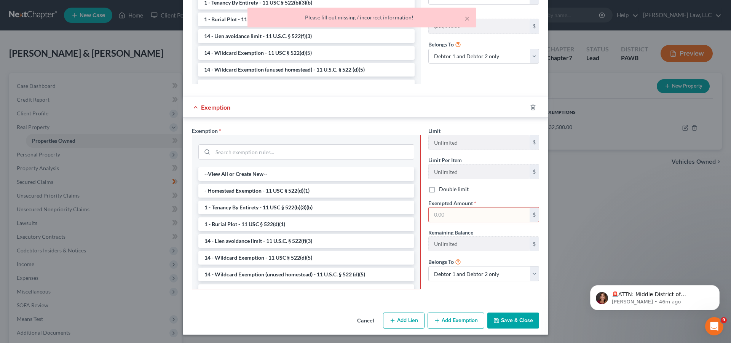
click at [470, 18] on div "× Please fill out missing / incorrect information!" at bounding box center [361, 18] width 228 height 20
click at [367, 322] on button "Cancel" at bounding box center [365, 320] width 29 height 15
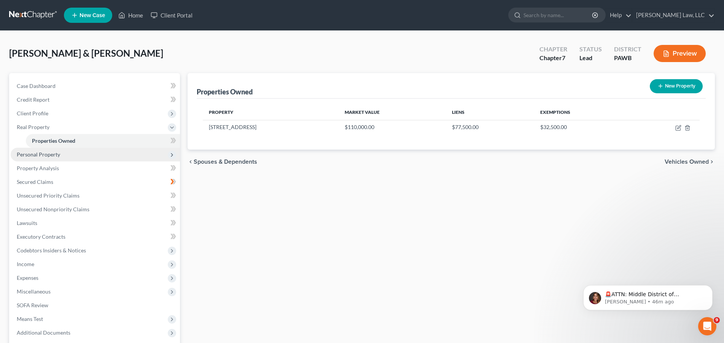
click at [46, 156] on span "Personal Property" at bounding box center [38, 154] width 43 height 6
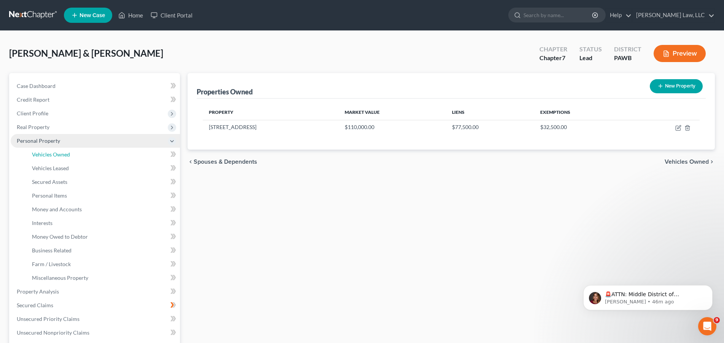
click at [46, 156] on span "Vehicles Owned" at bounding box center [51, 154] width 38 height 6
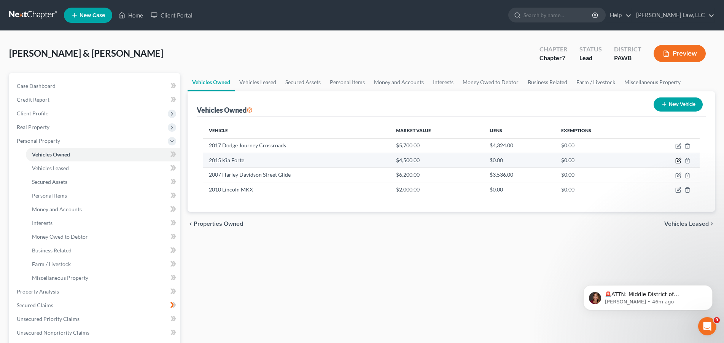
click at [678, 161] on icon "button" at bounding box center [679, 161] width 6 height 6
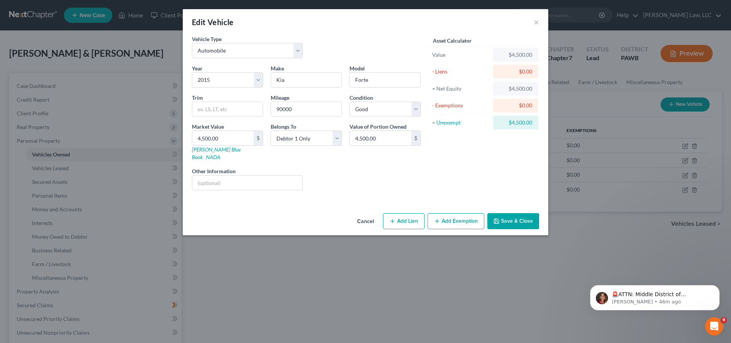
click at [456, 213] on button "Add Exemption" at bounding box center [455, 221] width 57 height 16
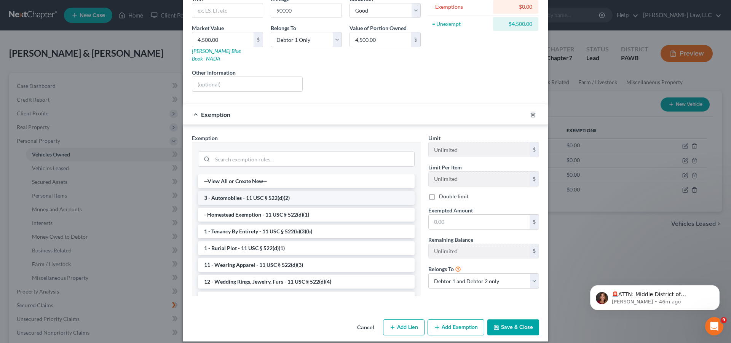
click at [315, 194] on li "3 - Automobiles - 11 USC § 522(d)(2)" at bounding box center [306, 198] width 217 height 14
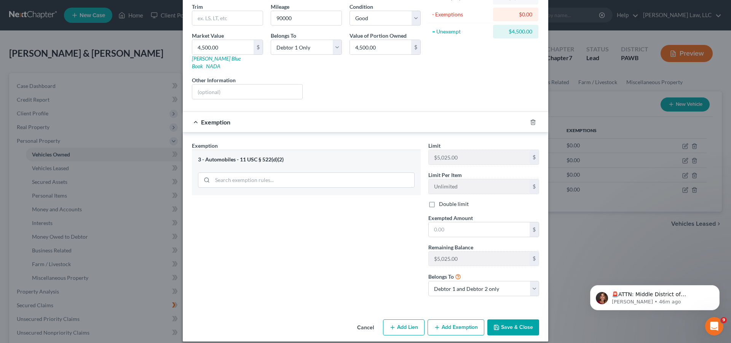
click at [394, 8] on div "Condition Select Excellent Very Good Good Fair Poor" at bounding box center [385, 14] width 79 height 23
drag, startPoint x: 394, startPoint y: 8, endPoint x: 424, endPoint y: 134, distance: 129.2
click at [426, 132] on form "Vehicle Type Select Automobile Truck Trailer Watercraft Aircraft Motor Home Atv…" at bounding box center [365, 126] width 347 height 365
click at [421, 73] on div "Vehicle Type Select Automobile Truck Trailer Watercraft Aircraft Motor Home Atv…" at bounding box center [365, 24] width 355 height 161
click at [364, 320] on button "Cancel" at bounding box center [365, 327] width 29 height 15
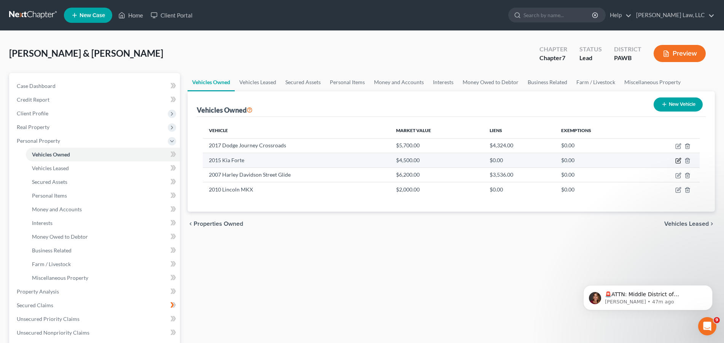
click at [679, 161] on icon "button" at bounding box center [679, 161] width 6 height 6
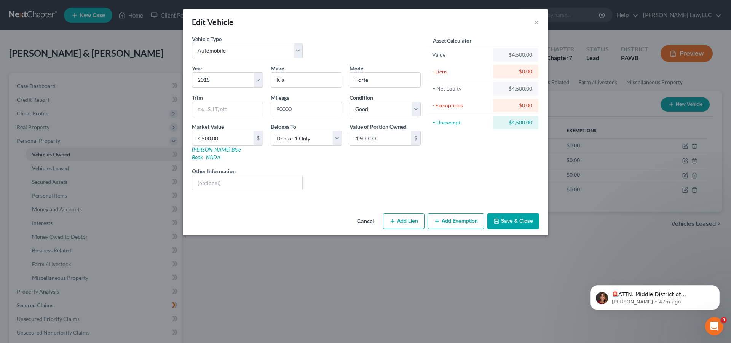
click at [460, 213] on button "Add Exemption" at bounding box center [455, 221] width 57 height 16
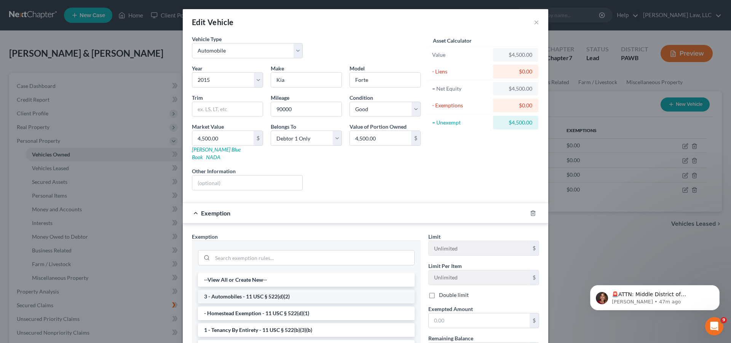
click at [275, 290] on li "3 - Automobiles - 11 USC § 522(d)(2)" at bounding box center [306, 297] width 217 height 14
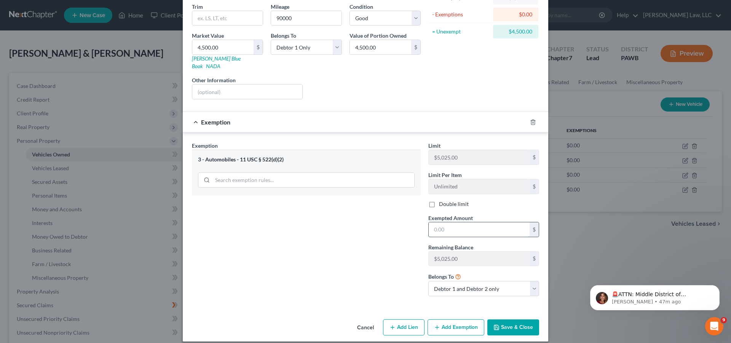
click at [467, 225] on input "text" at bounding box center [479, 229] width 101 height 14
click at [392, 221] on div "Exemption Set must be selected for CA. Exemption * 3 - Automobiles - 11 USC § 5…" at bounding box center [306, 222] width 236 height 161
click at [514, 323] on button "Save & Close" at bounding box center [513, 327] width 52 height 16
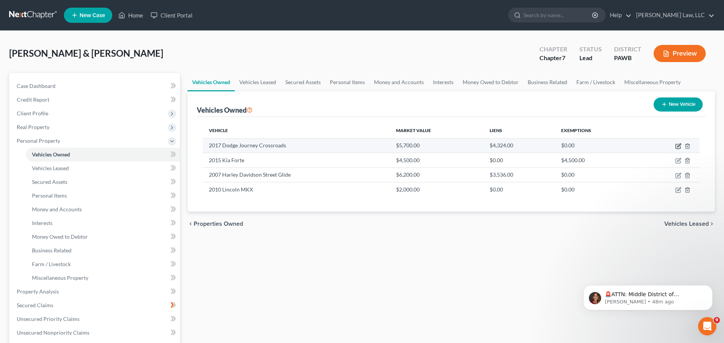
click at [678, 145] on icon "button" at bounding box center [679, 146] width 6 height 6
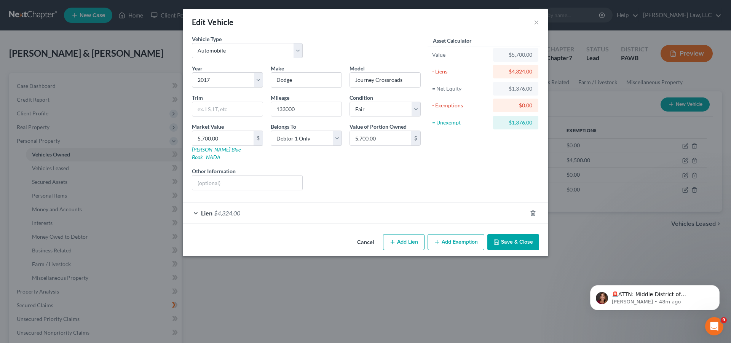
click at [410, 234] on button "Add Lien" at bounding box center [403, 242] width 41 height 16
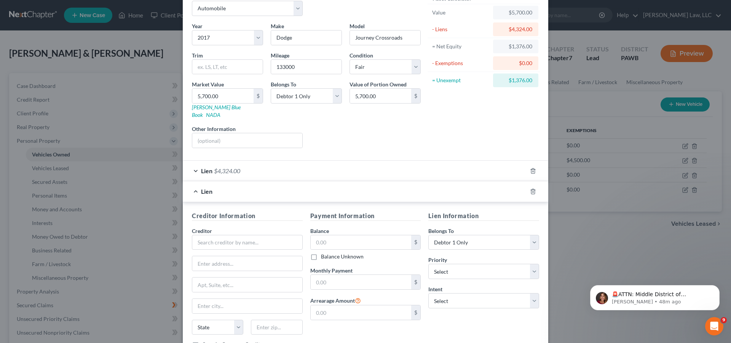
scroll to position [94, 0]
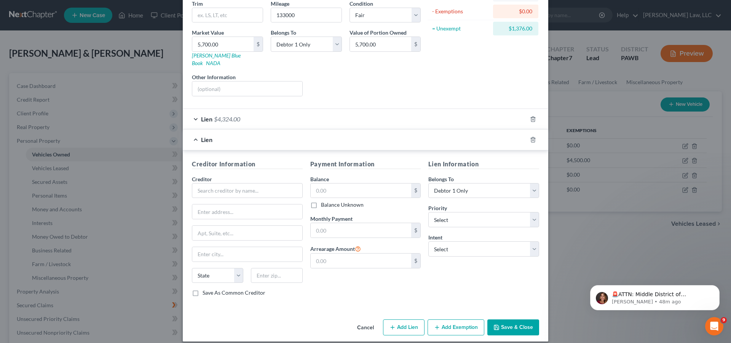
click at [360, 321] on button "Cancel" at bounding box center [365, 327] width 29 height 15
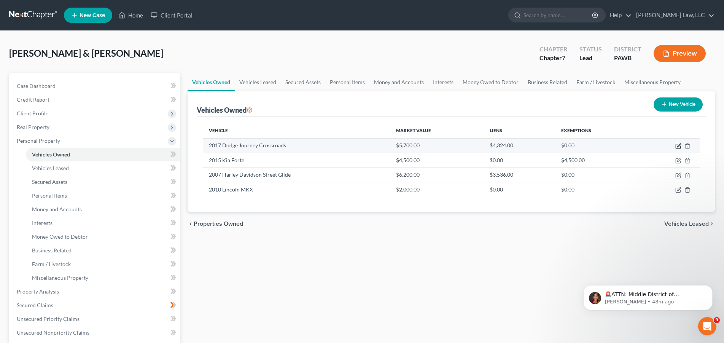
click at [681, 145] on icon "button" at bounding box center [679, 146] width 6 height 6
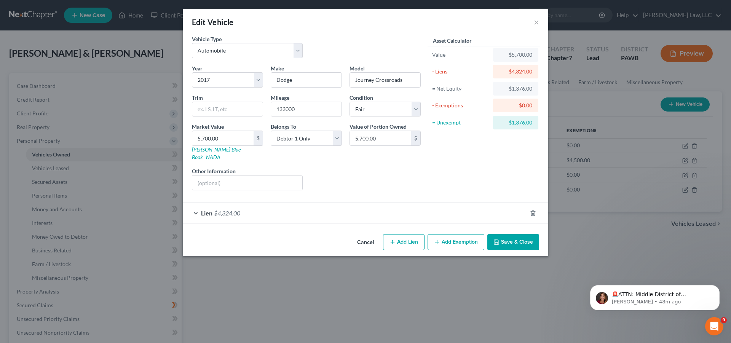
click at [467, 235] on button "Add Exemption" at bounding box center [455, 242] width 57 height 16
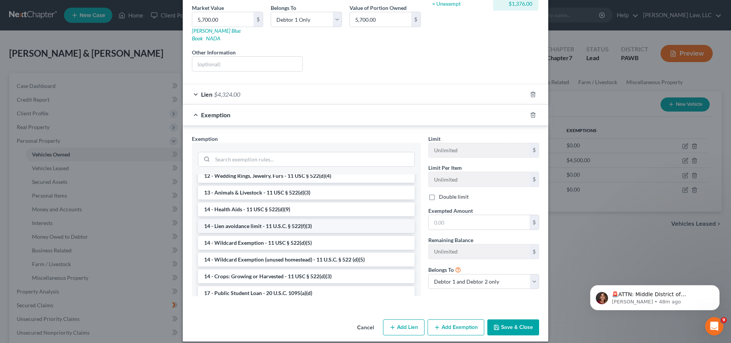
scroll to position [155, 0]
click at [290, 203] on li "14 - Wildcard Exemption (unused homestead) - 11 U.S.C. § 522 (d)(5)" at bounding box center [306, 210] width 217 height 14
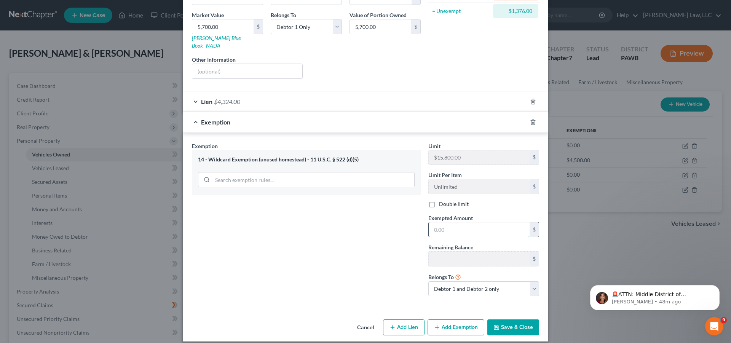
click at [458, 222] on input "text" at bounding box center [479, 229] width 101 height 14
click at [526, 319] on button "Save & Close" at bounding box center [513, 327] width 52 height 16
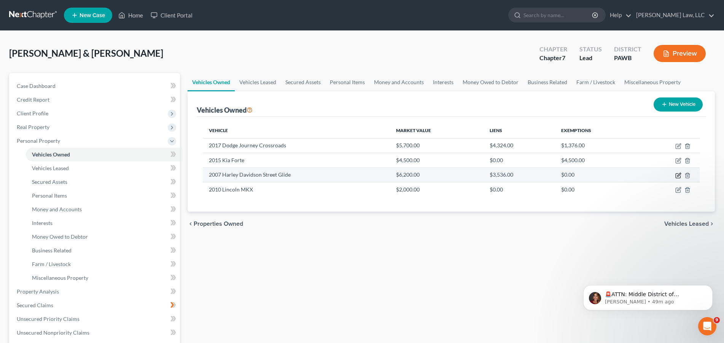
click at [679, 176] on icon "button" at bounding box center [679, 175] width 6 height 6
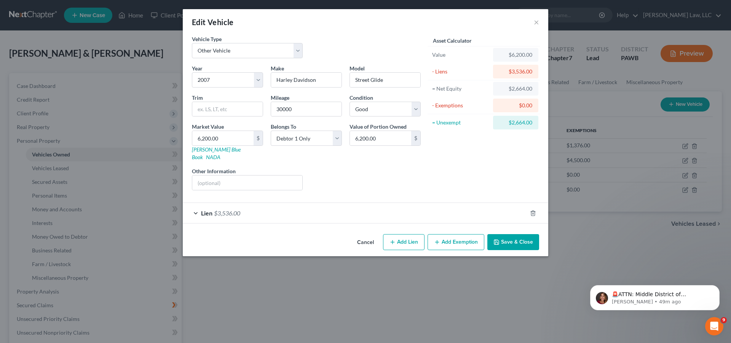
click at [459, 238] on button "Add Exemption" at bounding box center [455, 242] width 57 height 16
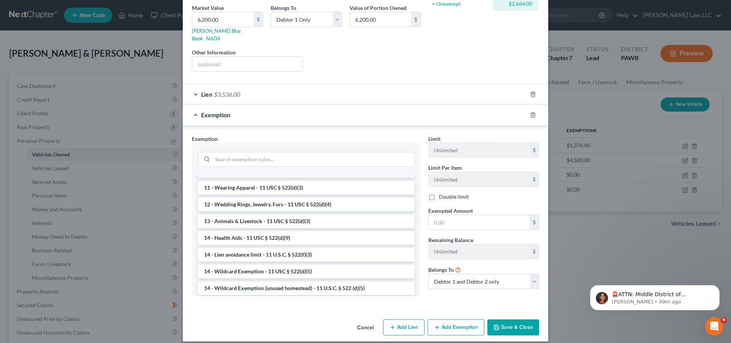
scroll to position [78, 0]
click at [334, 284] on li "14 - Wildcard Exemption (unused homestead) - 11 U.S.C. § 522 (d)(5)" at bounding box center [306, 288] width 217 height 14
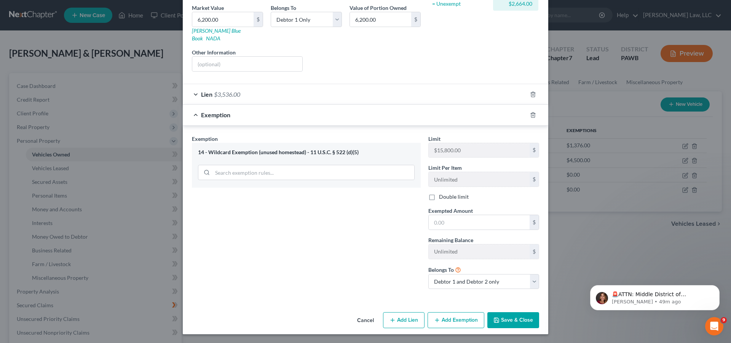
scroll to position [112, 0]
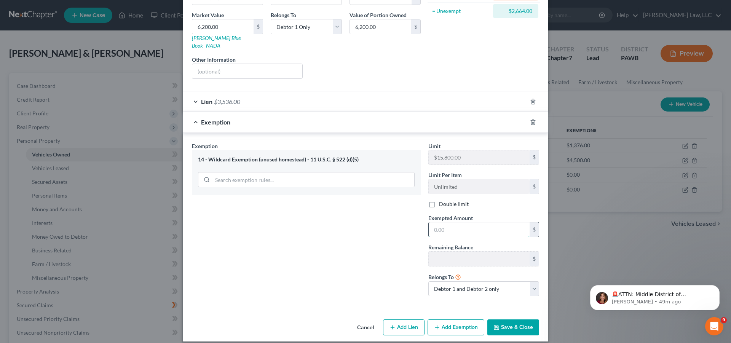
click at [458, 222] on input "text" at bounding box center [479, 229] width 101 height 14
click at [440, 223] on input "266.00" at bounding box center [479, 229] width 101 height 14
click at [511, 325] on button "Save & Close" at bounding box center [513, 327] width 52 height 16
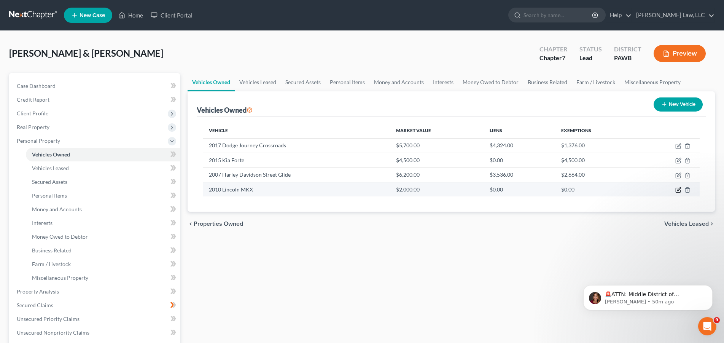
click at [678, 191] on icon "button" at bounding box center [679, 190] width 6 height 6
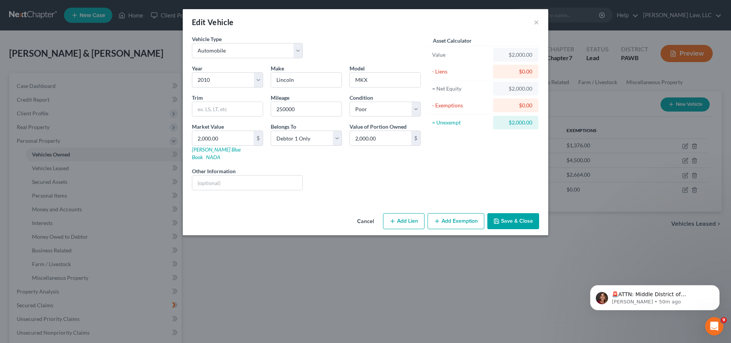
click at [455, 214] on button "Add Exemption" at bounding box center [455, 221] width 57 height 16
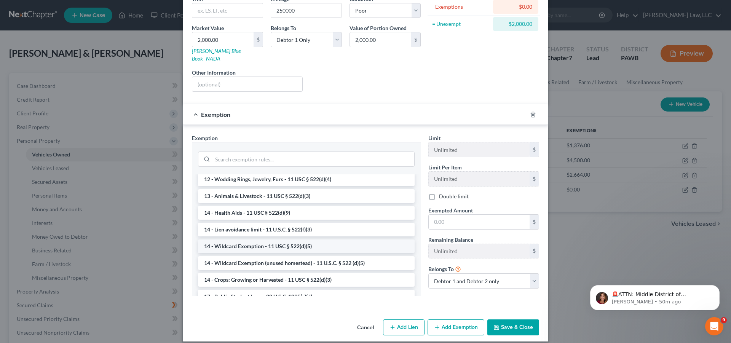
scroll to position [116, 0]
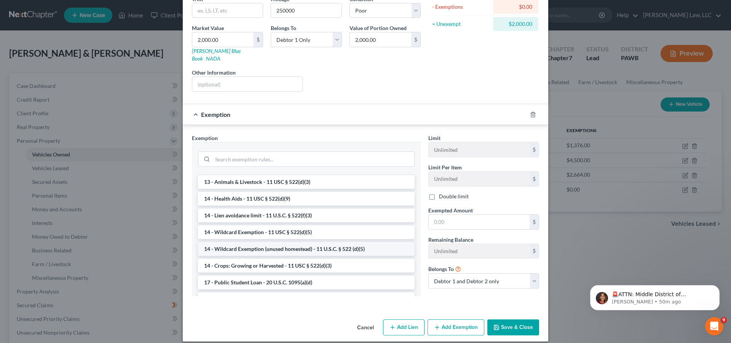
click at [274, 242] on li "14 - Wildcard Exemption (unused homestead) - 11 U.S.C. § 522 (d)(5)" at bounding box center [306, 249] width 217 height 14
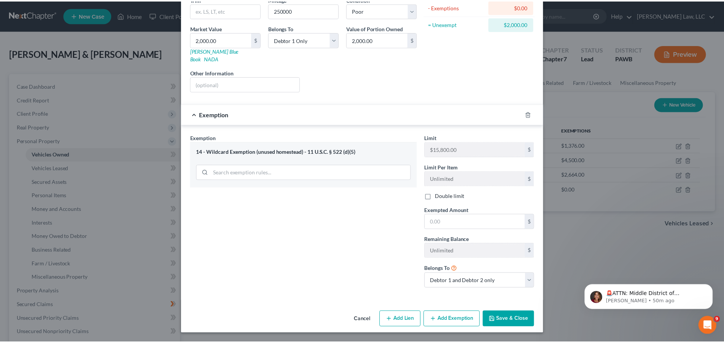
scroll to position [91, 0]
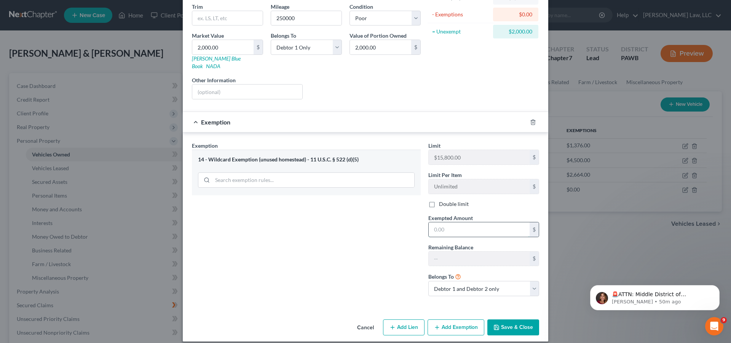
click at [477, 222] on input "text" at bounding box center [479, 229] width 101 height 14
click at [371, 248] on div "Exemption Set must be selected for CA. Exemption * 14 - Wildcard Exemption (unu…" at bounding box center [306, 222] width 236 height 161
click at [505, 320] on button "Save & Close" at bounding box center [513, 327] width 52 height 16
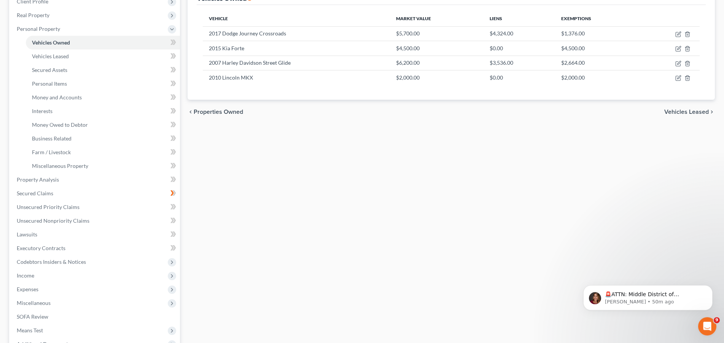
scroll to position [116, 0]
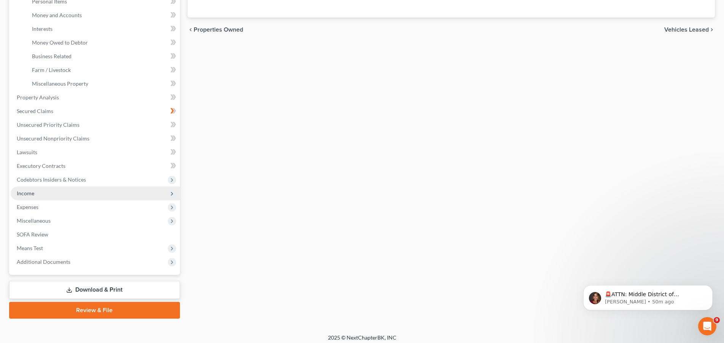
click at [28, 193] on span "Income" at bounding box center [26, 193] width 18 height 6
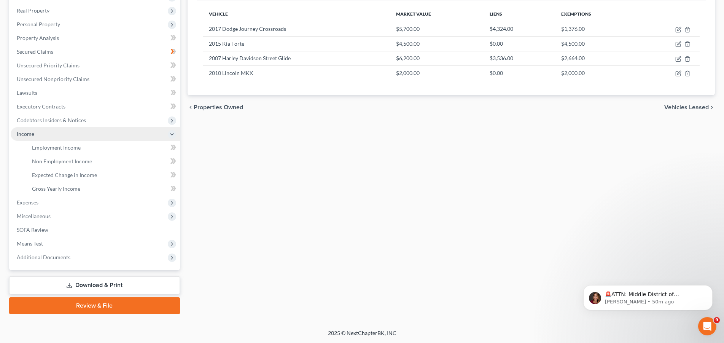
scroll to position [116, 0]
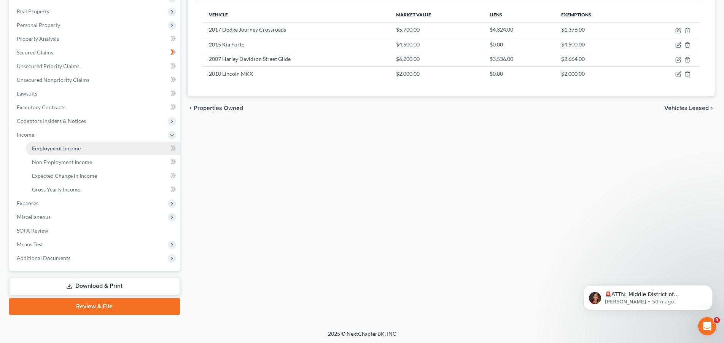
click at [65, 149] on span "Employment Income" at bounding box center [56, 148] width 49 height 6
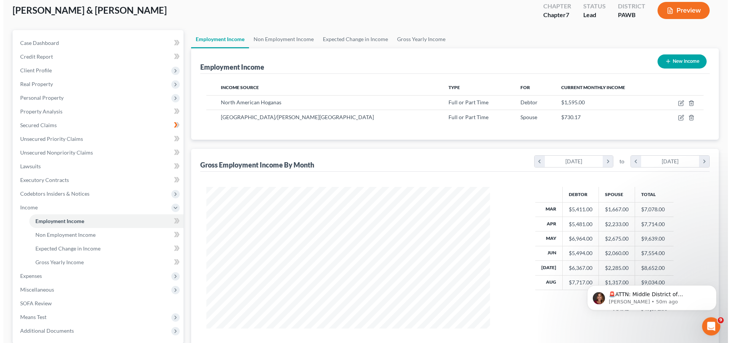
scroll to position [38, 0]
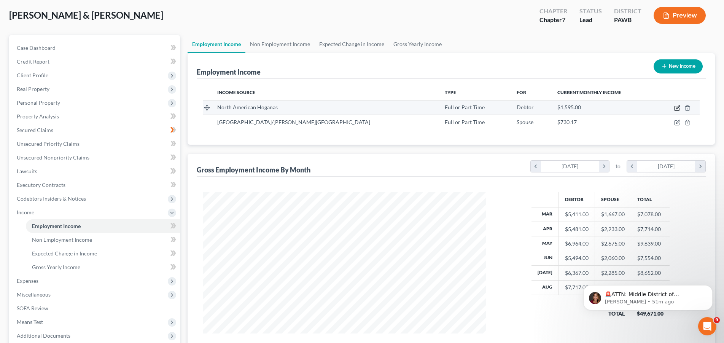
click at [676, 108] on icon "button" at bounding box center [677, 108] width 6 height 6
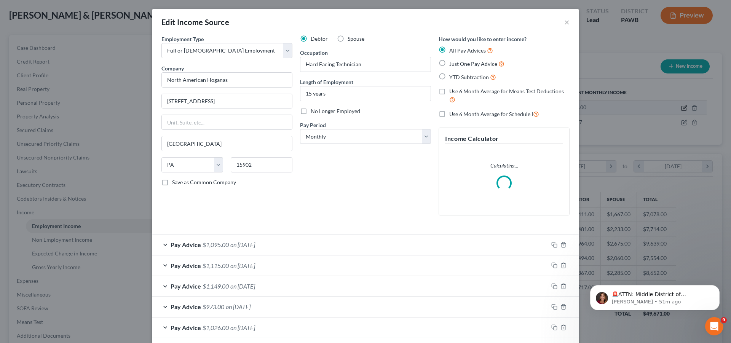
scroll to position [143, 302]
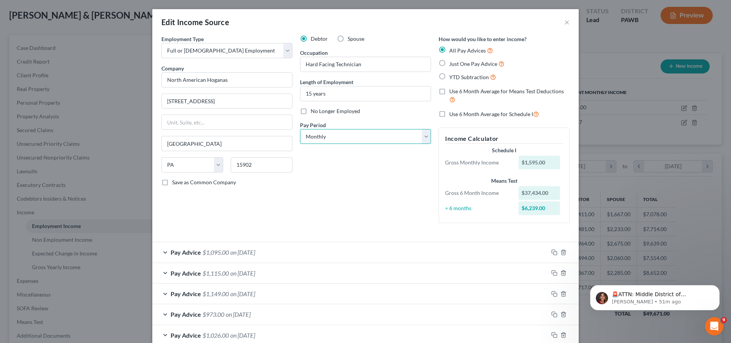
click at [300, 129] on select "Select Monthly Twice Monthly Every Other Week Weekly" at bounding box center [365, 136] width 131 height 15
click option "Weekly" at bounding box center [0, 0] width 0 height 0
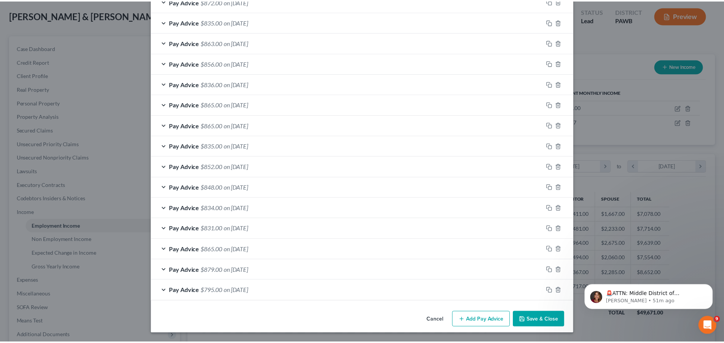
scroll to position [494, 0]
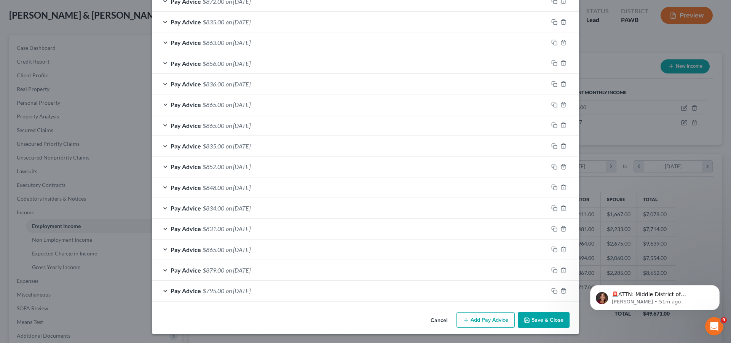
click at [540, 316] on button "Save & Close" at bounding box center [544, 320] width 52 height 16
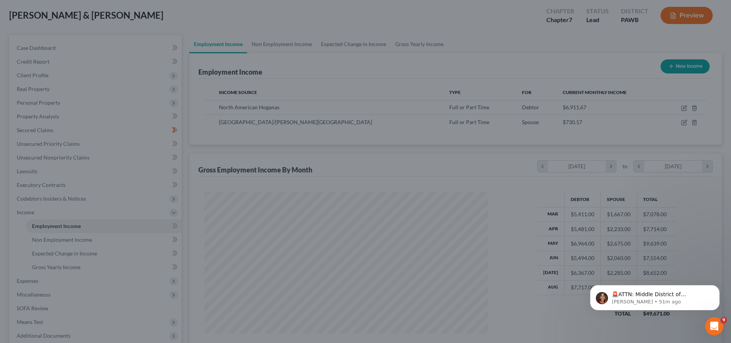
scroll to position [380490, 380333]
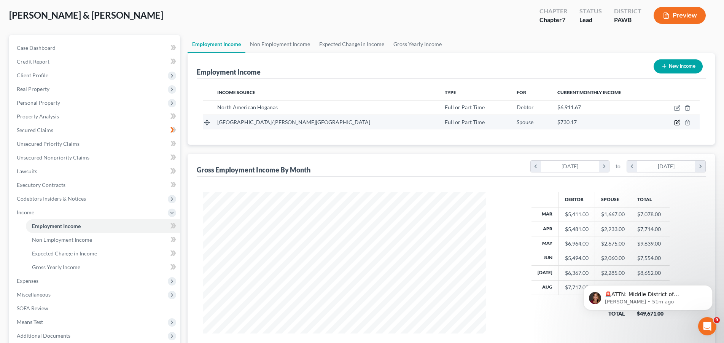
click at [678, 123] on icon "button" at bounding box center [677, 123] width 6 height 6
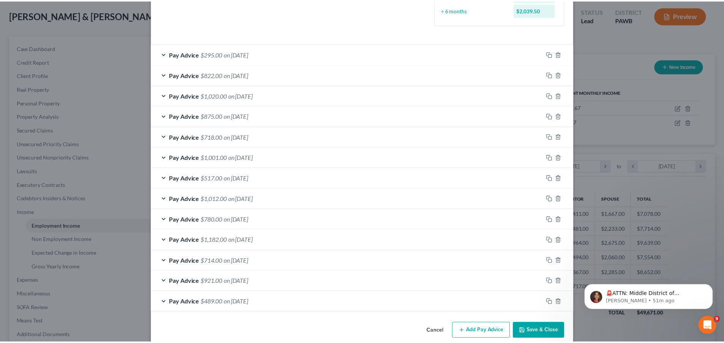
scroll to position [226, 0]
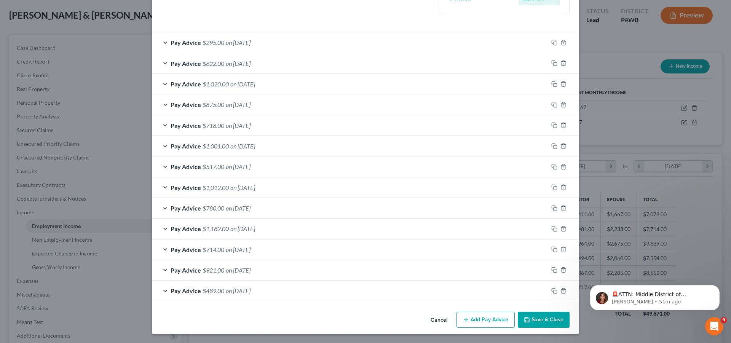
click at [541, 324] on button "Save & Close" at bounding box center [544, 320] width 52 height 16
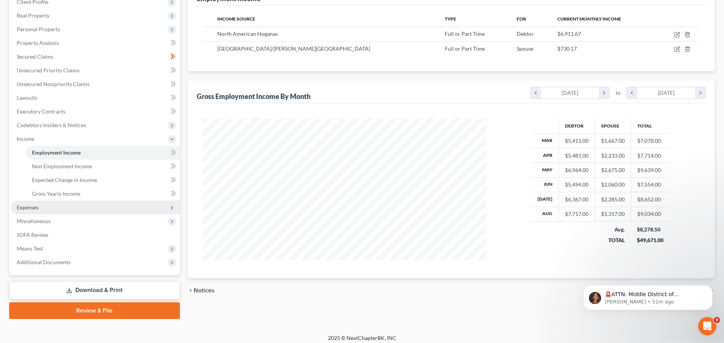
scroll to position [116, 0]
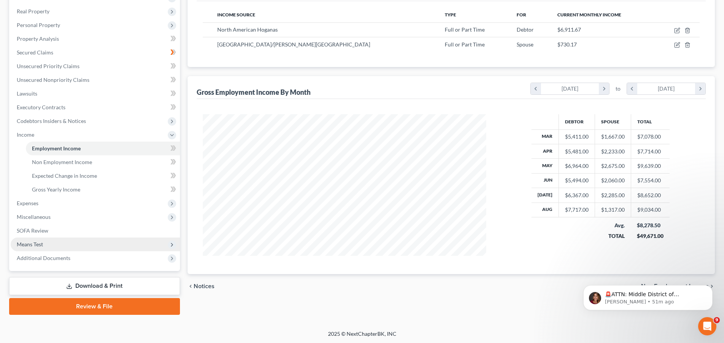
click at [44, 244] on span "Means Test" at bounding box center [95, 245] width 169 height 14
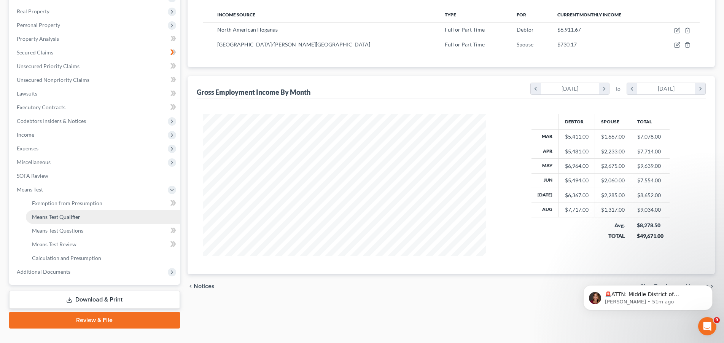
click at [57, 219] on span "Means Test Qualifier" at bounding box center [56, 217] width 48 height 6
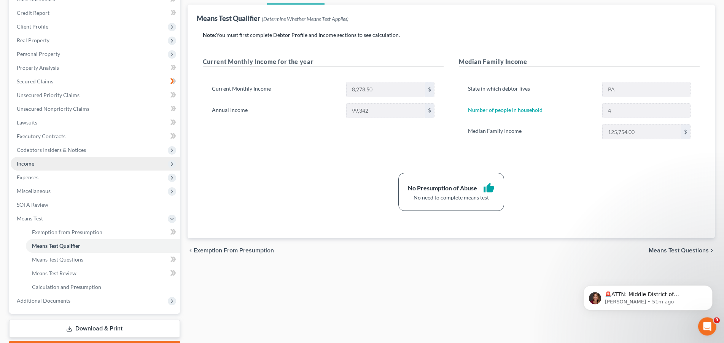
scroll to position [116, 0]
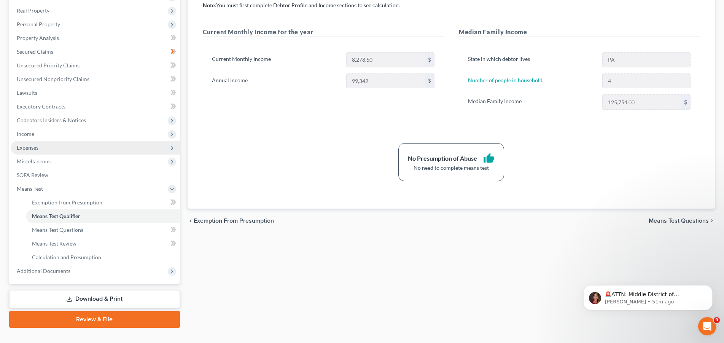
click at [28, 151] on span "Expenses" at bounding box center [95, 148] width 169 height 14
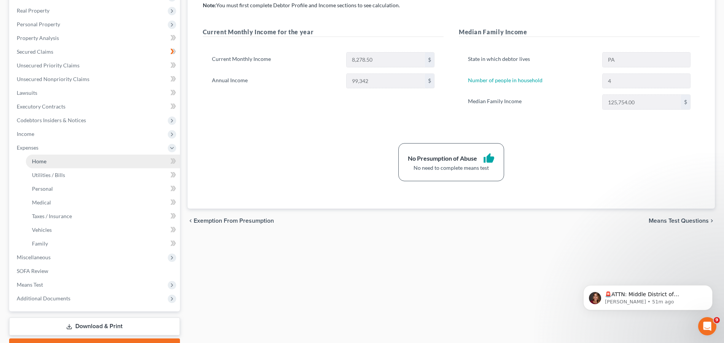
click at [31, 163] on link "Home" at bounding box center [103, 162] width 154 height 14
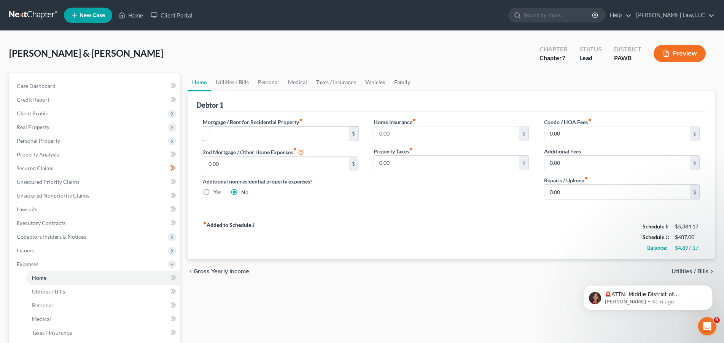
click at [250, 132] on input "text" at bounding box center [276, 133] width 146 height 14
click at [419, 132] on input "0.00" at bounding box center [447, 133] width 146 height 14
click at [415, 166] on input "0.00" at bounding box center [447, 163] width 146 height 14
click at [433, 138] on input "0.00" at bounding box center [447, 133] width 146 height 14
click at [451, 196] on div "Home Insurance fiber_manual_record 105.00 $ Property Taxes fiber_manual_record …" at bounding box center [451, 162] width 171 height 88
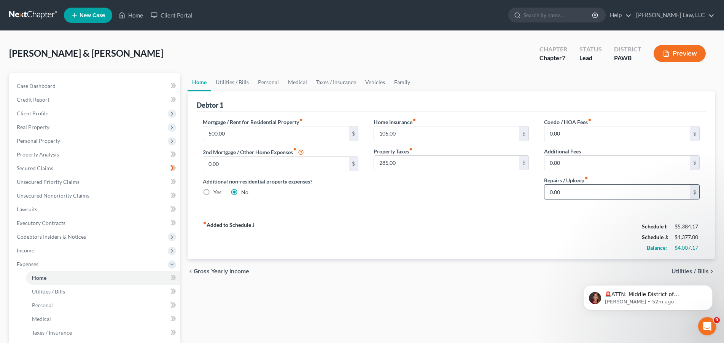
click at [579, 193] on input "0.00" at bounding box center [618, 192] width 146 height 14
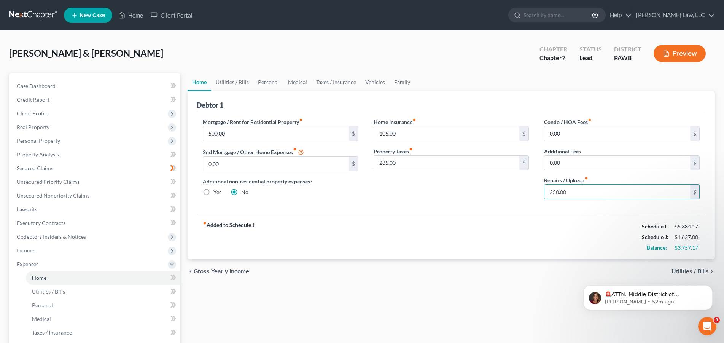
click at [515, 201] on div "Home Insurance fiber_manual_record 105.00 $ Property Taxes fiber_manual_record …" at bounding box center [451, 162] width 171 height 88
click at [56, 290] on span "Utilities / Bills" at bounding box center [48, 291] width 33 height 6
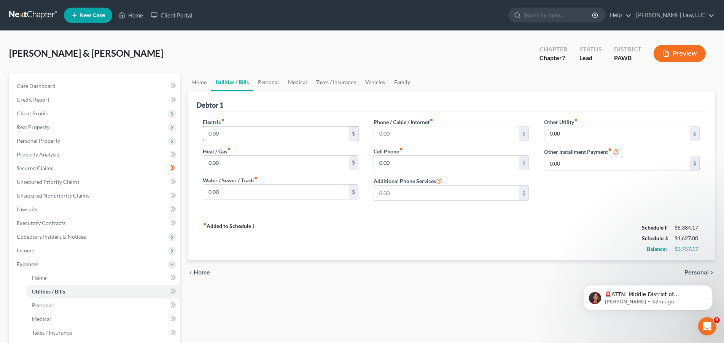
click at [251, 133] on input "0.00" at bounding box center [276, 133] width 146 height 14
click at [241, 188] on input "0.00" at bounding box center [276, 192] width 146 height 14
click at [414, 132] on input "0.00" at bounding box center [447, 133] width 146 height 14
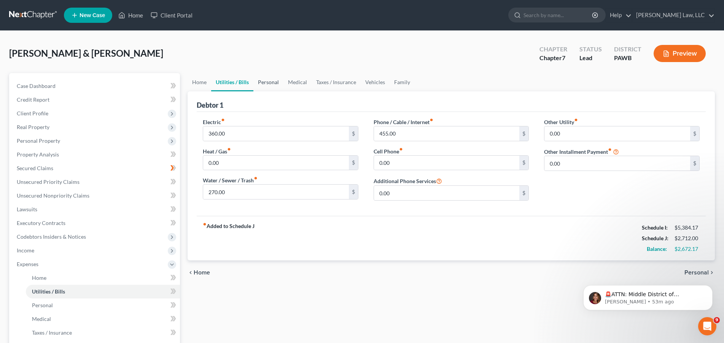
click at [265, 83] on link "Personal" at bounding box center [269, 82] width 30 height 18
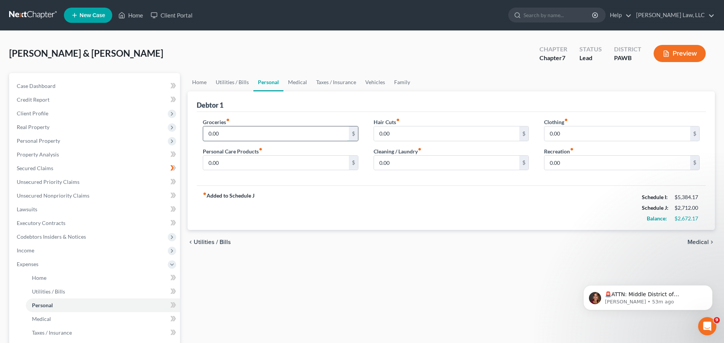
click at [254, 133] on input "0.00" at bounding box center [276, 133] width 146 height 14
click at [407, 163] on input "0.00" at bounding box center [447, 163] width 146 height 14
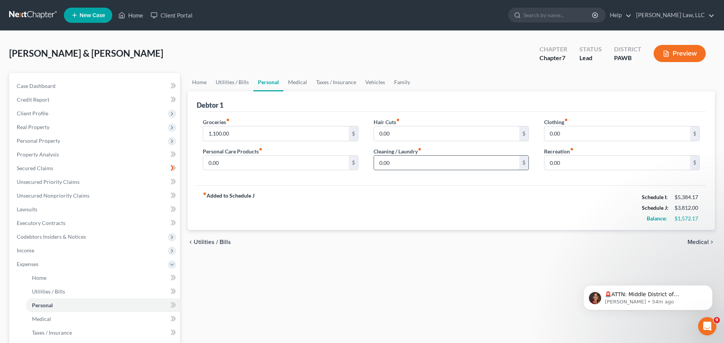
click at [407, 163] on input "0.00" at bounding box center [447, 163] width 146 height 14
click at [608, 134] on input "0.00" at bounding box center [618, 133] width 146 height 14
click at [596, 206] on div "fiber_manual_record Added to Schedule J Schedule I: $5,384.17 Schedule J: $4,07…" at bounding box center [451, 207] width 509 height 45
click at [237, 164] on input "0.00" at bounding box center [276, 163] width 146 height 14
click at [434, 210] on div "fiber_manual_record Added to Schedule J Schedule I: $5,384.17 Schedule J: $4,47…" at bounding box center [451, 207] width 509 height 45
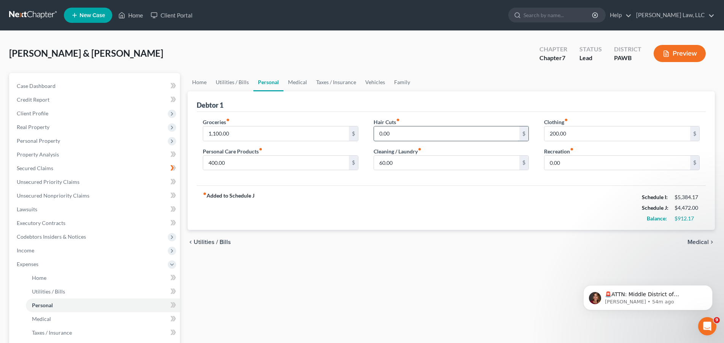
click at [410, 137] on input "0.00" at bounding box center [447, 133] width 146 height 14
click at [530, 206] on div "fiber_manual_record Added to Schedule J Schedule I: $5,384.17 Schedule J: $4,52…" at bounding box center [451, 207] width 509 height 45
click at [573, 163] on input "0.00" at bounding box center [618, 163] width 146 height 14
click at [294, 82] on link "Medical" at bounding box center [298, 82] width 28 height 18
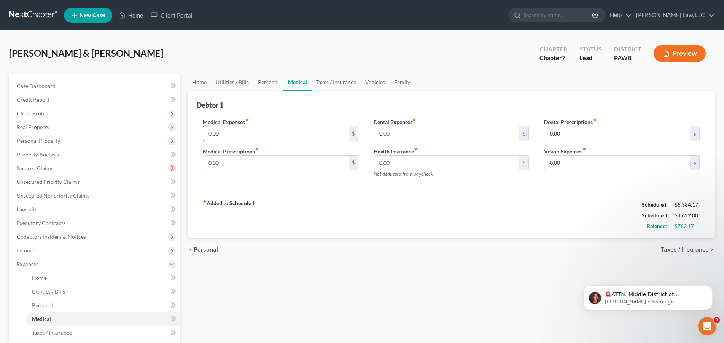
click at [263, 132] on input "0.00" at bounding box center [276, 133] width 146 height 14
click at [383, 194] on div "fiber_manual_record Added to Schedule J Schedule I: $5,384.17 Schedule J: $4,99…" at bounding box center [451, 215] width 509 height 45
click at [352, 82] on link "Taxes / Insurance" at bounding box center [336, 82] width 49 height 18
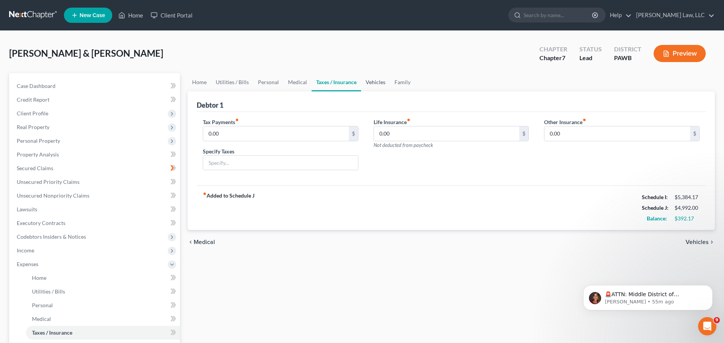
click at [367, 82] on link "Vehicles" at bounding box center [375, 82] width 29 height 18
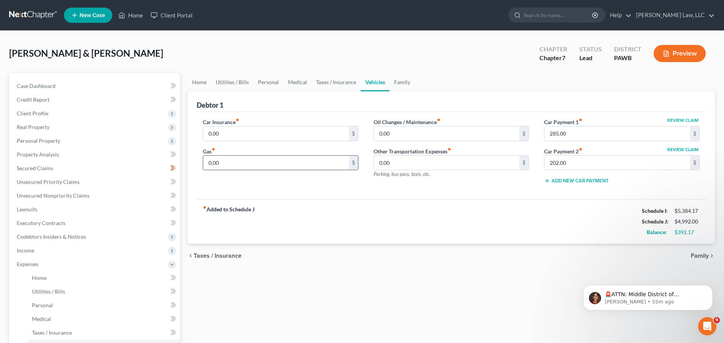
click at [264, 161] on input "0.00" at bounding box center [276, 163] width 146 height 14
click at [243, 134] on input "0.00" at bounding box center [276, 133] width 146 height 14
click at [237, 161] on input "1,400.00" at bounding box center [276, 163] width 146 height 14
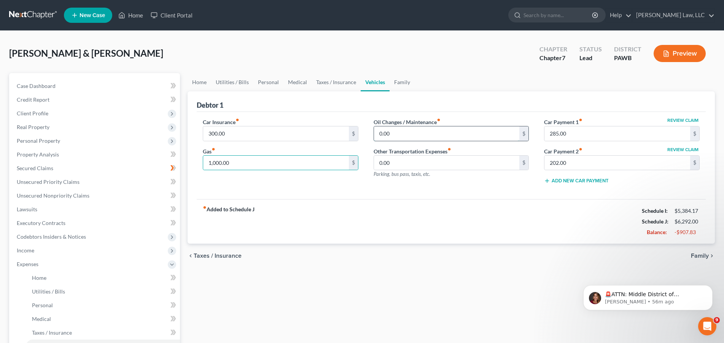
click at [402, 136] on input "0.00" at bounding box center [447, 133] width 146 height 14
click at [428, 101] on div "Debtor 1" at bounding box center [451, 101] width 509 height 21
click at [392, 131] on input "400.00" at bounding box center [447, 133] width 146 height 14
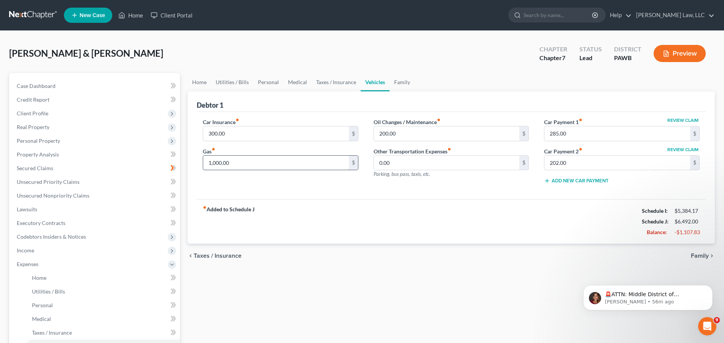
click at [239, 160] on input "1,000.00" at bounding box center [276, 163] width 146 height 14
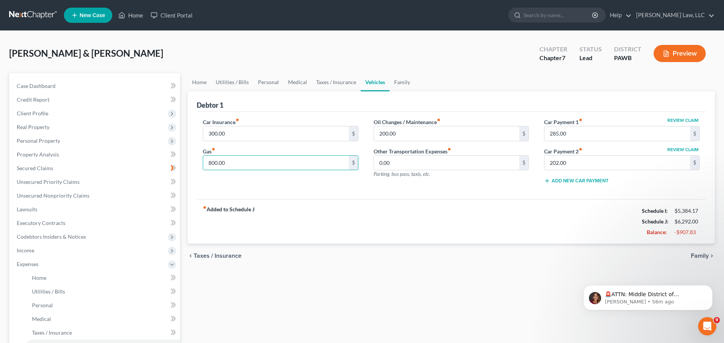
click at [287, 183] on div "Car Insurance fiber_manual_record 300.00 $ Gas fiber_manual_record 800.00 $" at bounding box center [280, 154] width 171 height 72
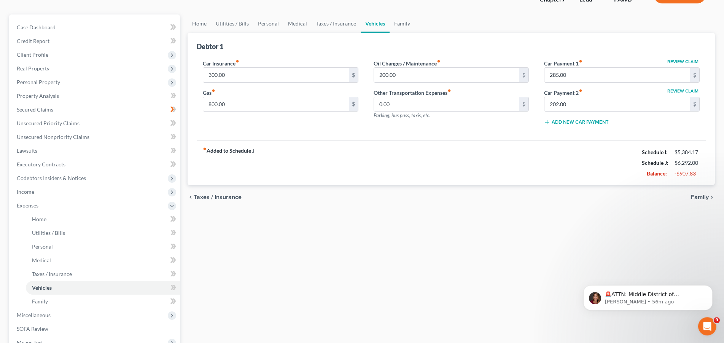
scroll to position [116, 0]
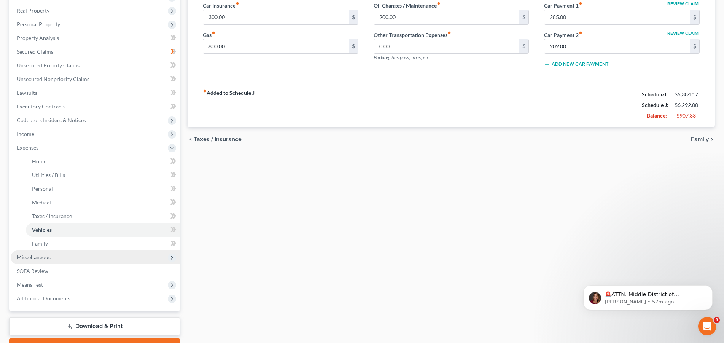
click at [43, 257] on span "Miscellaneous" at bounding box center [34, 257] width 34 height 6
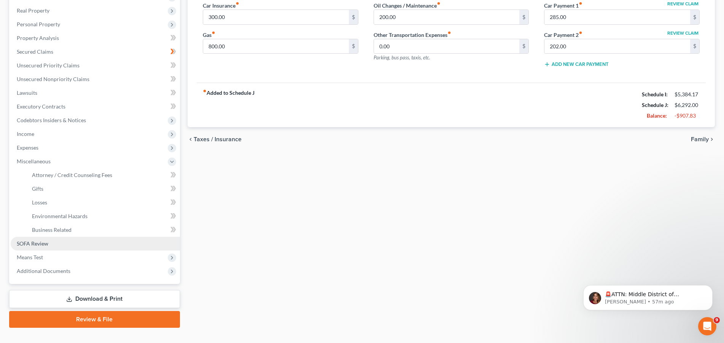
click at [35, 243] on span "SOFA Review" at bounding box center [33, 243] width 32 height 6
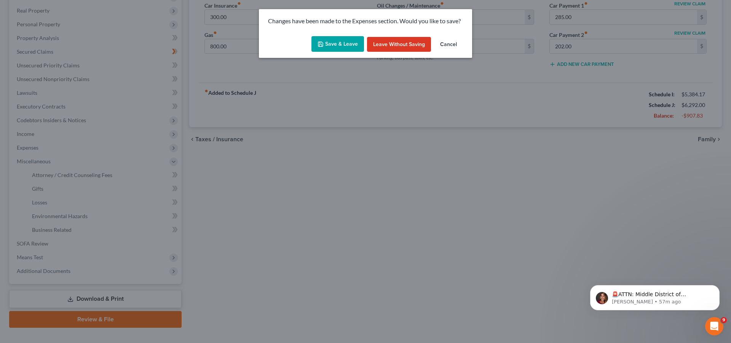
click at [342, 43] on button "Save & Leave" at bounding box center [337, 44] width 53 height 16
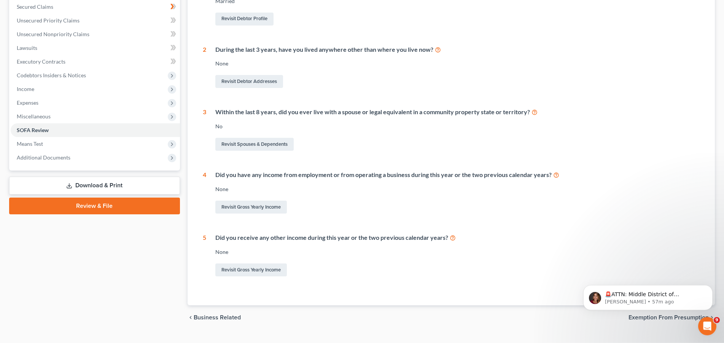
scroll to position [177, 0]
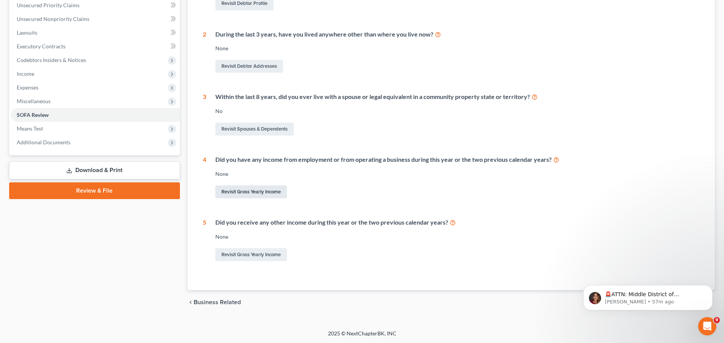
click at [244, 192] on link "Revisit Gross Yearly Income" at bounding box center [251, 191] width 72 height 13
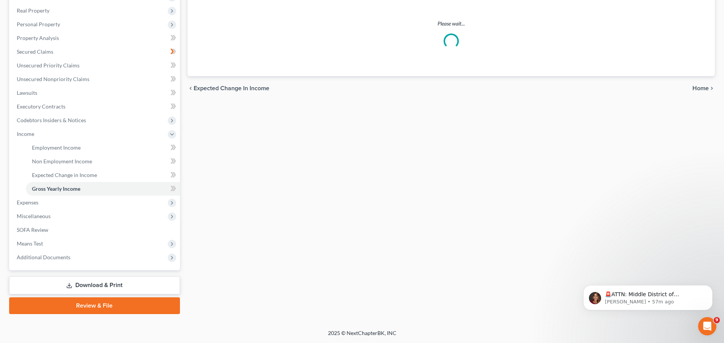
scroll to position [61, 0]
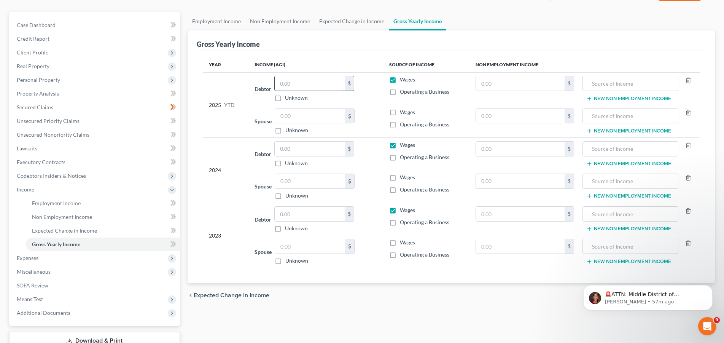
click at [303, 84] on input "text" at bounding box center [310, 83] width 70 height 14
click at [305, 116] on input "text" at bounding box center [310, 116] width 70 height 14
click at [660, 81] on input "text" at bounding box center [631, 83] width 88 height 14
click at [400, 113] on label "Wages" at bounding box center [407, 112] width 15 height 8
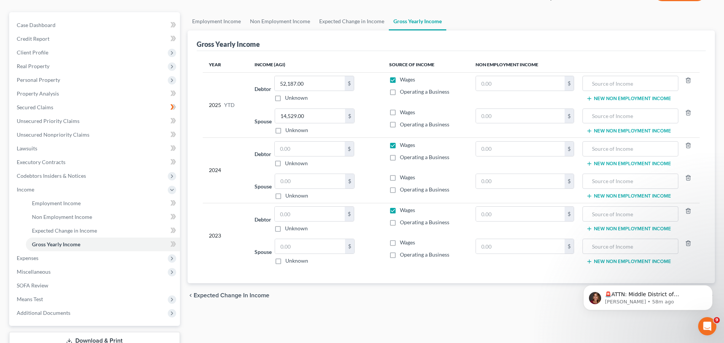
click at [403, 113] on input "Wages" at bounding box center [405, 110] width 5 height 5
click at [636, 85] on input "text" at bounding box center [631, 83] width 88 height 14
click at [594, 118] on input "text" at bounding box center [631, 116] width 88 height 14
click at [320, 154] on input "text" at bounding box center [310, 149] width 70 height 14
click at [400, 180] on label "Wages" at bounding box center [407, 178] width 15 height 8
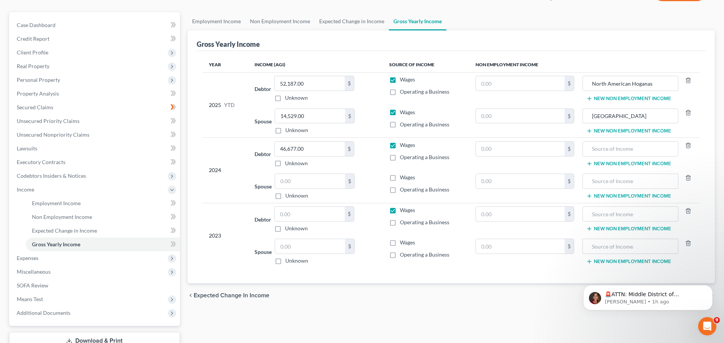
click at [403, 179] on input "Wages" at bounding box center [405, 176] width 5 height 5
click at [297, 183] on input "text" at bounding box center [310, 181] width 70 height 14
click at [296, 218] on input "text" at bounding box center [310, 214] width 70 height 14
click at [400, 246] on label "Wages" at bounding box center [407, 243] width 15 height 8
click at [403, 244] on input "Wages" at bounding box center [405, 241] width 5 height 5
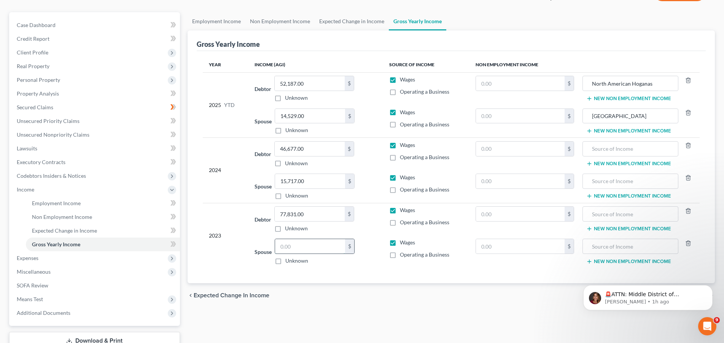
click at [308, 249] on input "text" at bounding box center [310, 246] width 70 height 14
click at [356, 268] on div "Year Income (AGI) Source of Income Non Employment Income 2025 YTD Debtor 52,187…" at bounding box center [451, 167] width 509 height 232
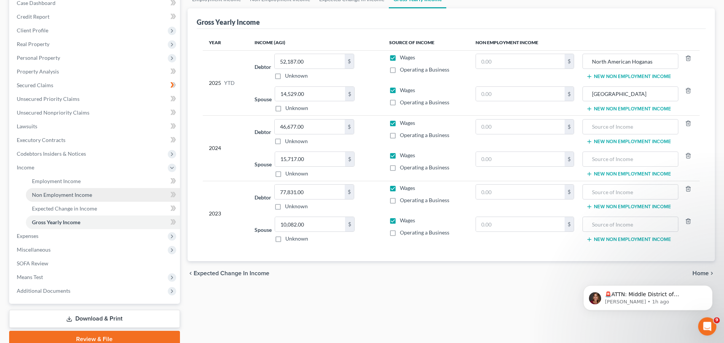
scroll to position [116, 0]
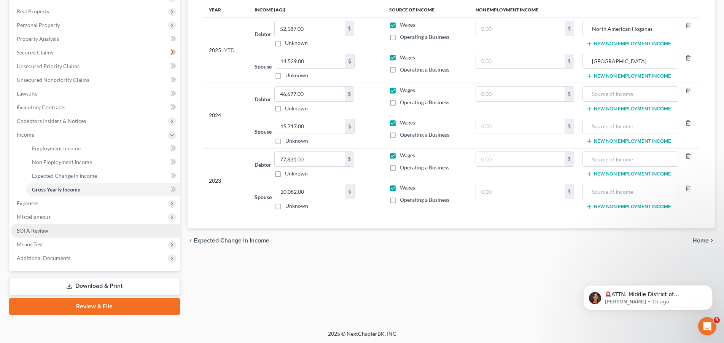
click at [42, 228] on span "SOFA Review" at bounding box center [33, 230] width 32 height 6
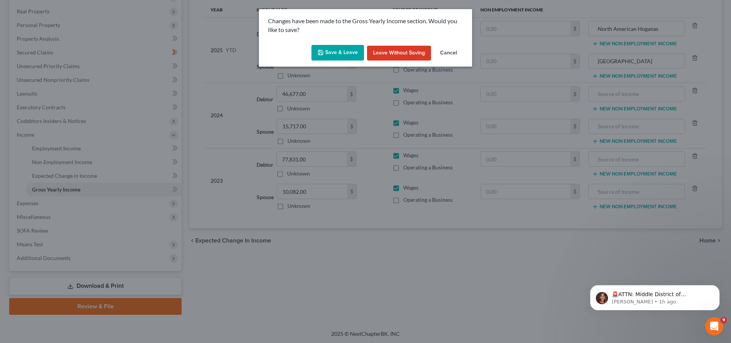
click at [349, 53] on button "Save & Leave" at bounding box center [337, 53] width 53 height 16
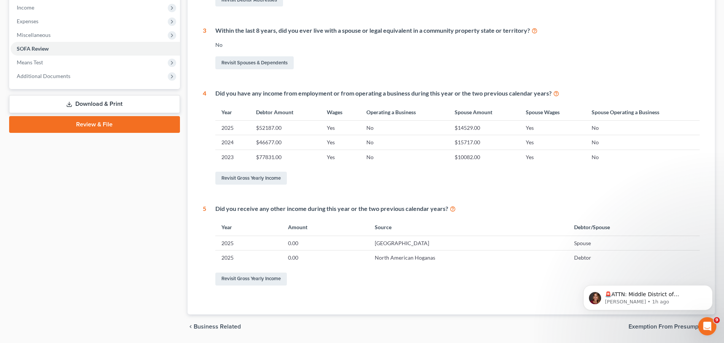
scroll to position [255, 0]
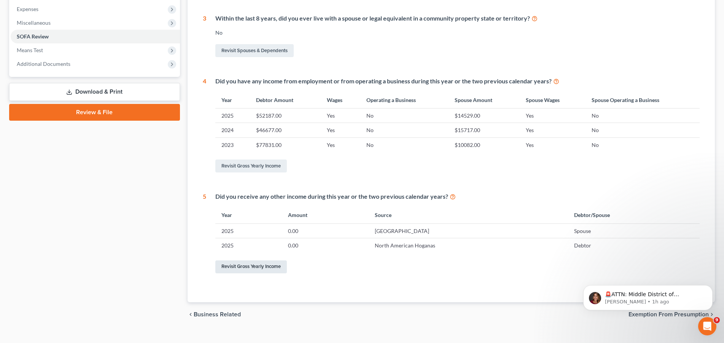
click at [263, 268] on link "Revisit Gross Yearly Income" at bounding box center [251, 266] width 72 height 13
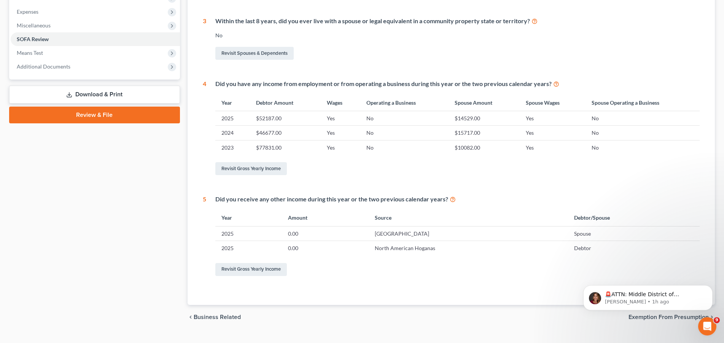
scroll to position [267, 0]
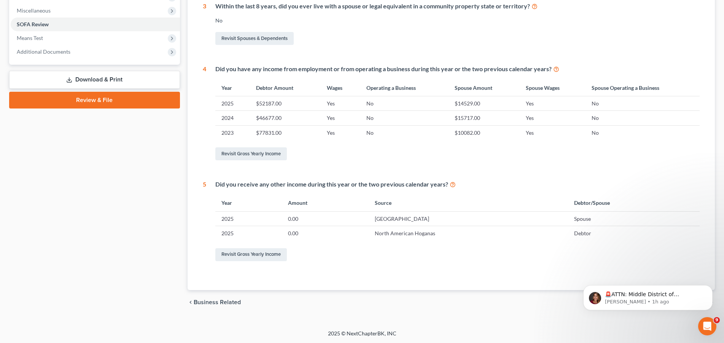
click at [229, 234] on td "2025" at bounding box center [248, 233] width 67 height 14
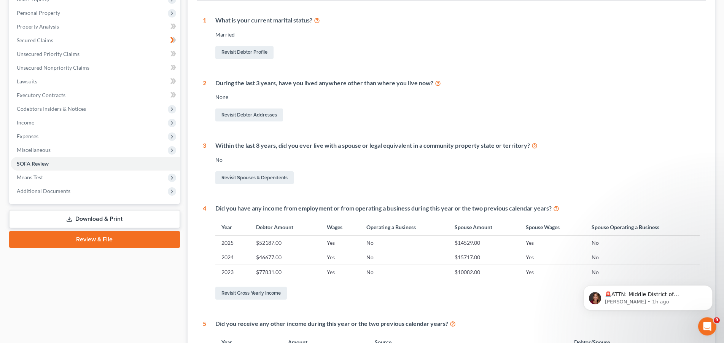
scroll to position [112, 0]
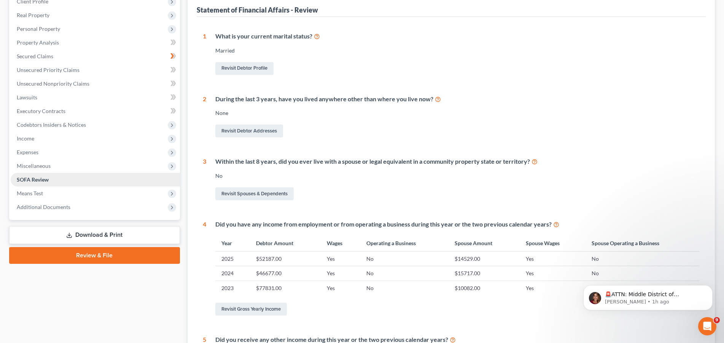
click at [54, 182] on link "SOFA Review" at bounding box center [95, 180] width 169 height 14
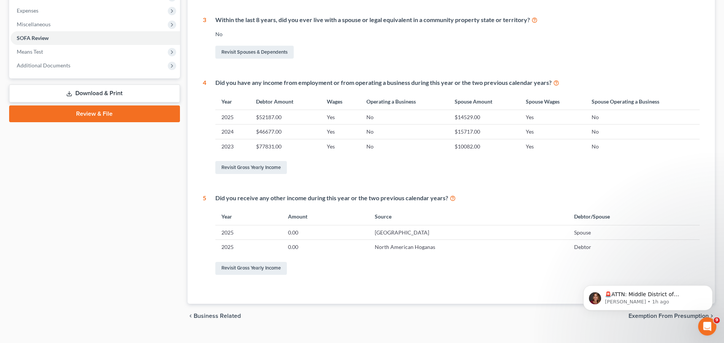
scroll to position [267, 0]
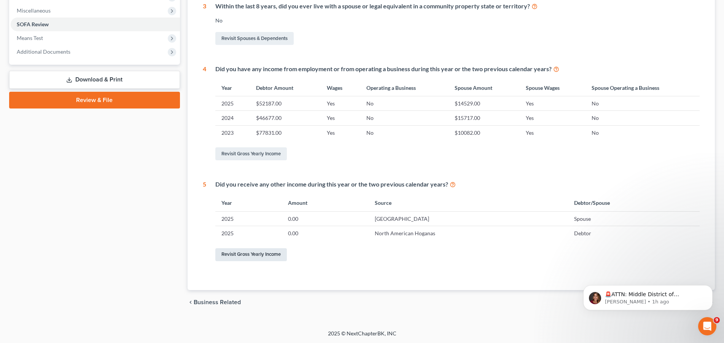
click at [257, 255] on link "Revisit Gross Yearly Income" at bounding box center [251, 254] width 72 height 13
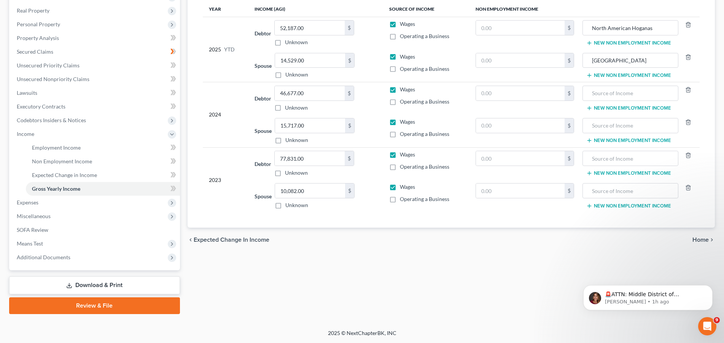
scroll to position [61, 0]
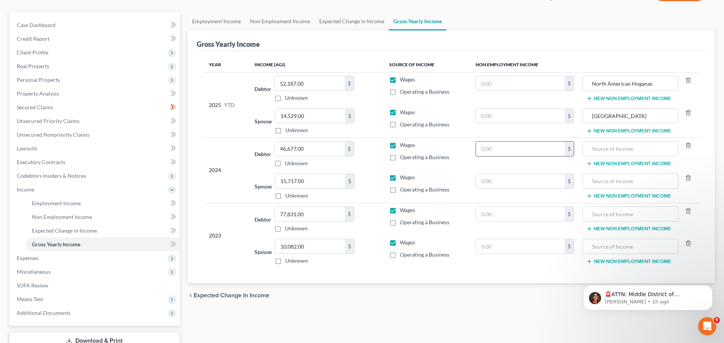
click at [501, 151] on input "text" at bounding box center [520, 149] width 88 height 14
click at [608, 149] on input "text" at bounding box center [631, 149] width 88 height 14
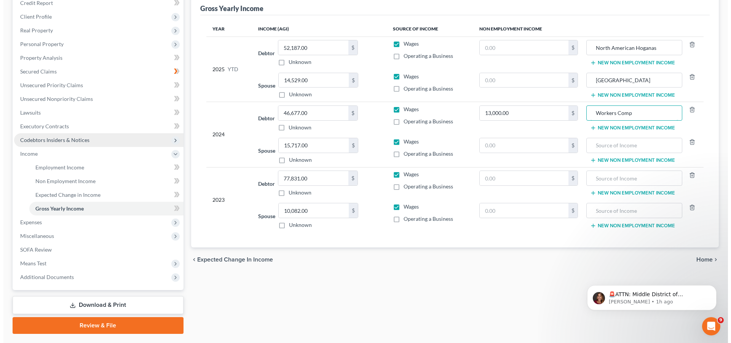
scroll to position [116, 0]
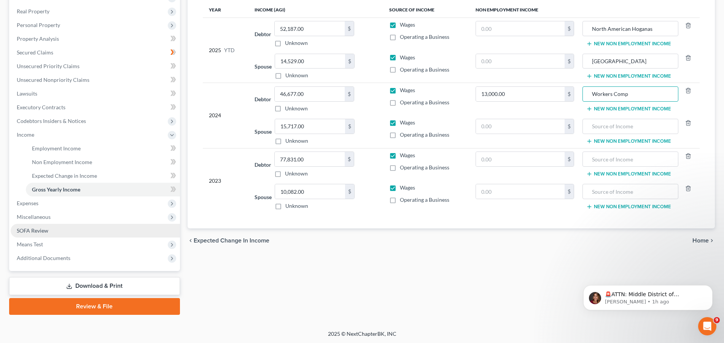
click at [32, 230] on span "SOFA Review" at bounding box center [33, 230] width 32 height 6
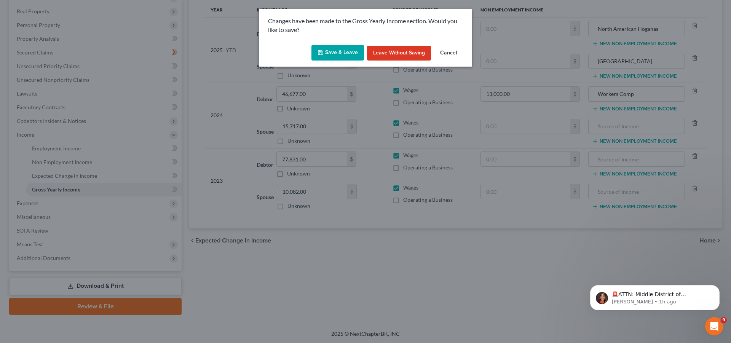
click at [346, 53] on button "Save & Leave" at bounding box center [337, 53] width 53 height 16
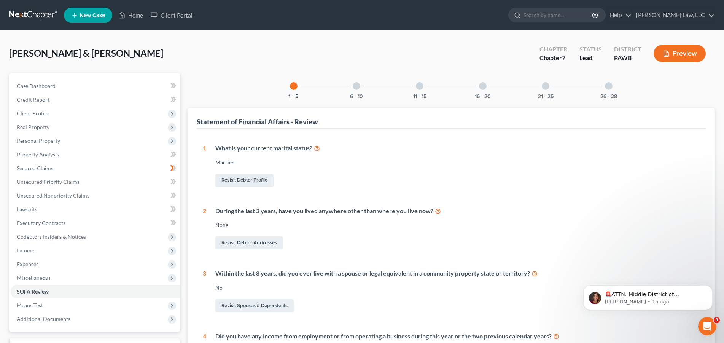
click at [356, 87] on div at bounding box center [357, 86] width 8 height 8
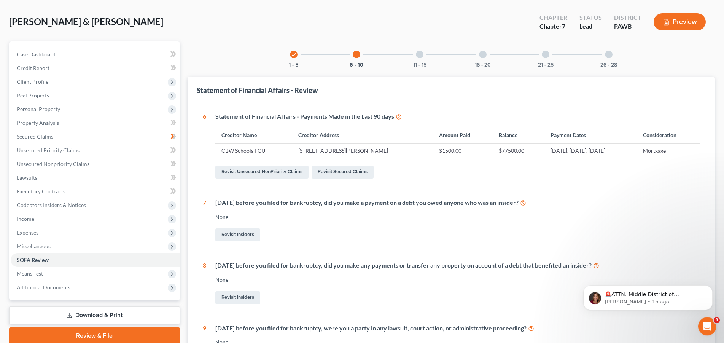
scroll to position [78, 0]
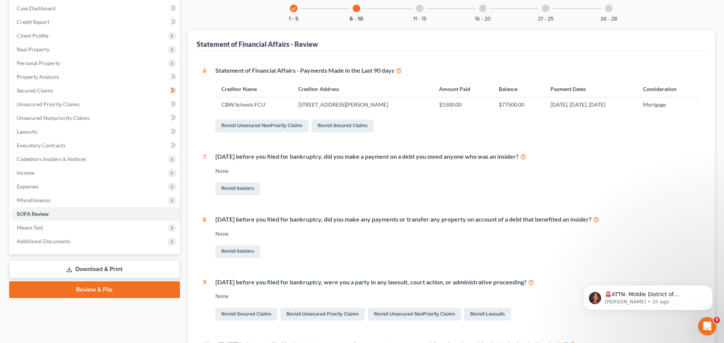
click at [341, 105] on td "[STREET_ADDRESS][PERSON_NAME]" at bounding box center [362, 104] width 140 height 14
click at [341, 127] on link "Revisit Secured Claims" at bounding box center [343, 126] width 62 height 13
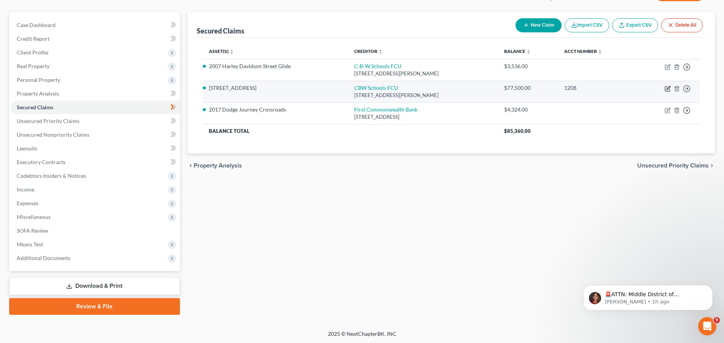
click at [668, 89] on icon "button" at bounding box center [668, 87] width 3 height 3
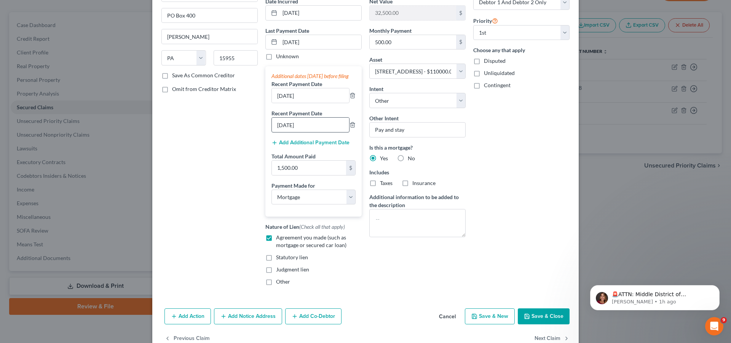
scroll to position [39, 0]
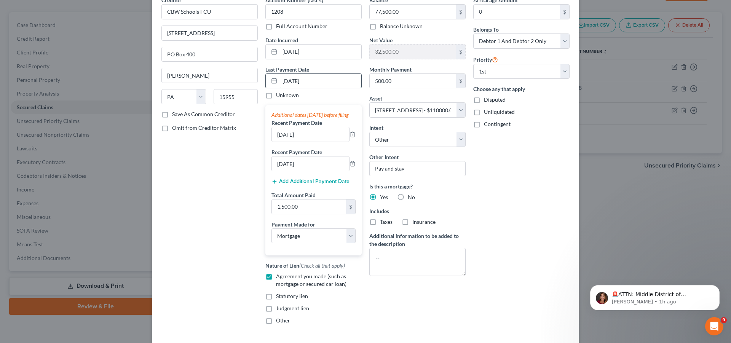
drag, startPoint x: 312, startPoint y: 81, endPoint x: 257, endPoint y: 83, distance: 55.2
click at [280, 83] on input "[DATE]" at bounding box center [320, 81] width 81 height 14
click at [312, 100] on div "Last Payment Date [DATE] Unknown Additional dates [DATE] before filing Recent P…" at bounding box center [313, 160] width 96 height 190
click at [281, 141] on input "[DATE]" at bounding box center [310, 134] width 77 height 14
click at [278, 171] on input "[DATE]" at bounding box center [310, 163] width 77 height 14
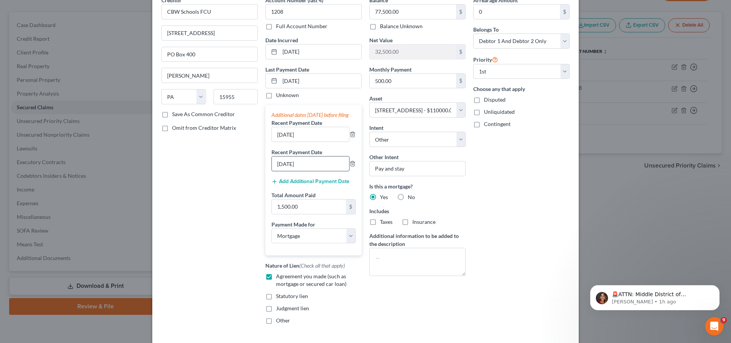
click at [281, 170] on input "[DATE]" at bounding box center [310, 163] width 77 height 14
click at [280, 171] on input "[DATE]" at bounding box center [310, 163] width 77 height 14
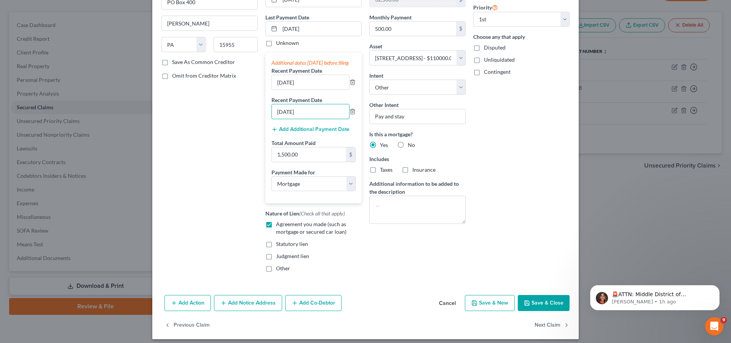
scroll to position [104, 0]
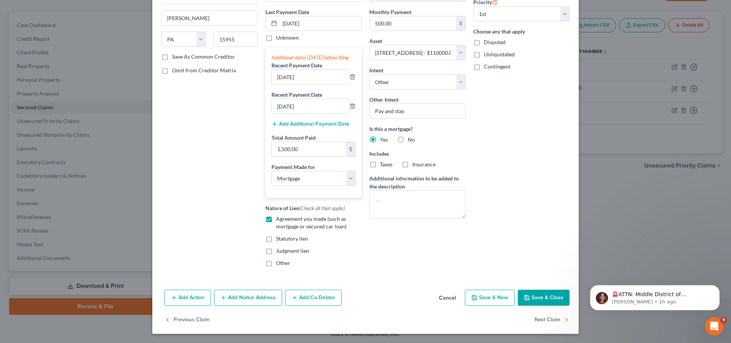
click at [525, 300] on icon "button" at bounding box center [527, 298] width 6 height 6
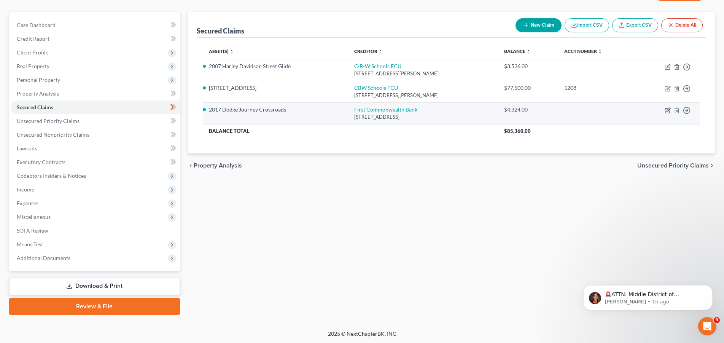
click at [667, 110] on icon "button" at bounding box center [668, 110] width 6 height 6
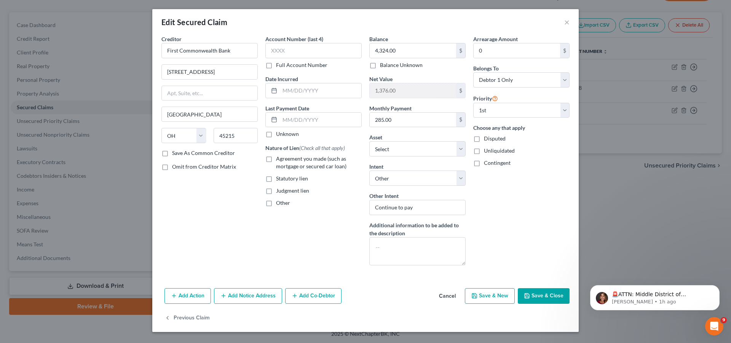
click at [276, 159] on label "Agreement you made (such as mortgage or secured car loan)" at bounding box center [319, 162] width 86 height 15
click at [279, 159] on input "Agreement you made (such as mortgage or secured car loan)" at bounding box center [281, 157] width 5 height 5
click at [307, 52] on input "text" at bounding box center [313, 50] width 96 height 15
click at [330, 96] on input "text" at bounding box center [320, 90] width 81 height 14
click at [344, 124] on input "text" at bounding box center [320, 120] width 81 height 14
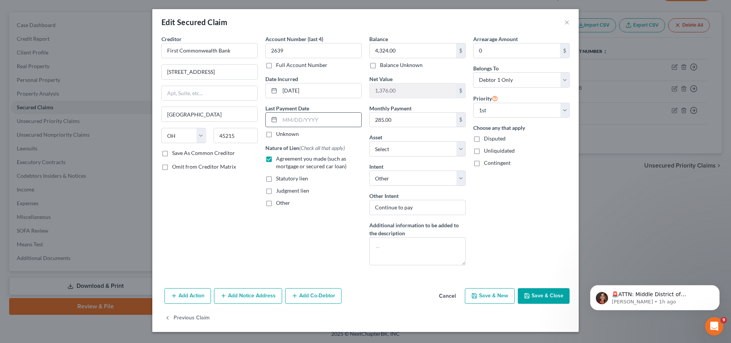
click at [343, 123] on input "text" at bounding box center [320, 120] width 81 height 14
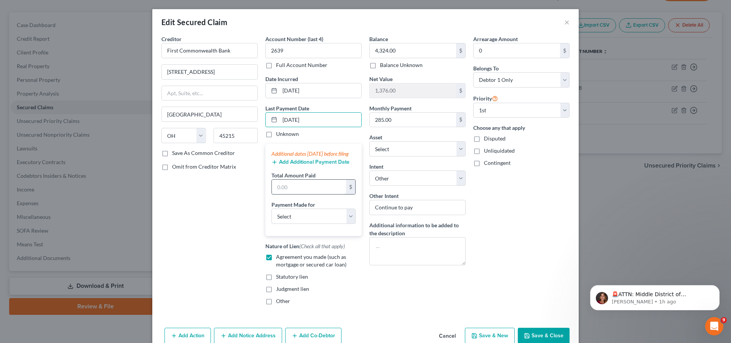
click at [313, 194] on input "text" at bounding box center [309, 187] width 74 height 14
click at [271, 209] on select "Select Car Credit Card Loan Repayment Mortgage Other Suppliers Or Vendors" at bounding box center [313, 216] width 84 height 15
click option "Car" at bounding box center [0, 0] width 0 height 0
click at [271, 209] on select "Select Car Credit Card Loan Repayment Mortgage Other Suppliers Or Vendors" at bounding box center [313, 216] width 84 height 15
click option "Other" at bounding box center [0, 0] width 0 height 0
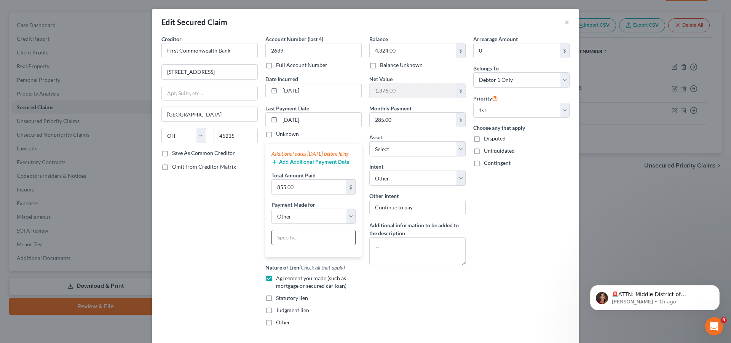
click at [293, 245] on input "text" at bounding box center [313, 237] width 83 height 14
click at [305, 165] on button "Add Additional Payment Date" at bounding box center [310, 162] width 78 height 6
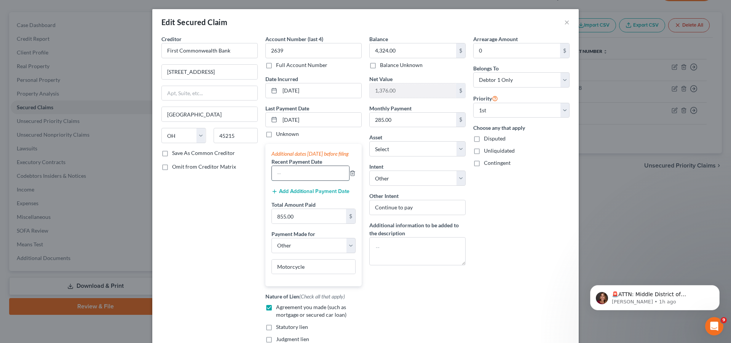
click at [301, 180] on input "text" at bounding box center [310, 173] width 77 height 14
click at [294, 223] on input "855.00" at bounding box center [309, 216] width 74 height 14
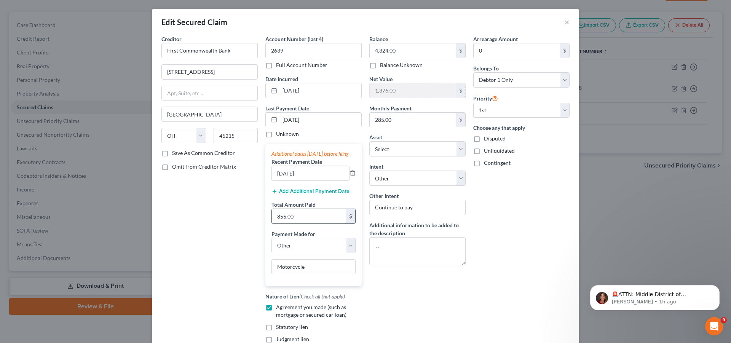
click at [294, 223] on input "855.00" at bounding box center [309, 216] width 74 height 14
click at [309, 195] on button "Add Additional Payment Date" at bounding box center [310, 191] width 78 height 6
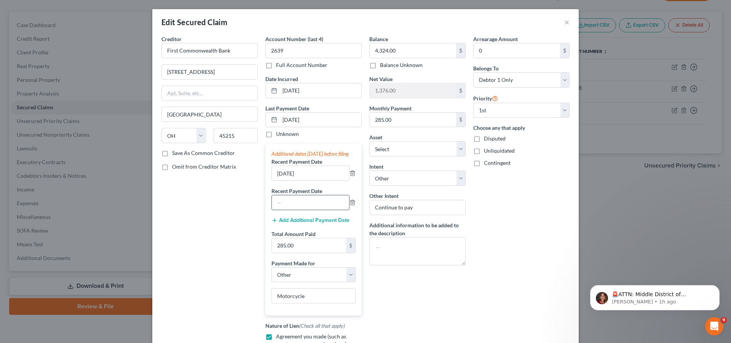
click at [303, 210] on input "text" at bounding box center [310, 202] width 77 height 14
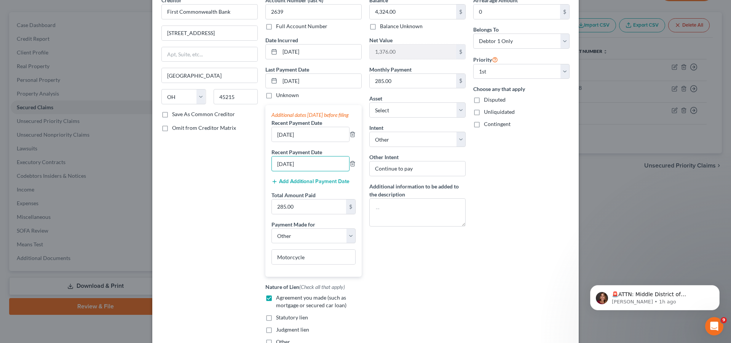
scroll to position [0, 0]
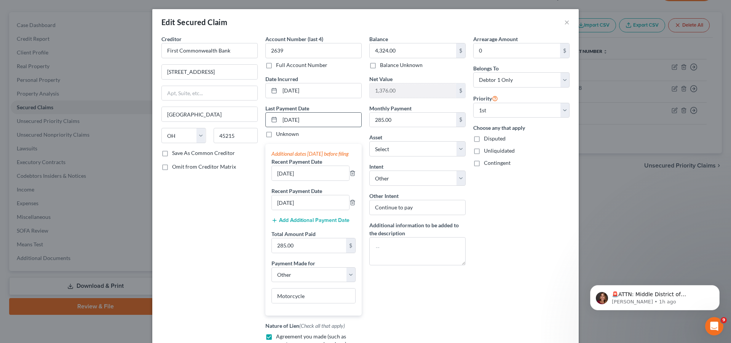
click at [310, 122] on input "[DATE]" at bounding box center [320, 120] width 81 height 14
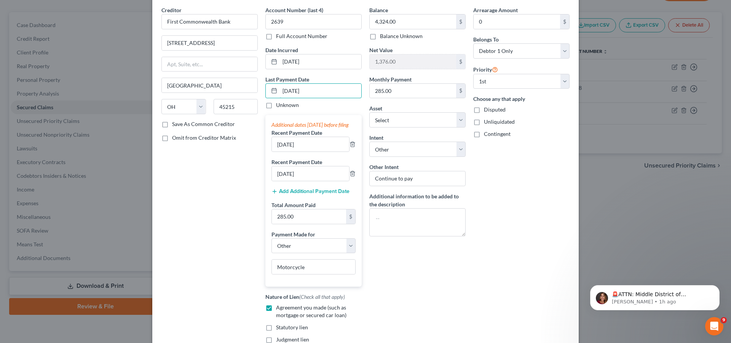
scroll to position [125, 0]
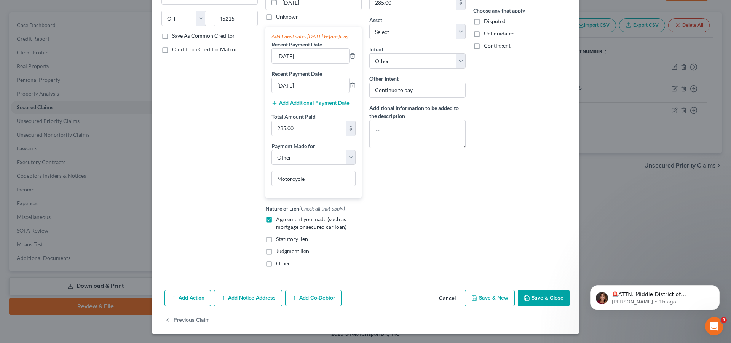
click at [532, 297] on button "Save & Close" at bounding box center [544, 298] width 52 height 16
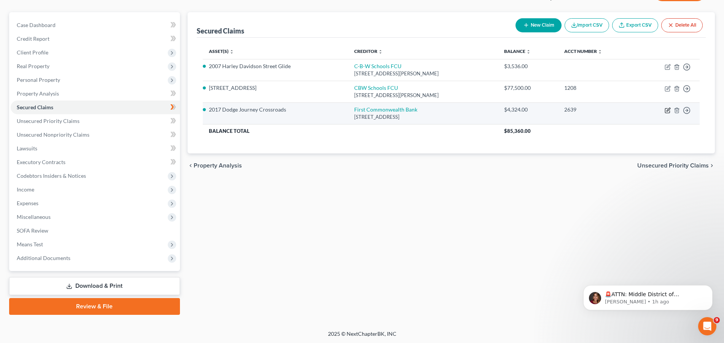
click at [668, 110] on icon "button" at bounding box center [668, 110] width 6 height 6
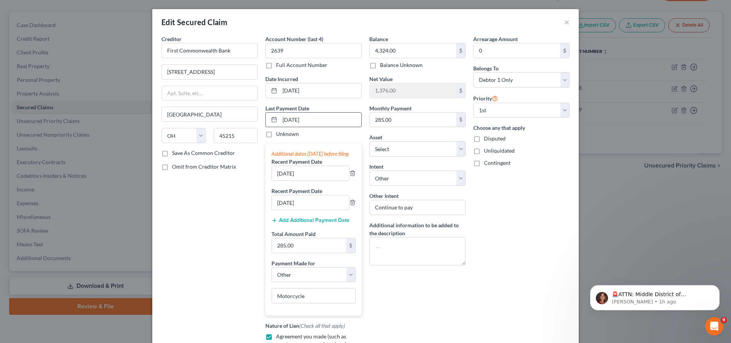
click at [312, 122] on input "[DATE]" at bounding box center [320, 120] width 81 height 14
drag, startPoint x: 325, startPoint y: 253, endPoint x: 357, endPoint y: 261, distance: 33.3
click at [346, 253] on input "285.00" at bounding box center [309, 245] width 74 height 14
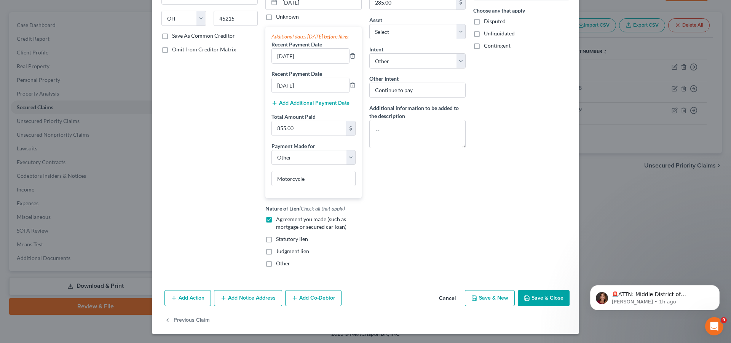
click at [537, 300] on button "Save & Close" at bounding box center [544, 298] width 52 height 16
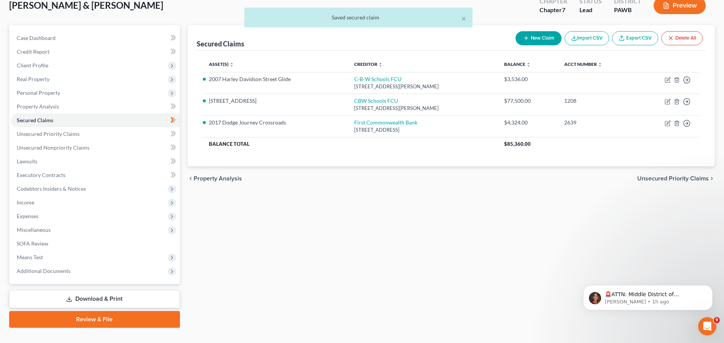
scroll to position [61, 0]
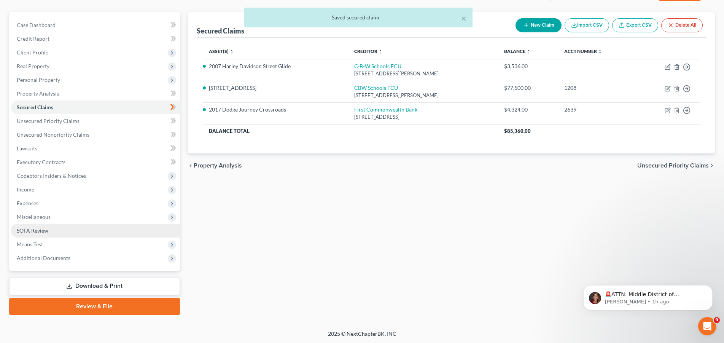
click at [30, 231] on span "SOFA Review" at bounding box center [33, 230] width 32 height 6
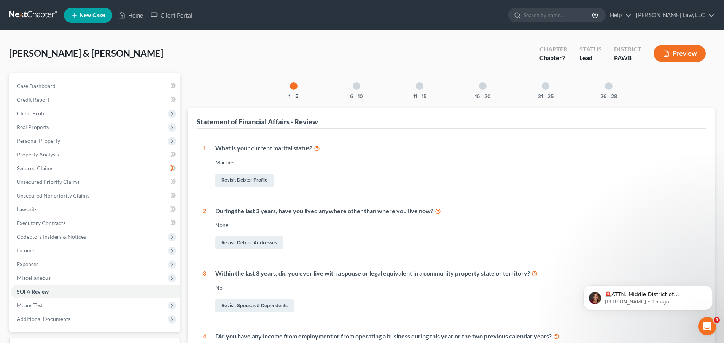
click at [358, 86] on div at bounding box center [357, 86] width 8 height 8
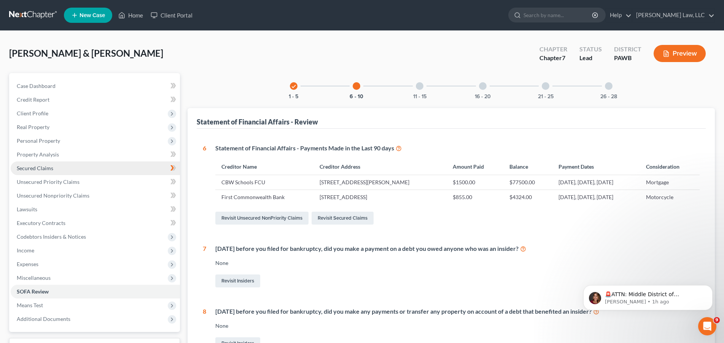
click at [80, 162] on link "Secured Claims" at bounding box center [95, 168] width 169 height 14
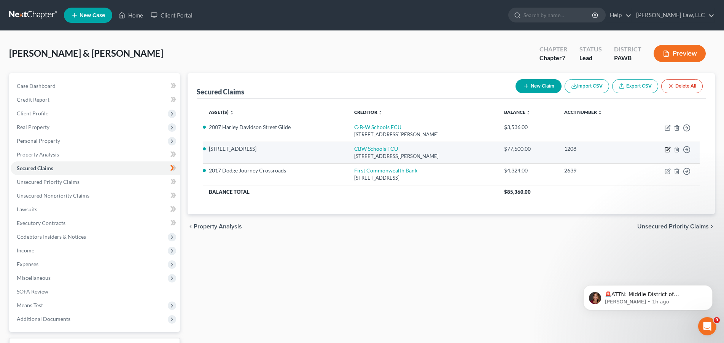
click at [669, 148] on icon "button" at bounding box center [668, 150] width 6 height 6
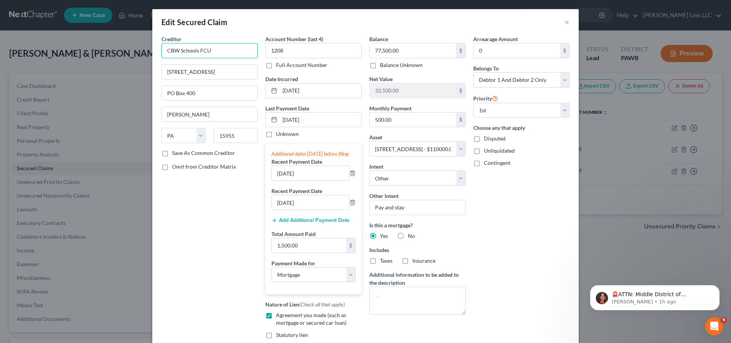
click at [167, 50] on input "CBW Schools FCU" at bounding box center [209, 50] width 96 height 15
click at [173, 52] on input "C-BW Schools FCU" at bounding box center [209, 50] width 96 height 15
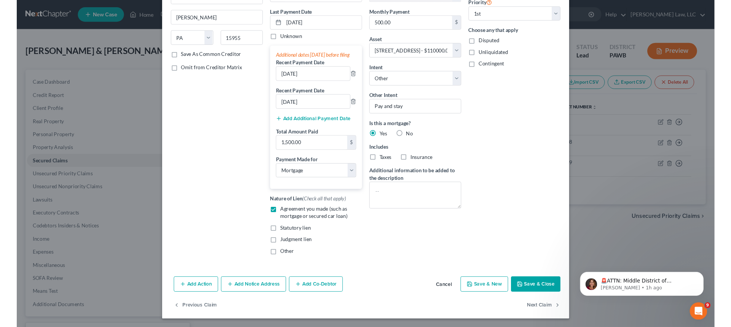
scroll to position [104, 0]
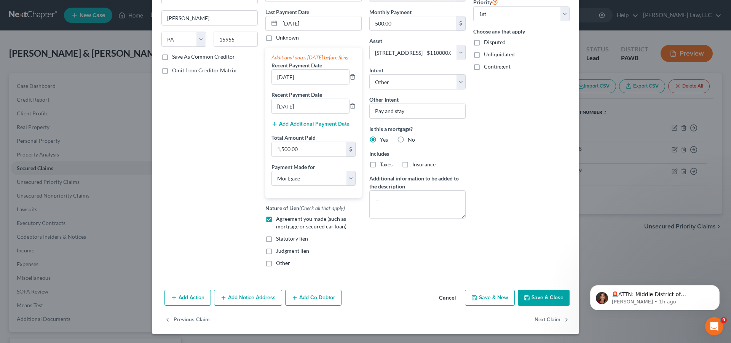
click at [542, 304] on button "Save & Close" at bounding box center [544, 298] width 52 height 16
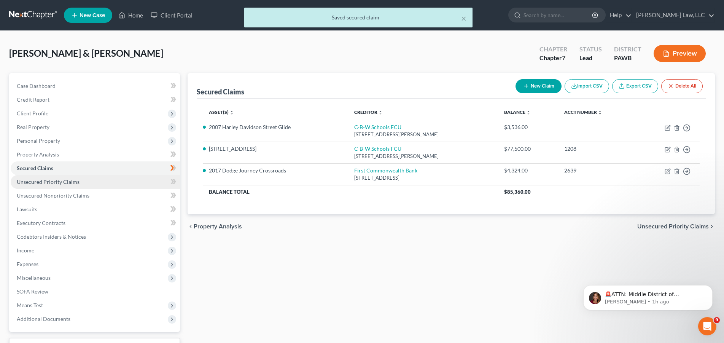
click at [79, 187] on link "Unsecured Priority Claims" at bounding box center [95, 182] width 169 height 14
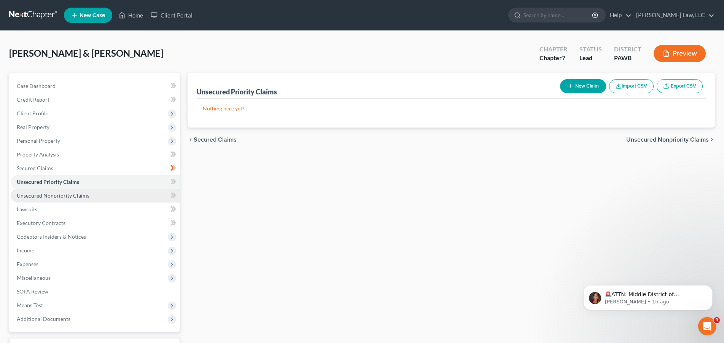
click at [78, 199] on link "Unsecured Nonpriority Claims" at bounding box center [95, 196] width 169 height 14
click at [591, 89] on button "New Claim" at bounding box center [583, 86] width 46 height 14
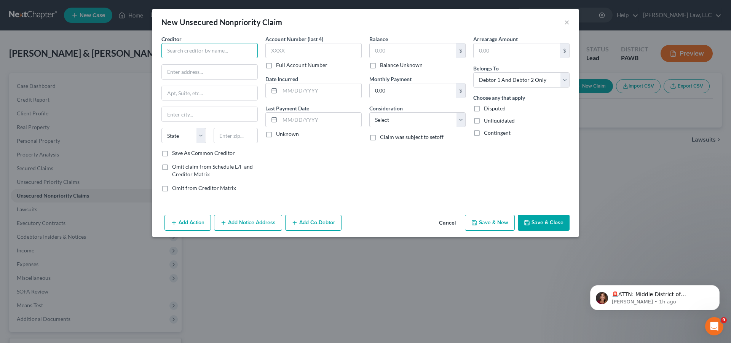
click at [215, 53] on input "text" at bounding box center [209, 50] width 96 height 15
click at [201, 75] on input "text" at bounding box center [210, 72] width 96 height 14
click at [193, 118] on input "text" at bounding box center [210, 114] width 96 height 14
click at [161, 128] on select "State [US_STATE] AK AR AZ CA CO CT DE DC [GEOGRAPHIC_DATA] [GEOGRAPHIC_DATA] GU…" at bounding box center [183, 135] width 45 height 15
click at [180, 134] on select "State [US_STATE] AK AR AZ CA CO CT DE DC [GEOGRAPHIC_DATA] [GEOGRAPHIC_DATA] GU…" at bounding box center [183, 135] width 45 height 15
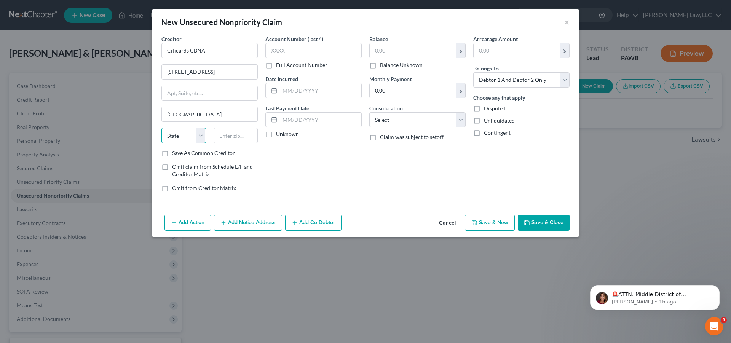
click at [161, 128] on select "State [US_STATE] AK AR AZ CA CO CT DE DC [GEOGRAPHIC_DATA] [GEOGRAPHIC_DATA] GU…" at bounding box center [183, 135] width 45 height 15
click option "SD" at bounding box center [0, 0] width 0 height 0
click at [243, 135] on input "text" at bounding box center [236, 135] width 45 height 15
click at [307, 53] on input "text" at bounding box center [313, 50] width 96 height 15
click at [316, 91] on input "text" at bounding box center [320, 90] width 81 height 14
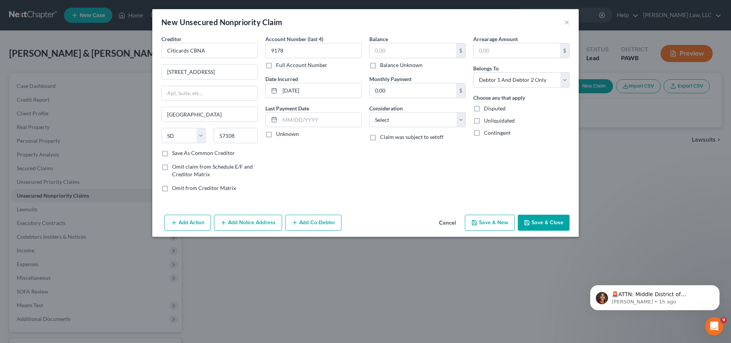
click at [334, 112] on div "Last Payment Date Unknown" at bounding box center [313, 121] width 96 height 34
click at [414, 55] on input "text" at bounding box center [413, 50] width 86 height 14
click at [407, 93] on input "0.00" at bounding box center [413, 90] width 86 height 14
click at [369, 112] on select "Select Cable / Satellite Services Collection Agency Credit Card Debt Debt Couns…" at bounding box center [417, 119] width 96 height 15
click option "Credit Card Debt" at bounding box center [0, 0] width 0 height 0
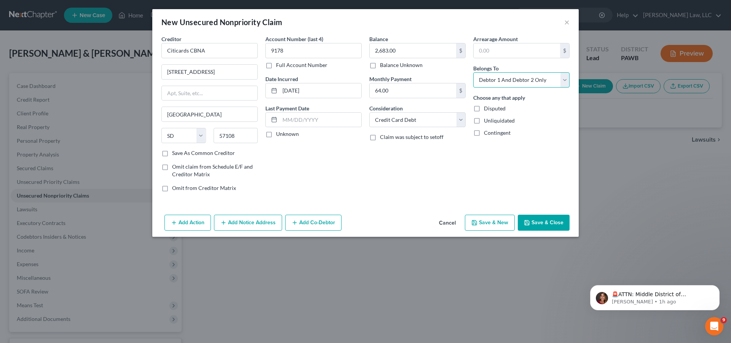
click at [473, 72] on select "Select Debtor 1 Only Debtor 2 Only Debtor 1 And Debtor 2 Only At Least One Of T…" at bounding box center [521, 79] width 96 height 15
click option "Debtor 1 Only" at bounding box center [0, 0] width 0 height 0
click at [531, 221] on button "Save & Close" at bounding box center [544, 223] width 52 height 16
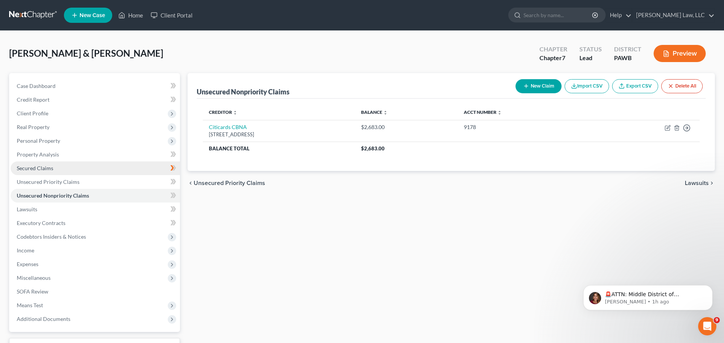
click at [56, 164] on link "Secured Claims" at bounding box center [95, 168] width 169 height 14
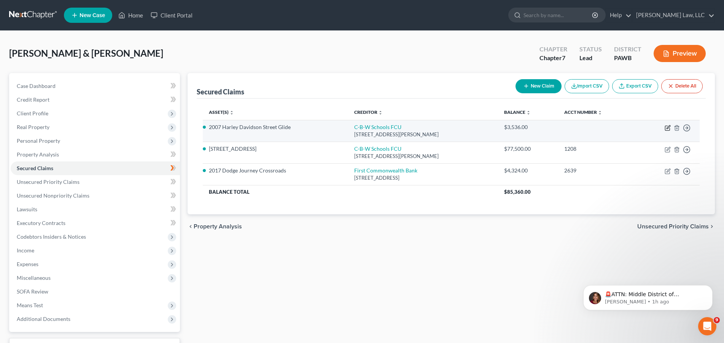
click at [668, 129] on icon "button" at bounding box center [668, 126] width 3 height 3
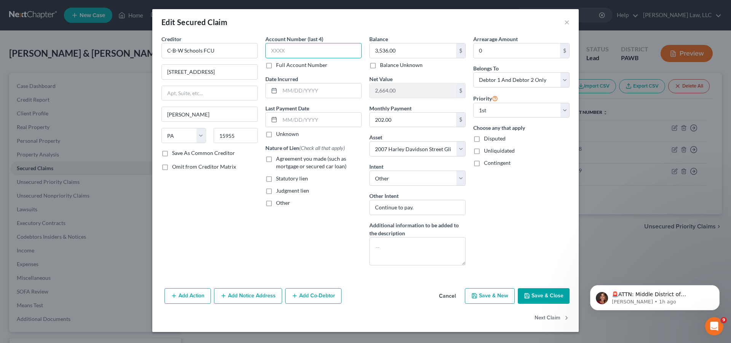
click at [300, 51] on input "text" at bounding box center [313, 50] width 96 height 15
click at [322, 91] on input "text" at bounding box center [320, 90] width 81 height 14
click at [276, 158] on label "Agreement you made (such as mortgage or secured car loan)" at bounding box center [319, 162] width 86 height 15
click at [279, 158] on input "Agreement you made (such as mortgage or secured car loan)" at bounding box center [281, 157] width 5 height 5
click at [343, 121] on input "text" at bounding box center [320, 120] width 81 height 14
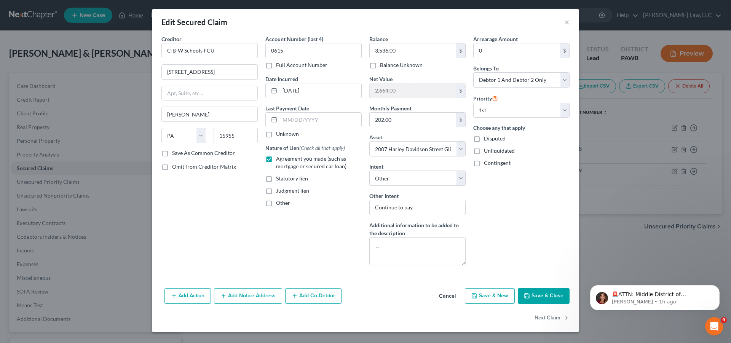
click at [557, 297] on button "Save & Close" at bounding box center [544, 296] width 52 height 16
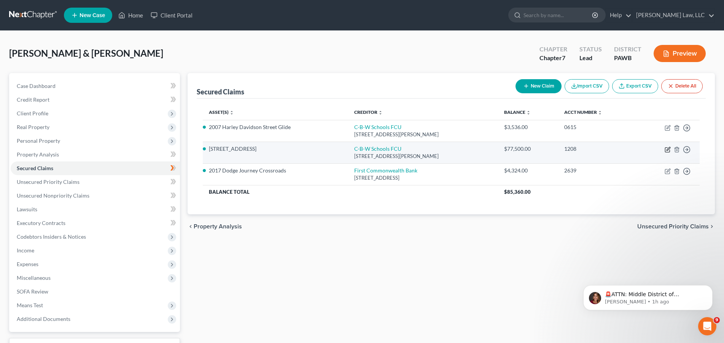
click at [669, 150] on icon "button" at bounding box center [668, 150] width 6 height 6
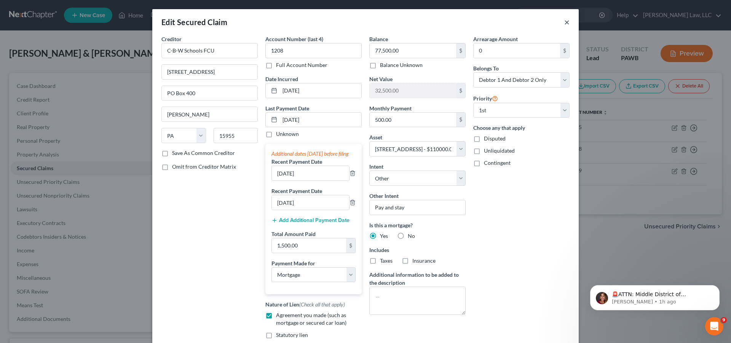
click at [566, 23] on button "×" at bounding box center [566, 22] width 5 height 9
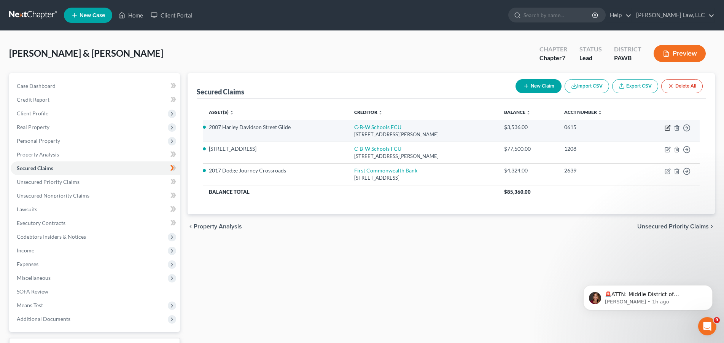
click at [668, 128] on icon "button" at bounding box center [668, 128] width 6 height 6
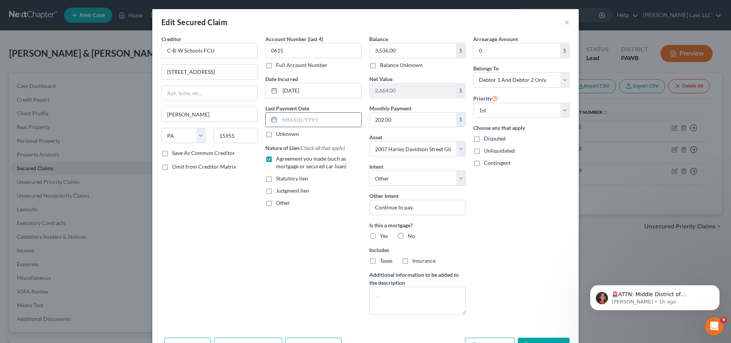
click at [310, 126] on input "text" at bounding box center [320, 120] width 81 height 14
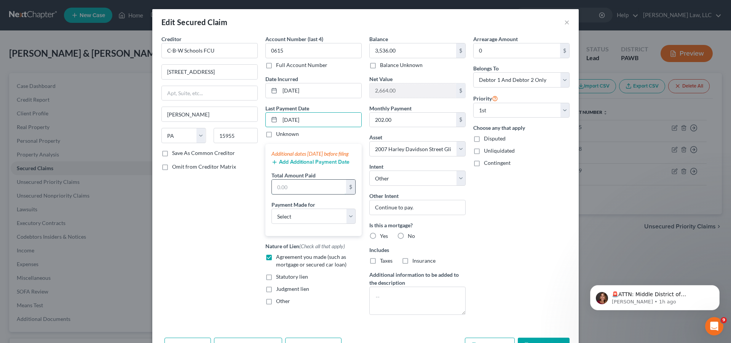
click at [308, 194] on input "text" at bounding box center [309, 187] width 74 height 14
click at [327, 165] on button "Add Additional Payment Date" at bounding box center [310, 162] width 78 height 6
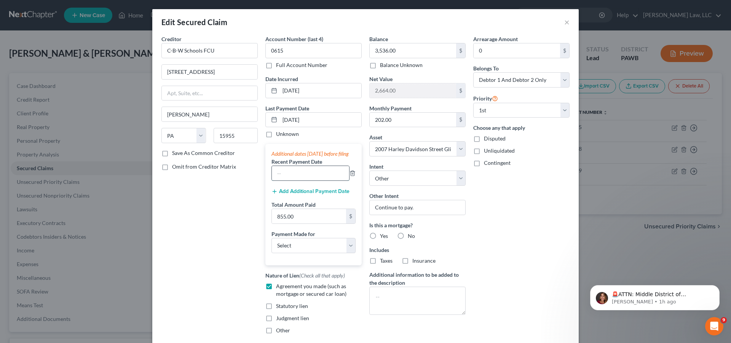
click at [318, 180] on input "text" at bounding box center [310, 173] width 77 height 14
click at [321, 195] on button "Add Additional Payment Date" at bounding box center [310, 191] width 78 height 6
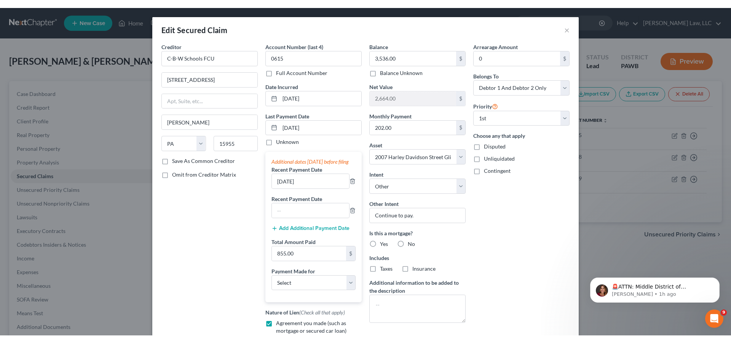
scroll to position [120, 0]
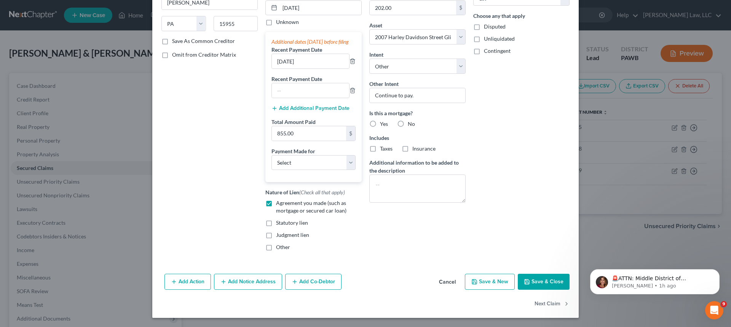
click at [540, 282] on button "Save & Close" at bounding box center [544, 282] width 52 height 16
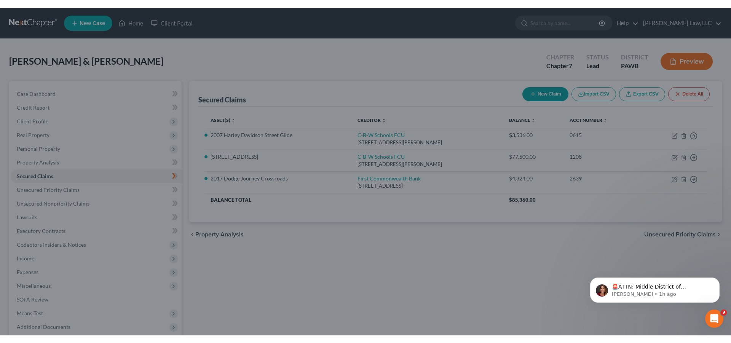
scroll to position [0, 0]
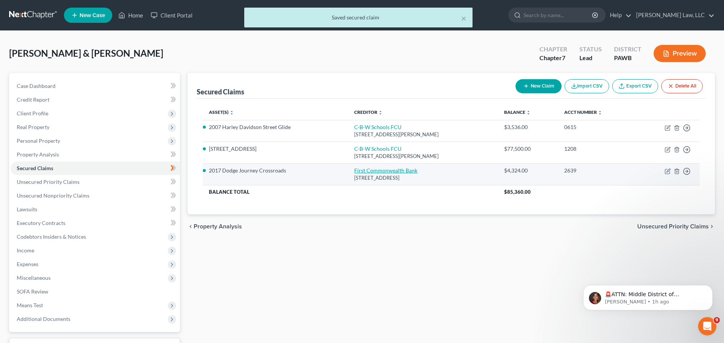
click at [388, 172] on link "First Commonwealth Bank" at bounding box center [385, 170] width 63 height 6
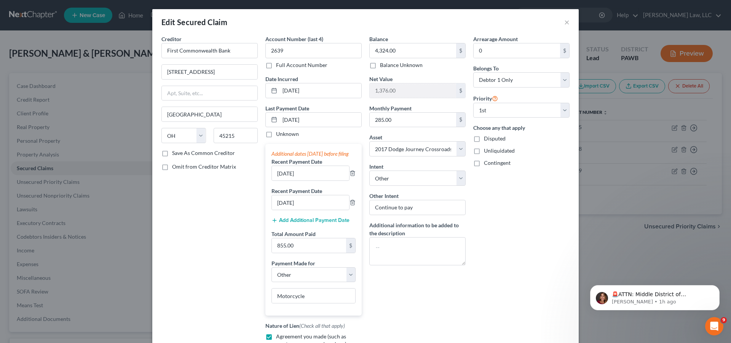
click at [559, 25] on div "Edit Secured Claim ×" at bounding box center [365, 22] width 426 height 26
click at [564, 23] on button "×" at bounding box center [566, 22] width 5 height 9
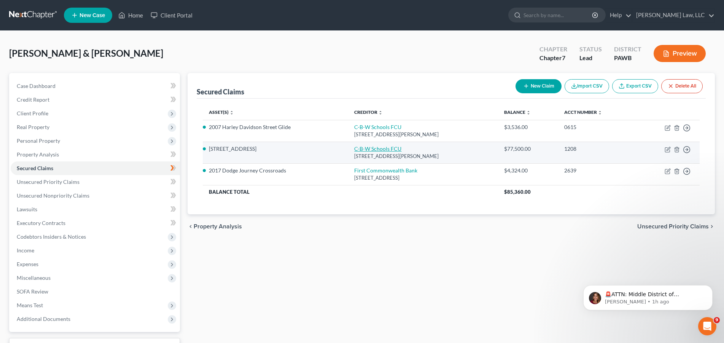
click at [356, 147] on link "C-B-W Schools FCU" at bounding box center [377, 148] width 47 height 6
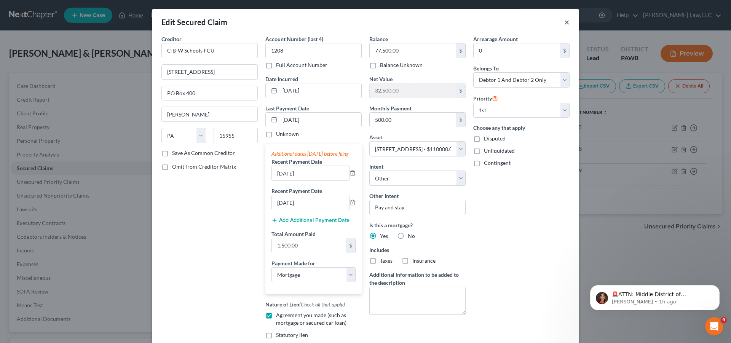
click at [564, 21] on button "×" at bounding box center [566, 22] width 5 height 9
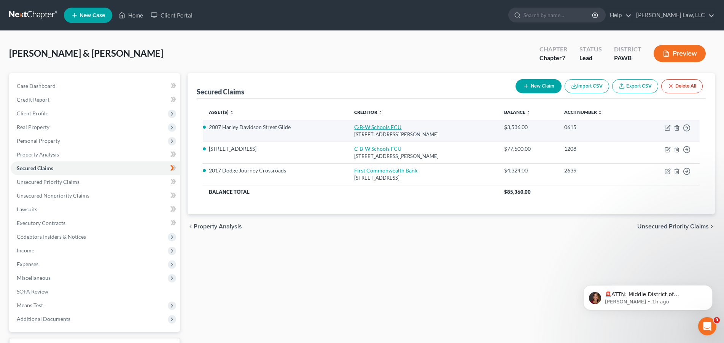
click at [378, 129] on link "C-B-W Schools FCU" at bounding box center [377, 127] width 47 height 6
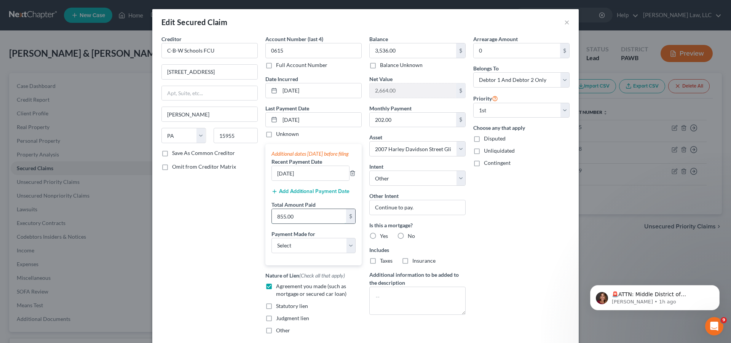
click at [297, 223] on input "855.00" at bounding box center [309, 216] width 74 height 14
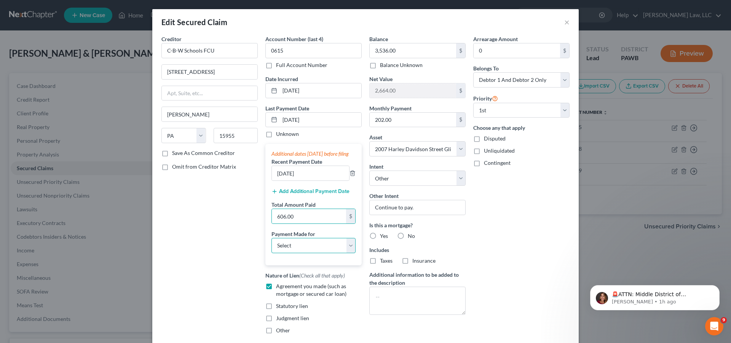
click at [271, 238] on select "Select Car Credit Card Loan Repayment Mortgage Other Suppliers Or Vendors" at bounding box center [313, 245] width 84 height 15
click option "Other" at bounding box center [0, 0] width 0 height 0
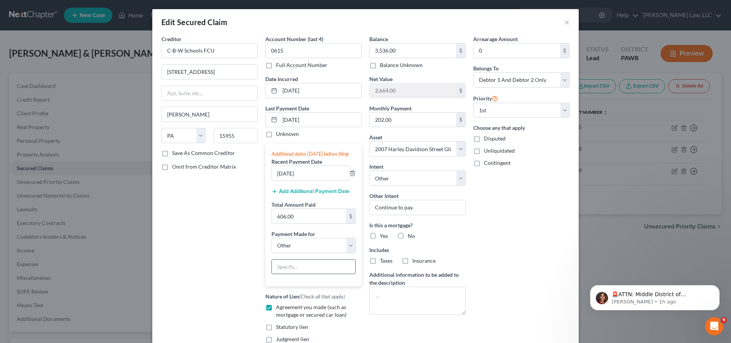
click at [296, 274] on input "text" at bounding box center [313, 267] width 83 height 14
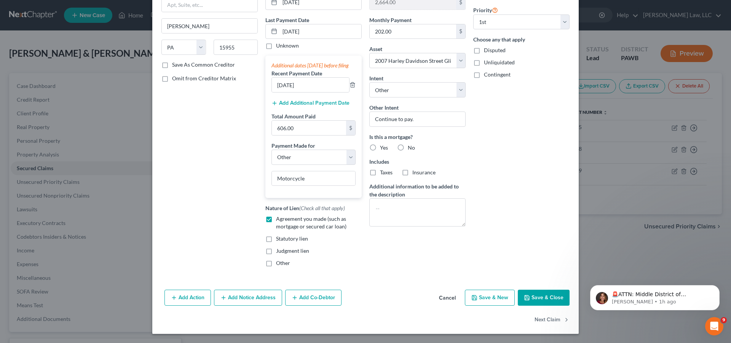
click at [533, 298] on button "Save & Close" at bounding box center [544, 298] width 52 height 16
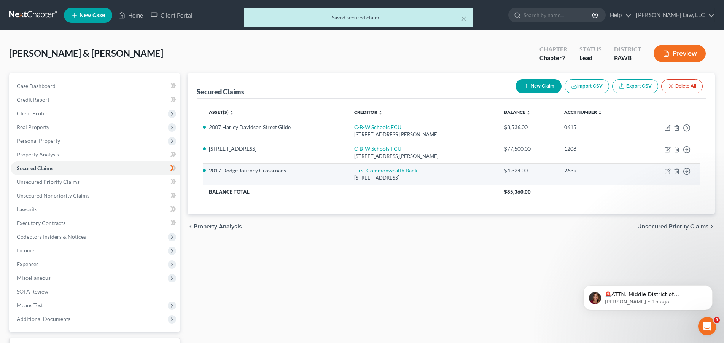
click at [365, 171] on link "First Commonwealth Bank" at bounding box center [385, 170] width 63 height 6
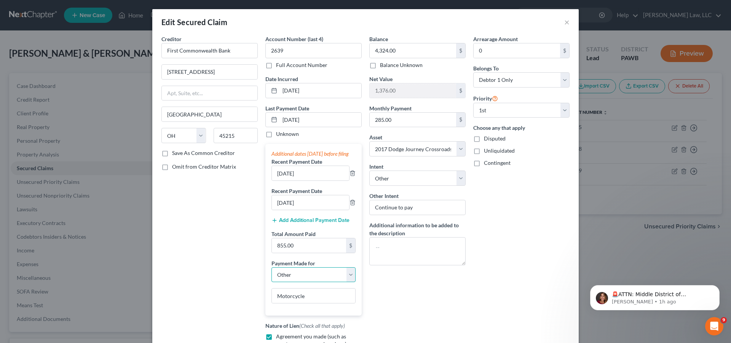
click at [271, 267] on select "Select Car Credit Card Loan Repayment Mortgage Other Suppliers Or Vendors" at bounding box center [313, 274] width 84 height 15
click option "Car" at bounding box center [0, 0] width 0 height 0
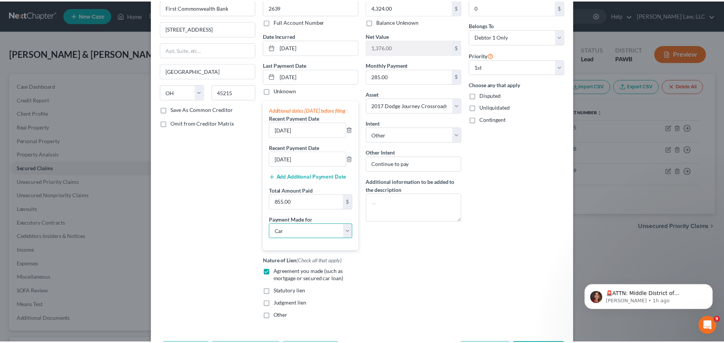
scroll to position [104, 0]
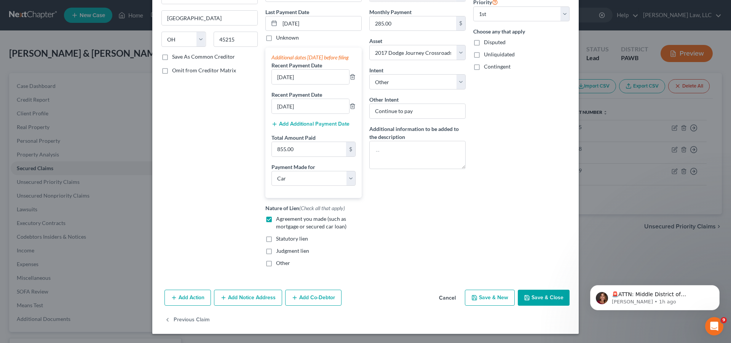
click at [540, 294] on button "Save & Close" at bounding box center [544, 298] width 52 height 16
